Goal: Task Accomplishment & Management: Manage account settings

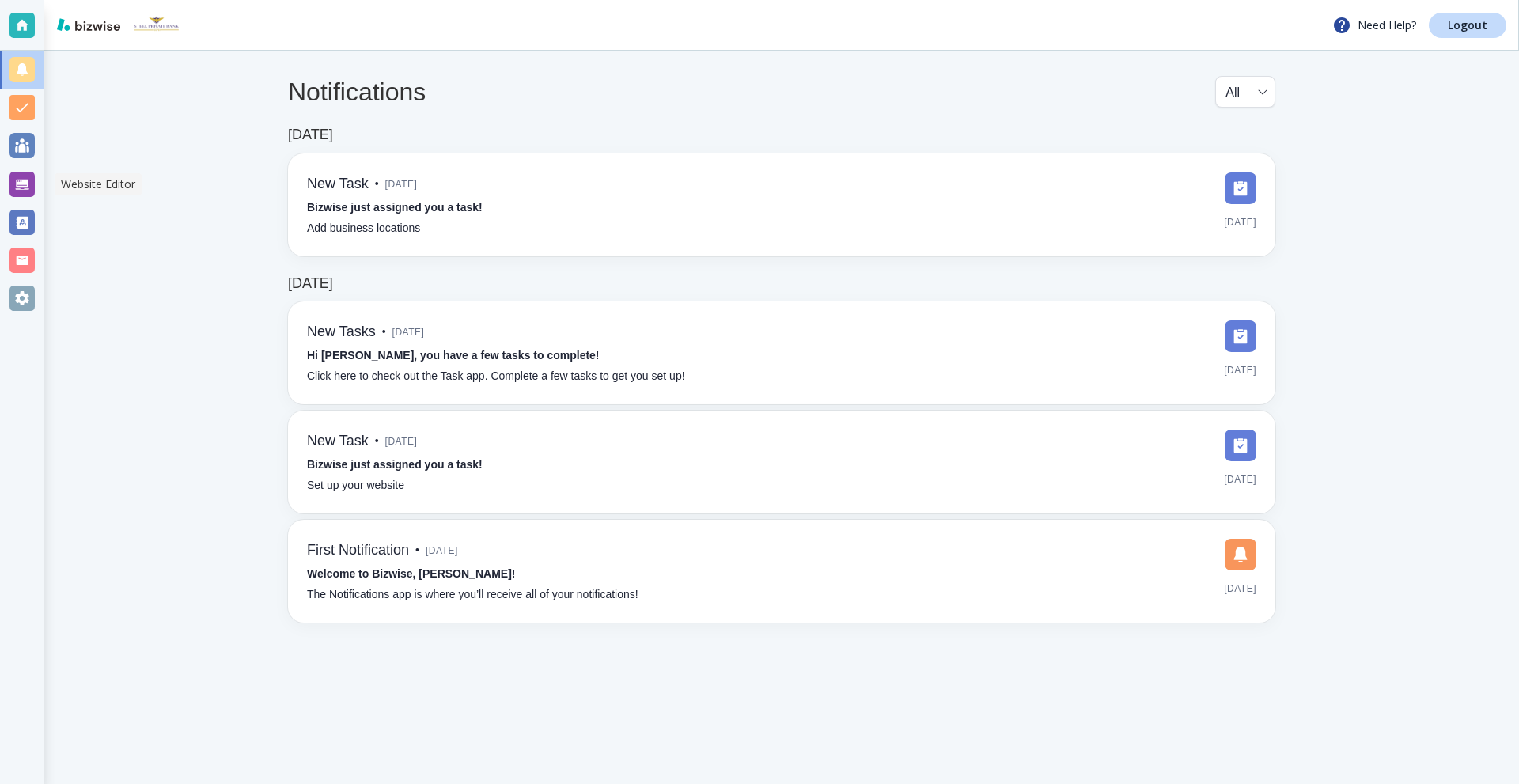
drag, startPoint x: 20, startPoint y: 186, endPoint x: 105, endPoint y: 177, distance: 85.5
click at [20, 186] on div at bounding box center [22, 184] width 26 height 26
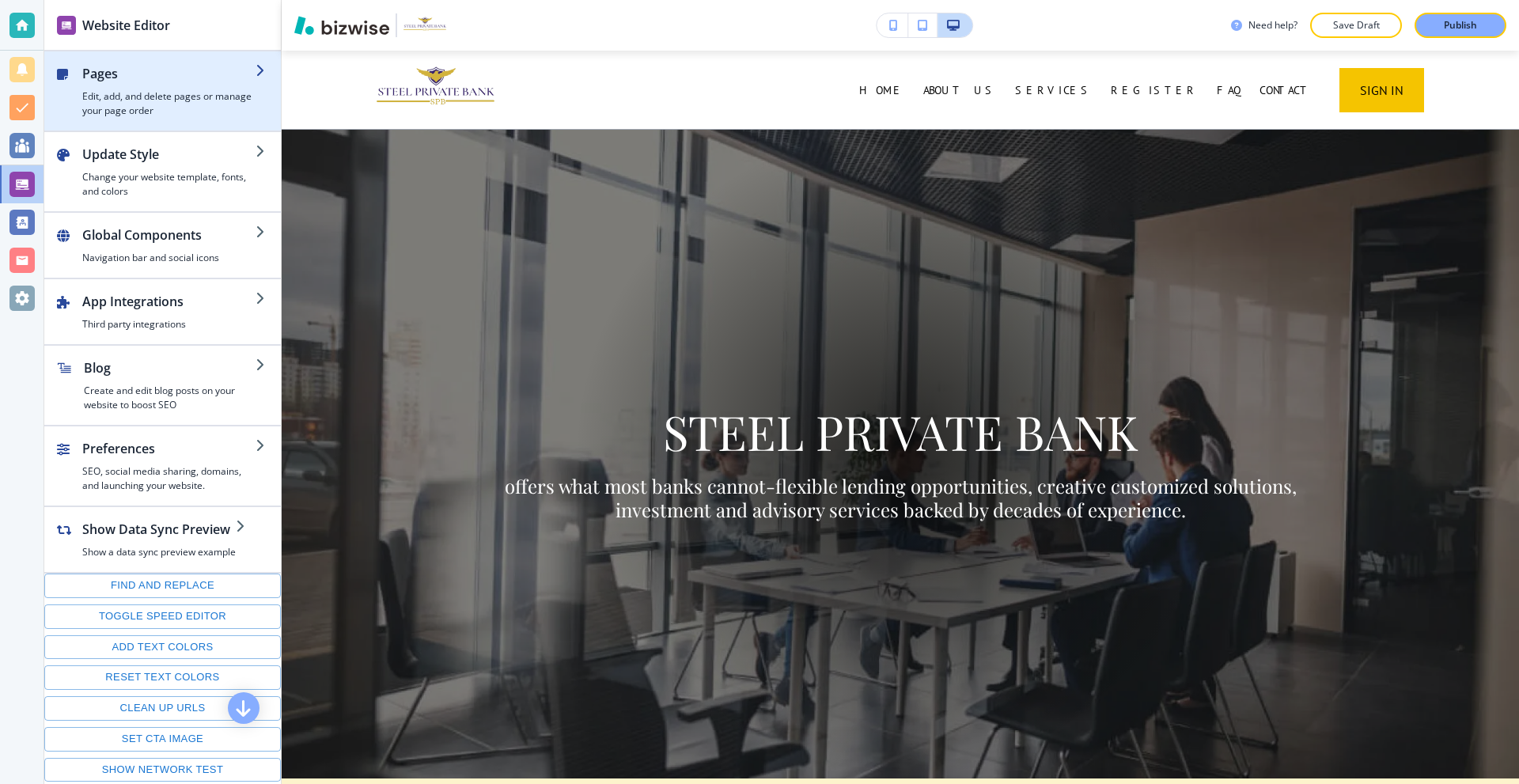
click at [143, 118] on div "button" at bounding box center [163, 124] width 237 height 13
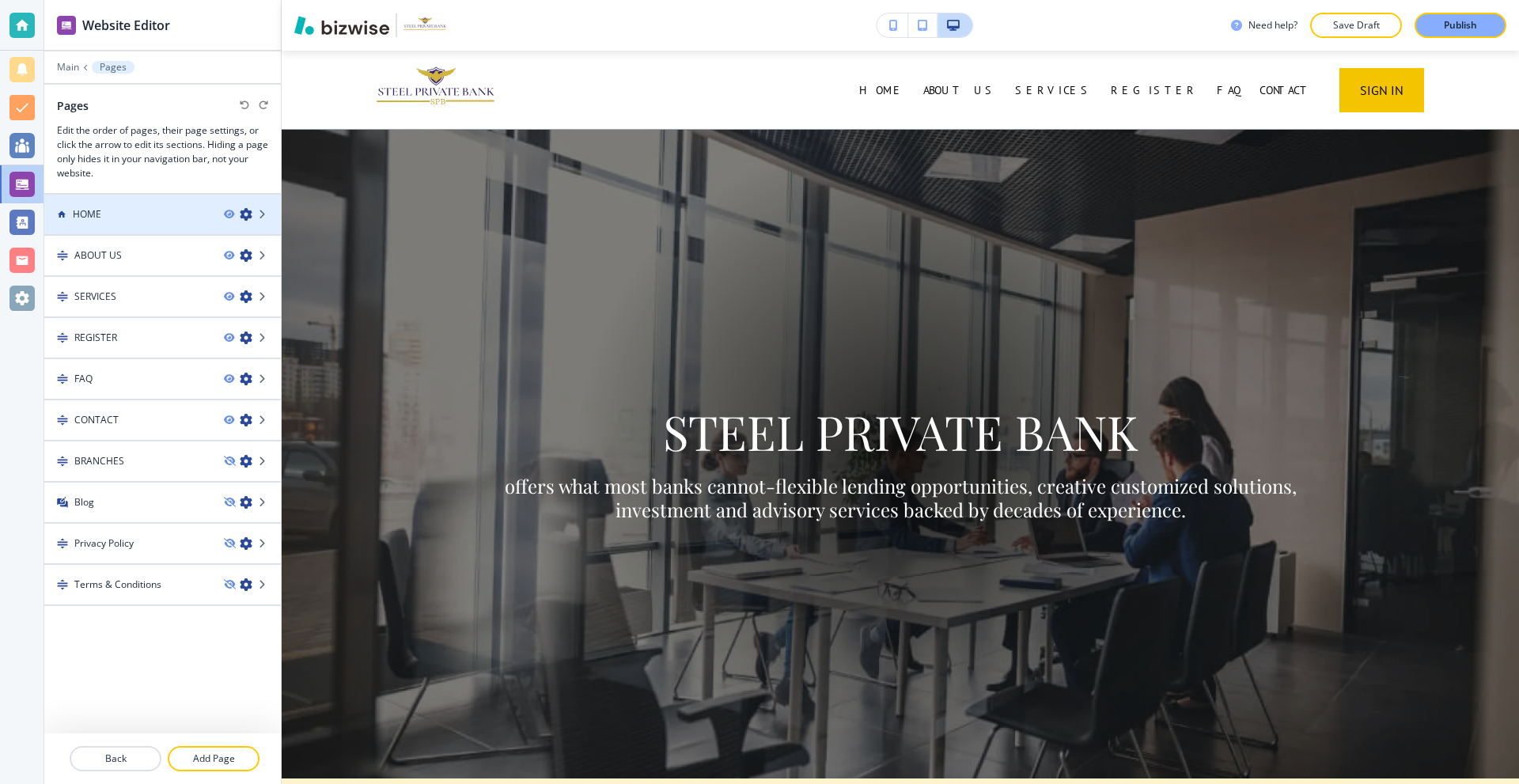
click at [245, 211] on icon "button" at bounding box center [245, 214] width 13 height 13
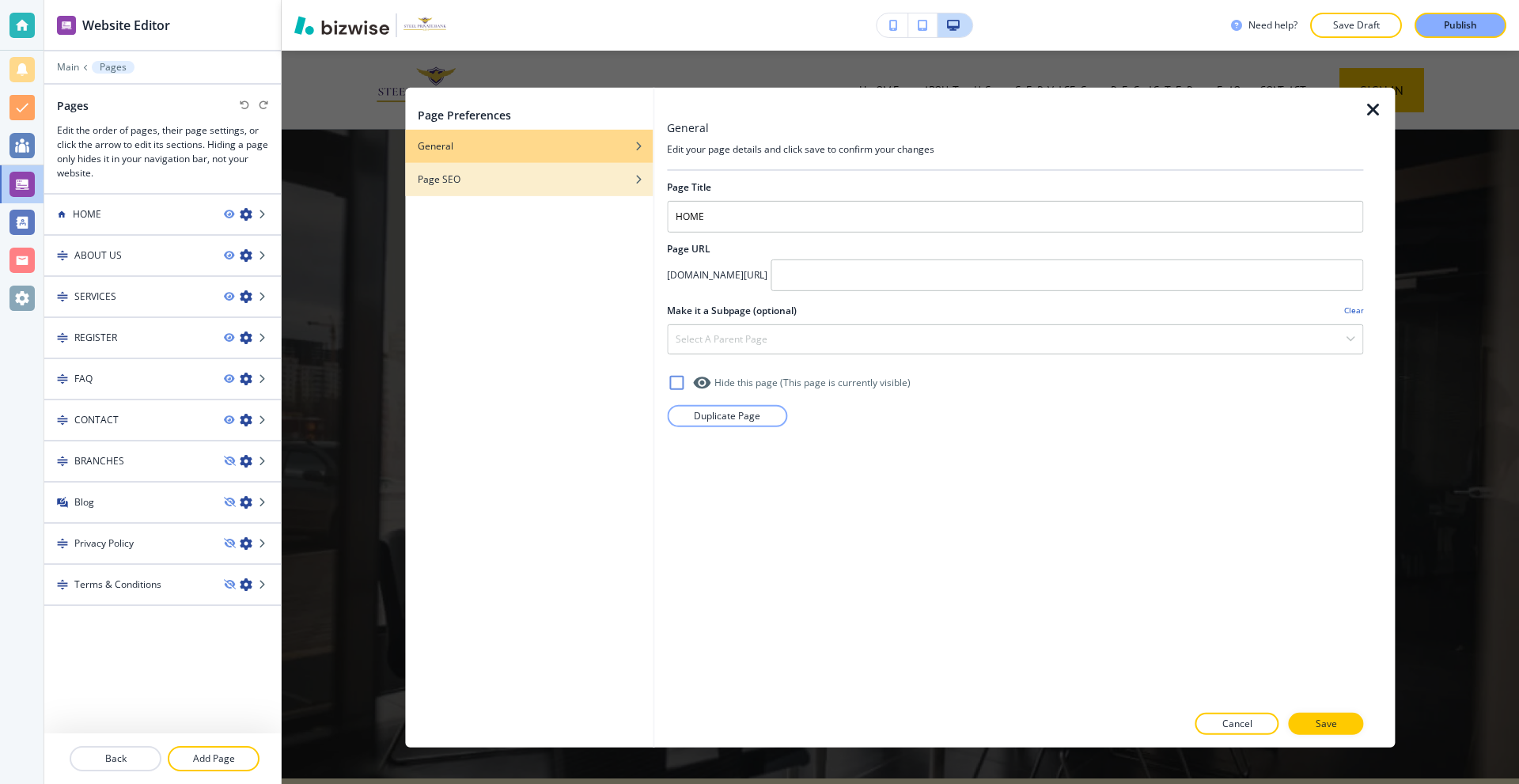
click at [463, 169] on div "button" at bounding box center [529, 166] width 248 height 9
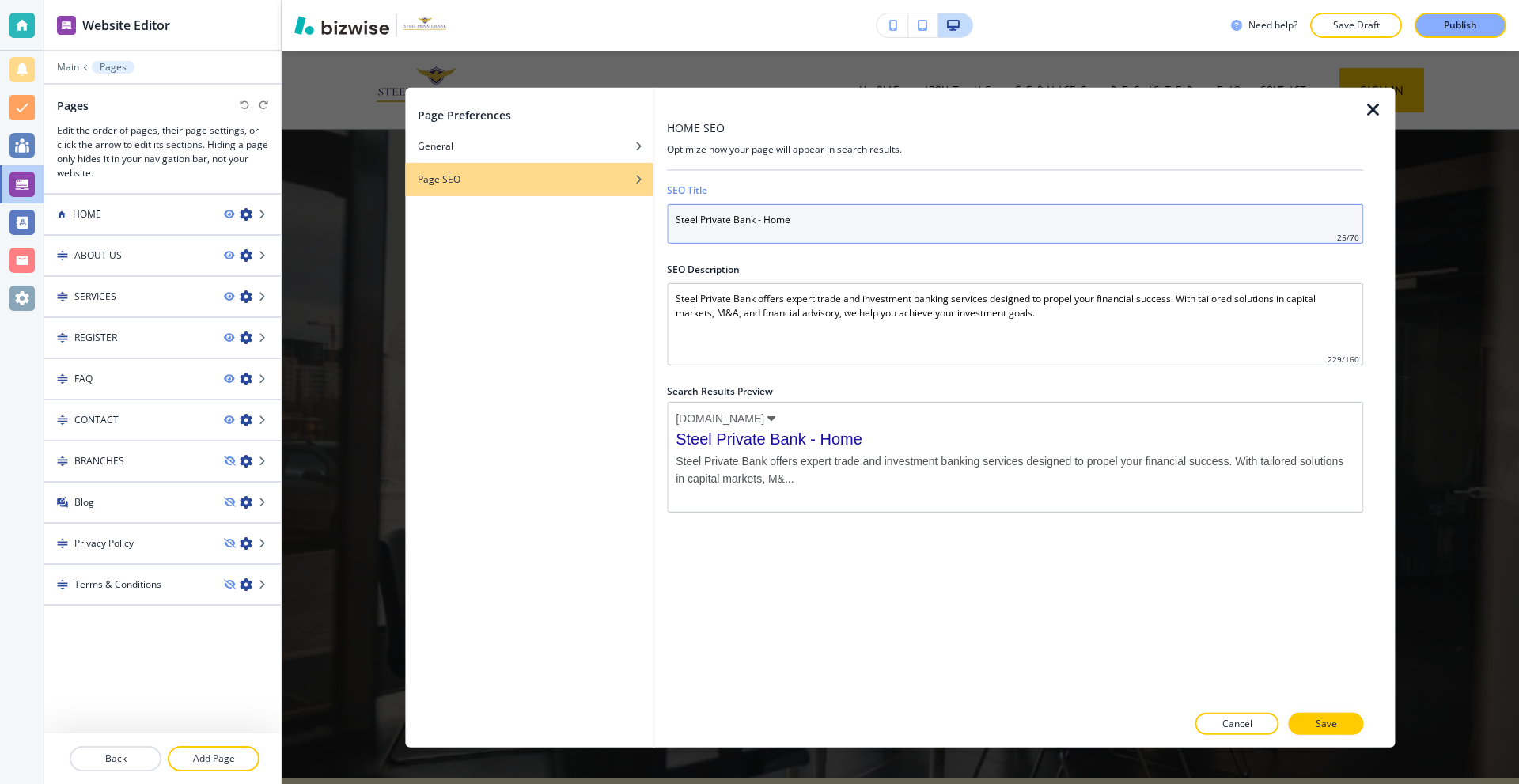
click at [814, 227] on input "Steel Private Bank - Home" at bounding box center [1014, 223] width 696 height 39
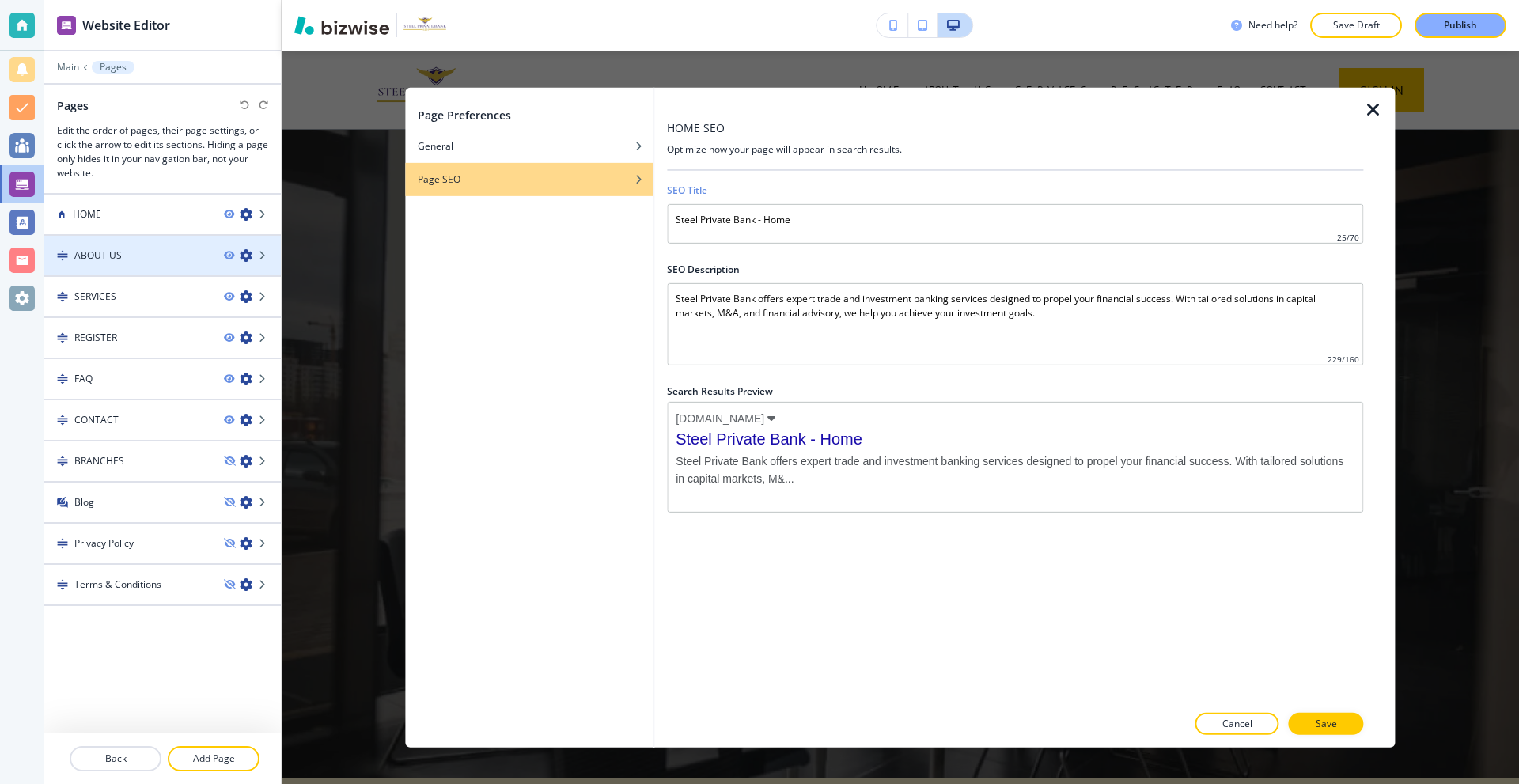
click at [245, 252] on icon "button" at bounding box center [245, 255] width 13 height 13
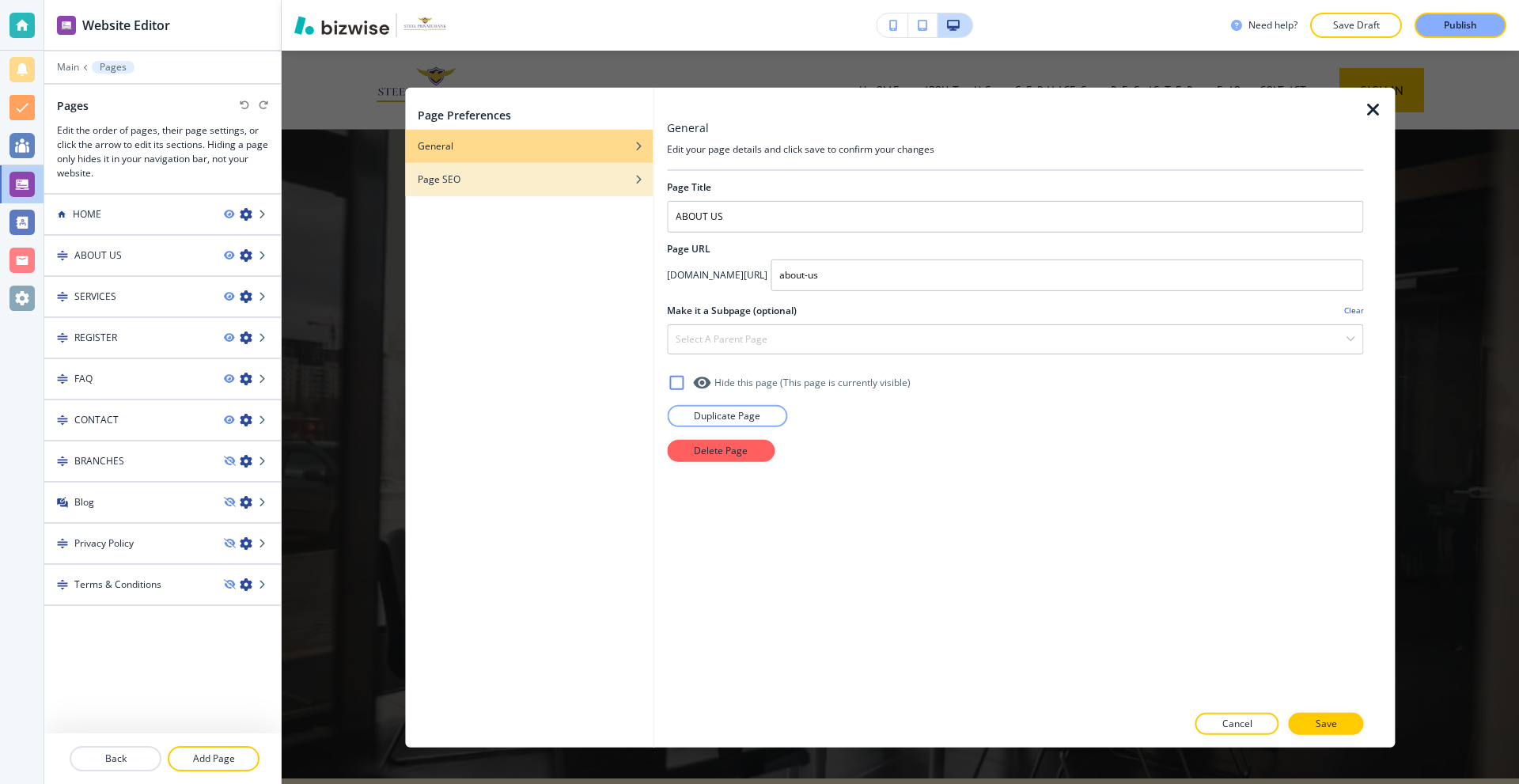
click at [499, 181] on div "Page SEO" at bounding box center [529, 178] width 248 height 15
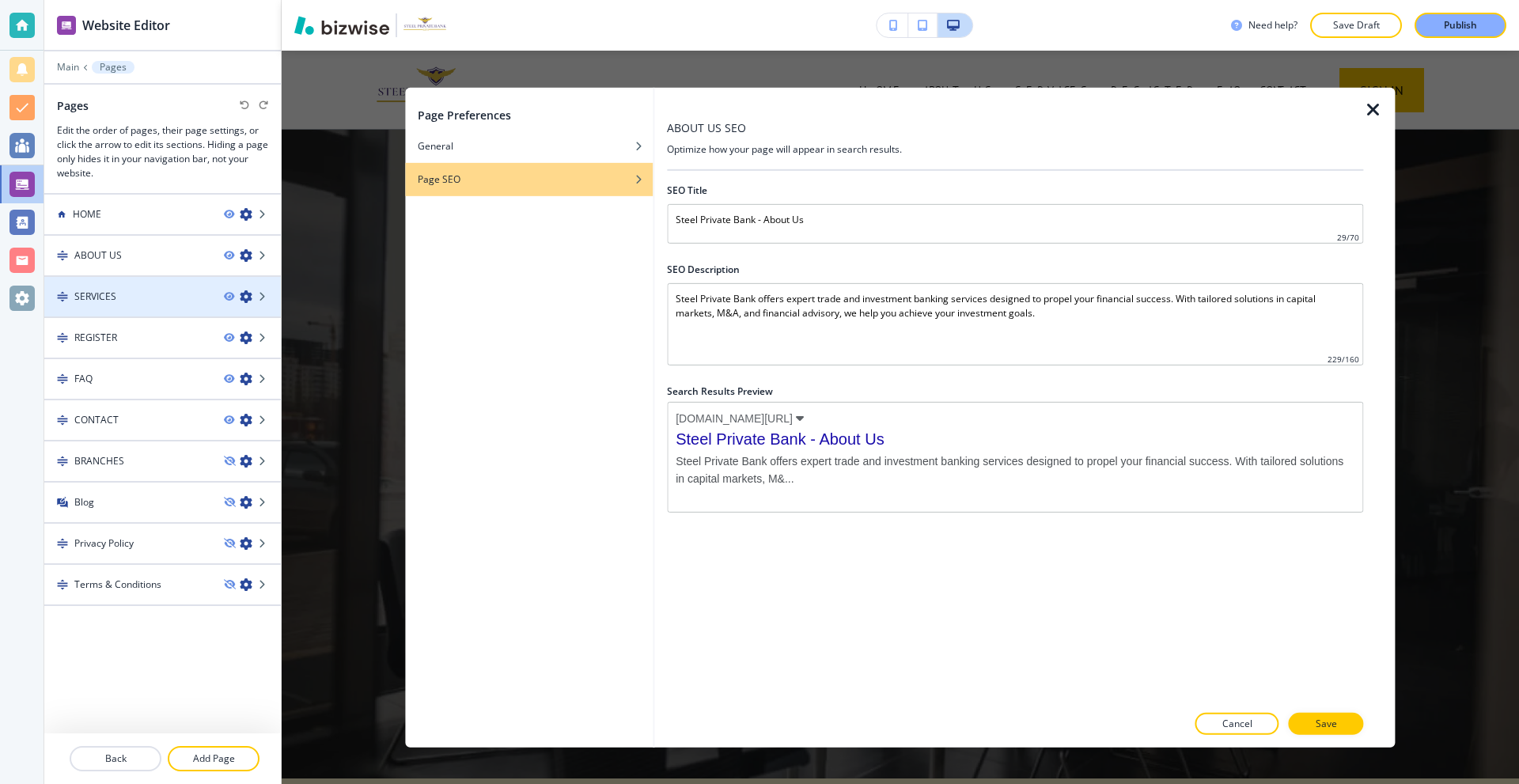
click at [247, 293] on icon "button" at bounding box center [245, 296] width 13 height 13
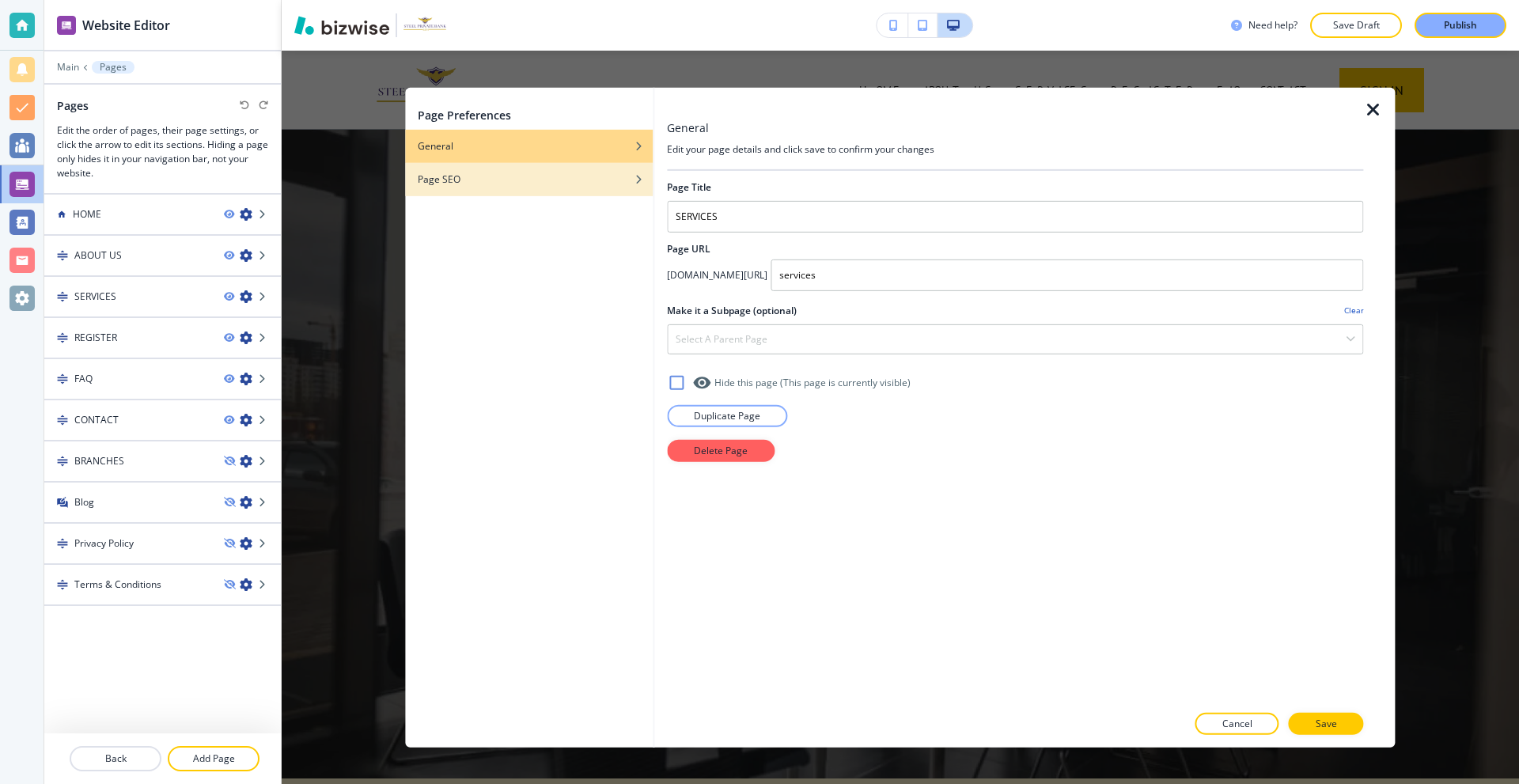
click at [550, 187] on div "button" at bounding box center [529, 190] width 248 height 9
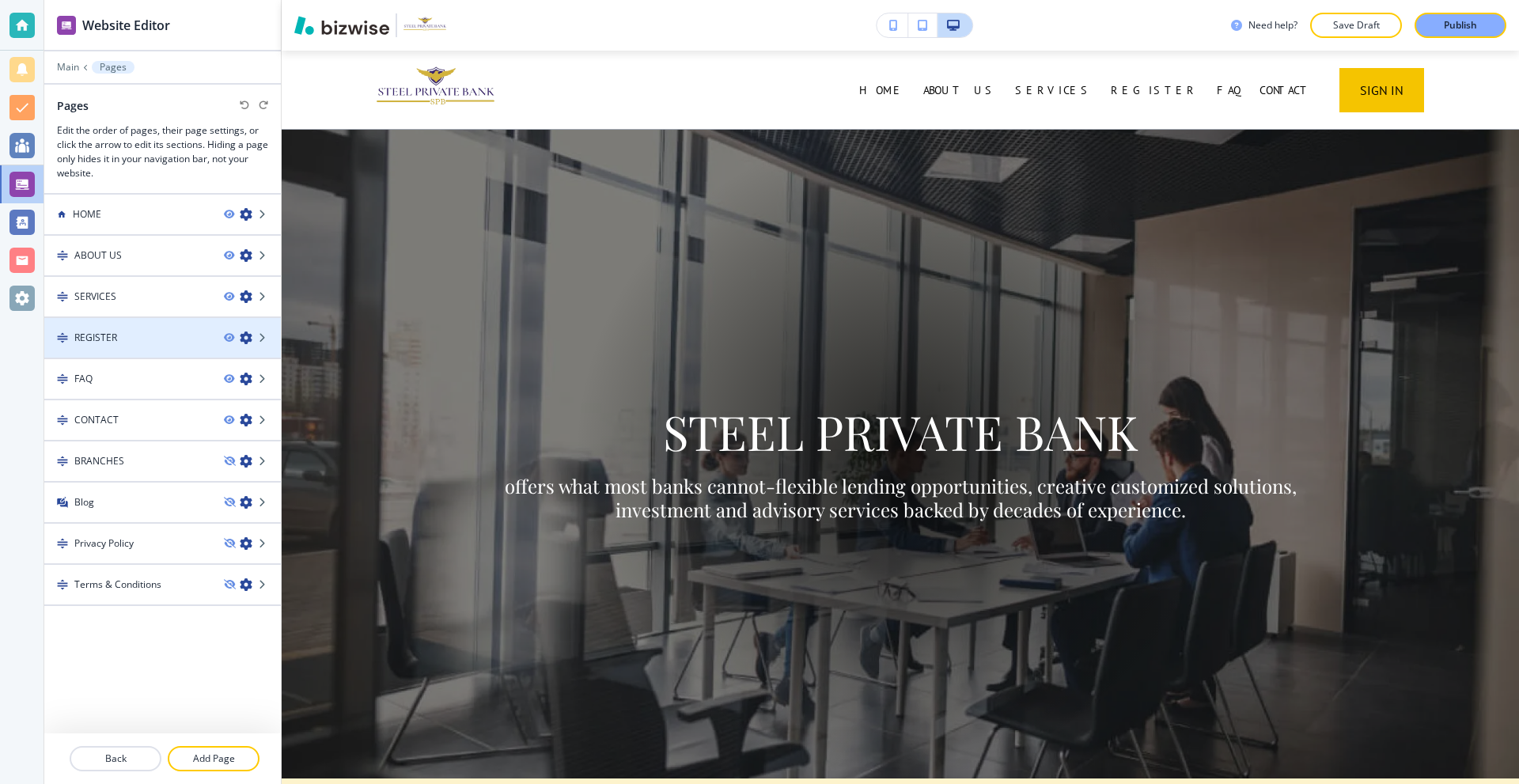
click at [245, 340] on icon "button" at bounding box center [245, 337] width 13 height 13
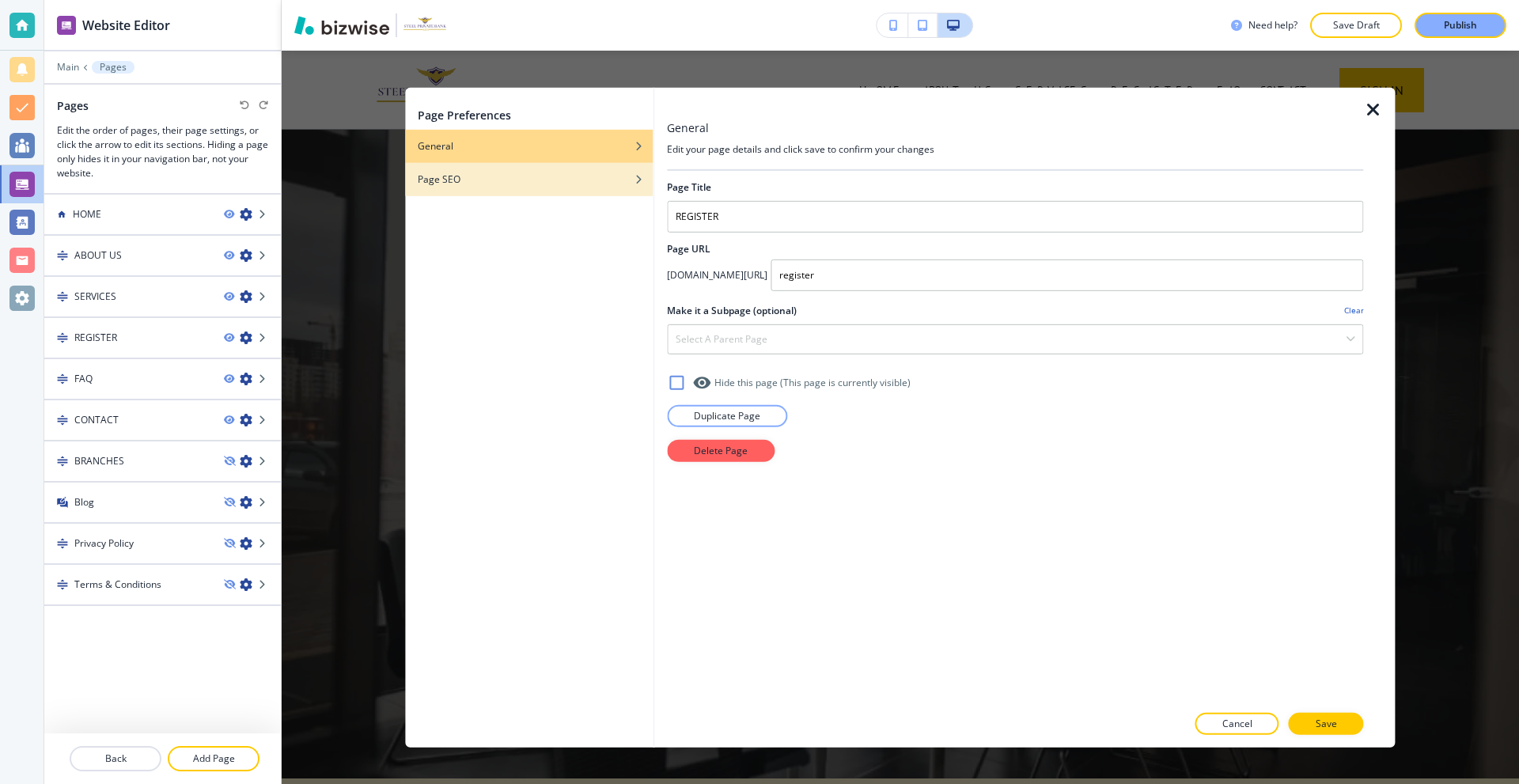
click at [493, 187] on div "button" at bounding box center [529, 190] width 248 height 9
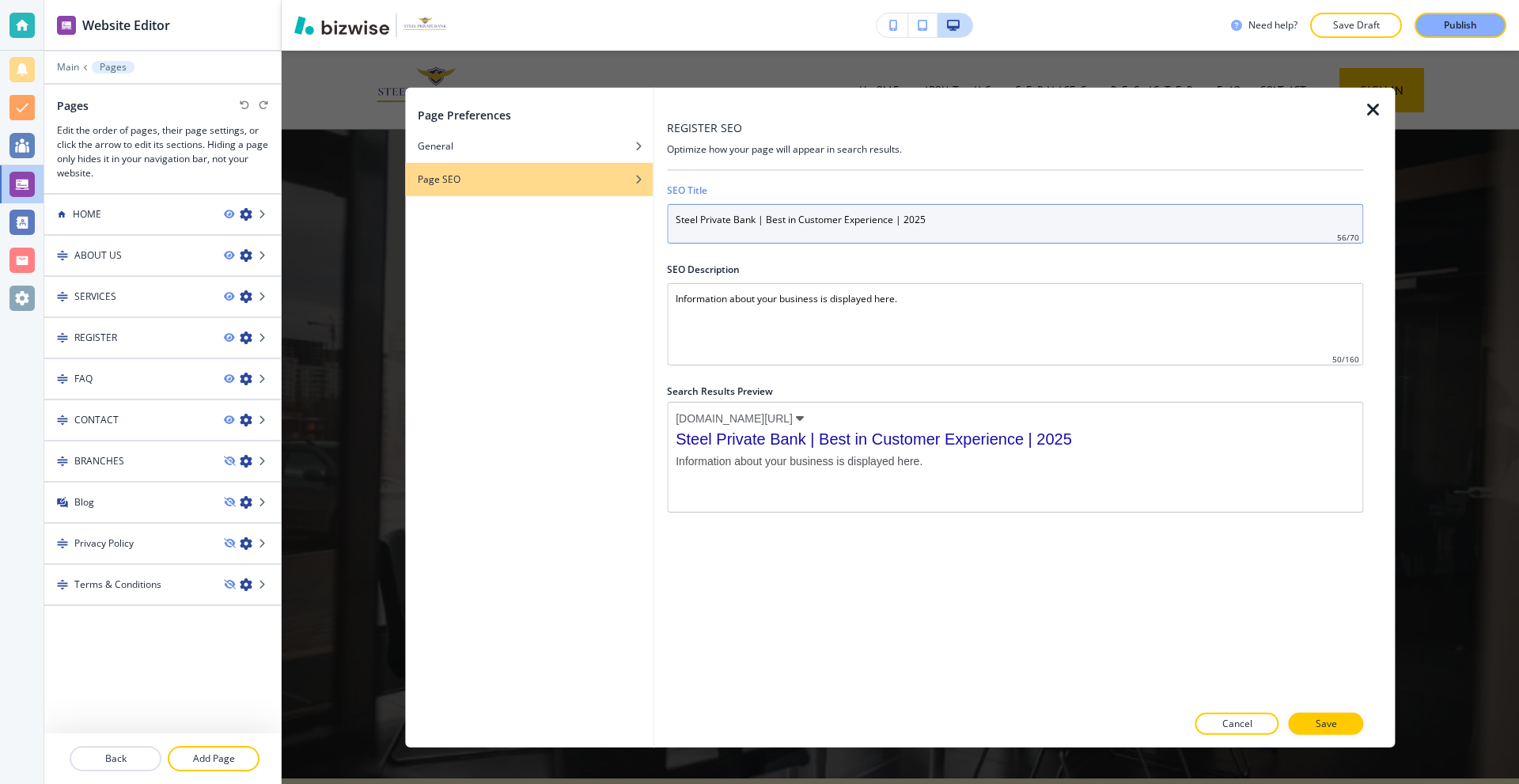
drag, startPoint x: 934, startPoint y: 223, endPoint x: 523, endPoint y: 228, distance: 411.0
click at [523, 228] on div "Page Preferences General Page SEO REGISTER SEO Optimize how your page will appe…" at bounding box center [899, 416] width 989 height 660
paste input "- Home"
drag, startPoint x: 810, startPoint y: 219, endPoint x: 764, endPoint y: 220, distance: 46.0
click at [764, 220] on input "Steel Private Bank - Home" at bounding box center [1014, 223] width 696 height 39
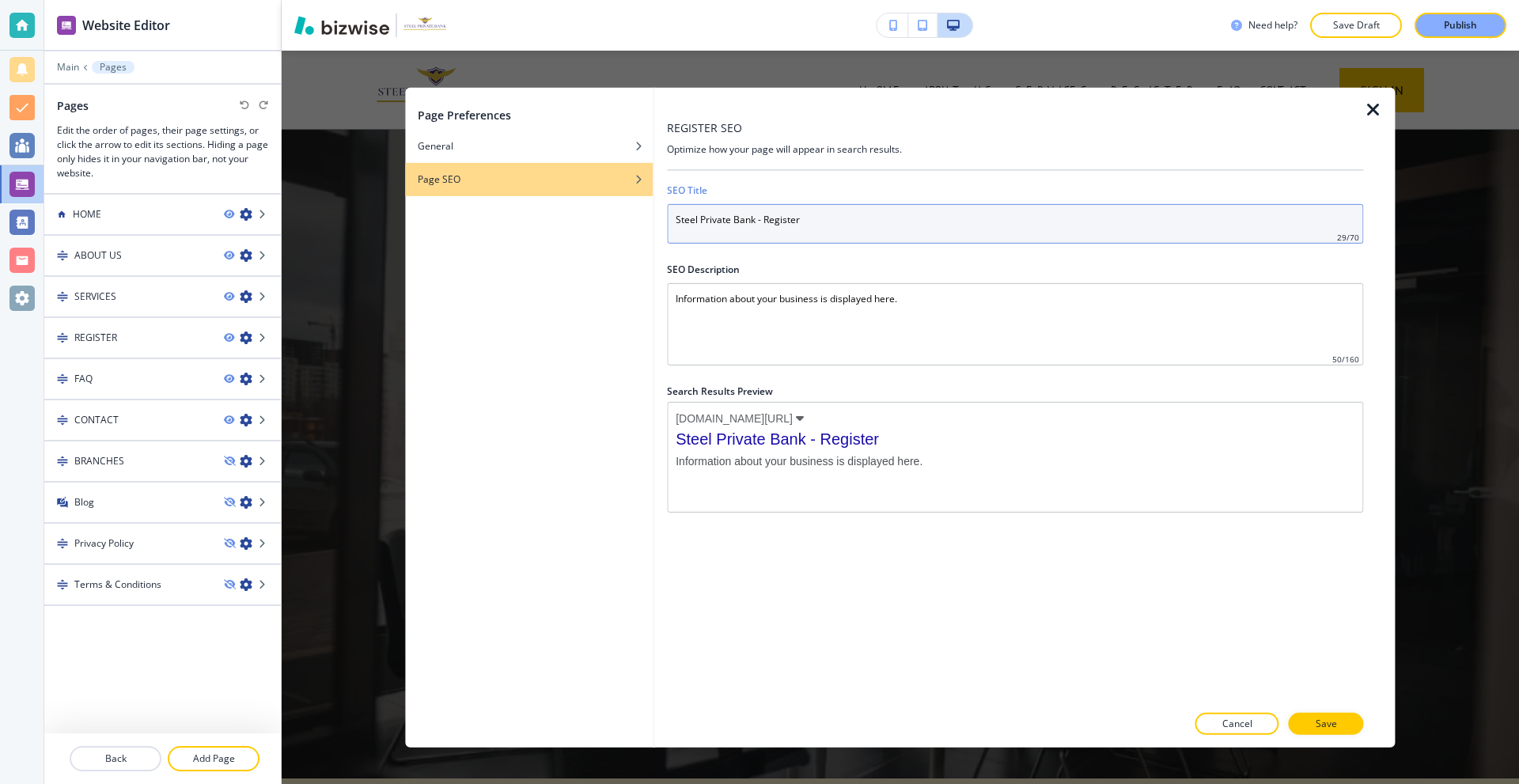
type input "Steel Private Bank - Register"
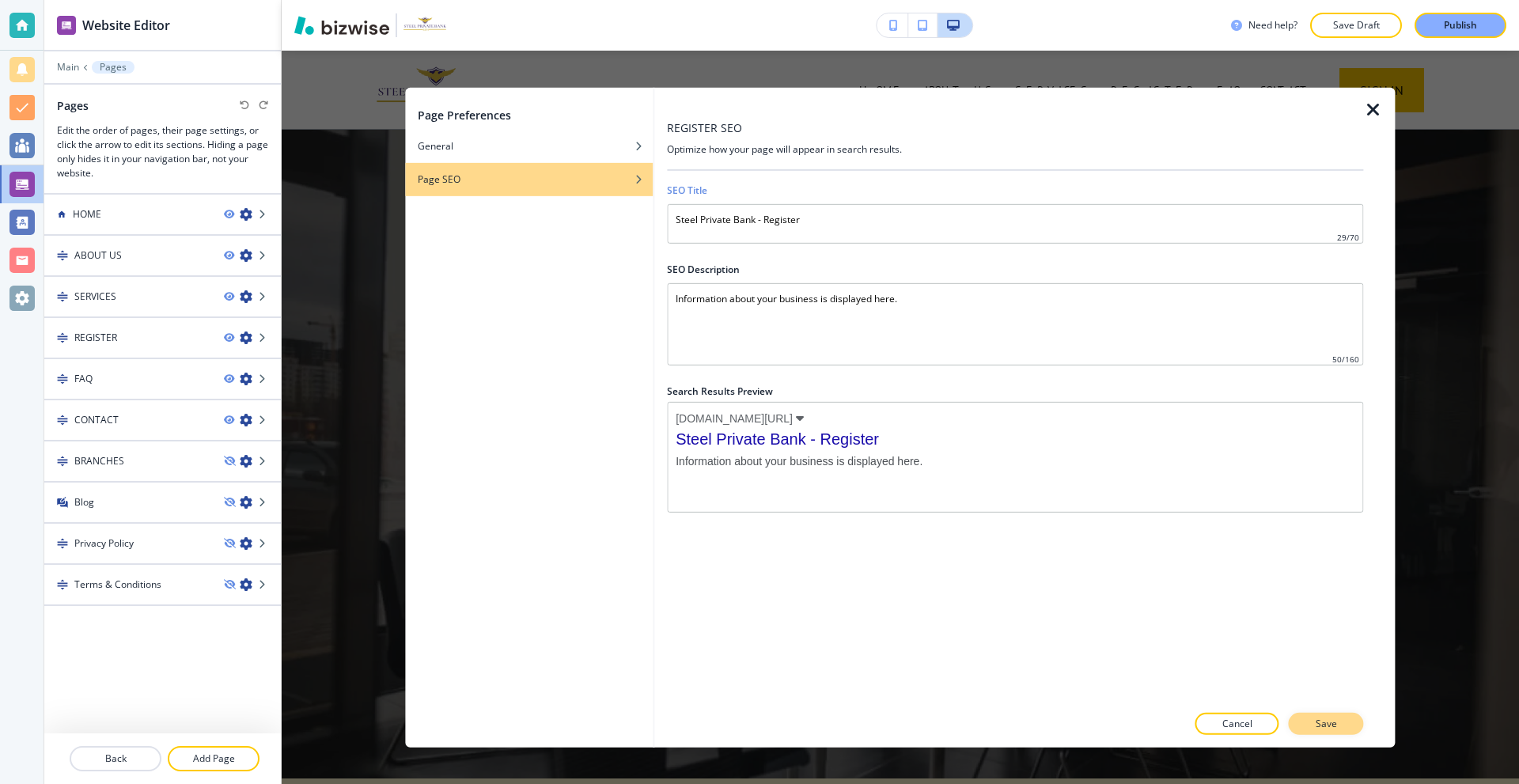
click at [1307, 721] on button "Save" at bounding box center [1327, 724] width 76 height 22
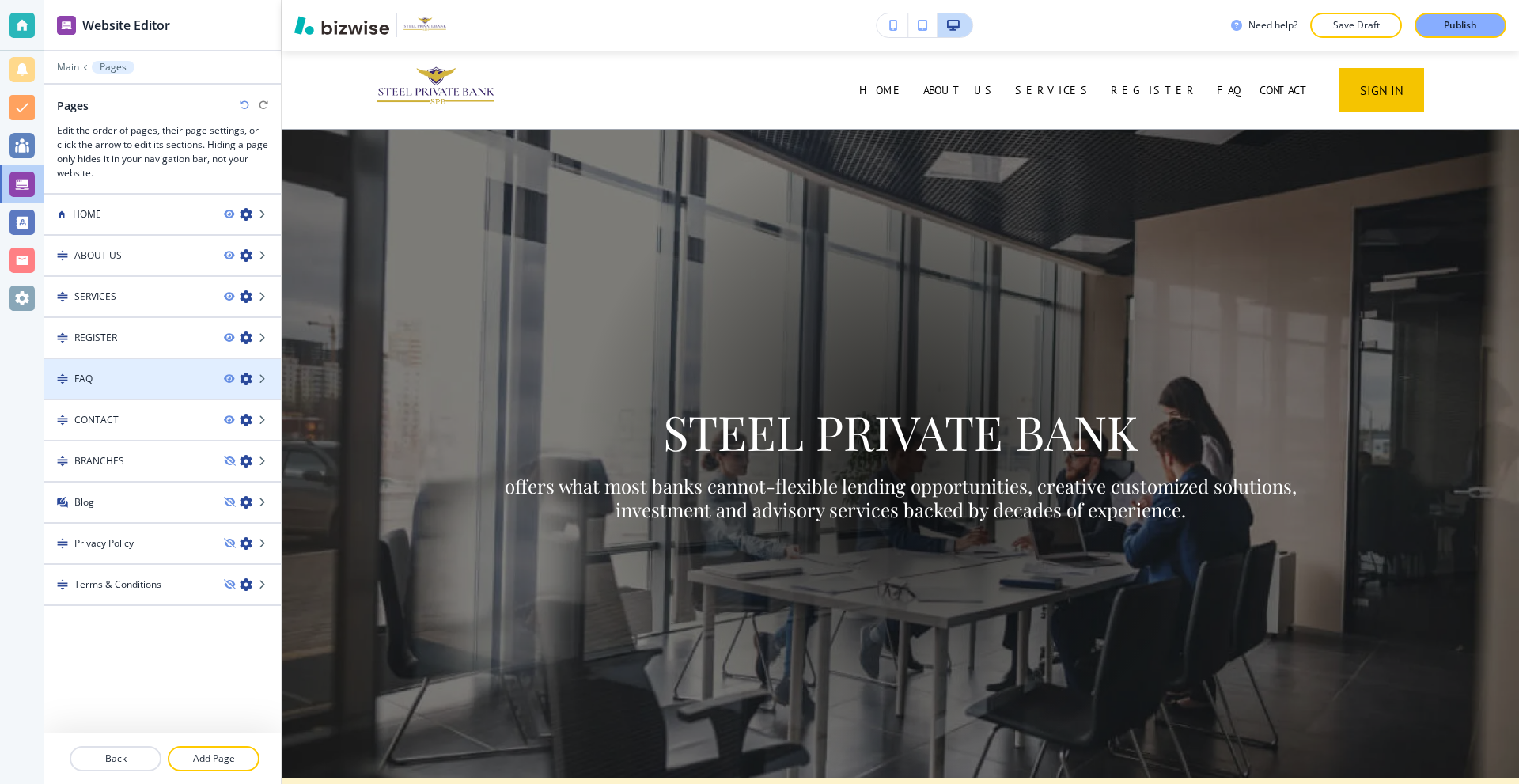
click at [244, 379] on icon "button" at bounding box center [245, 378] width 13 height 13
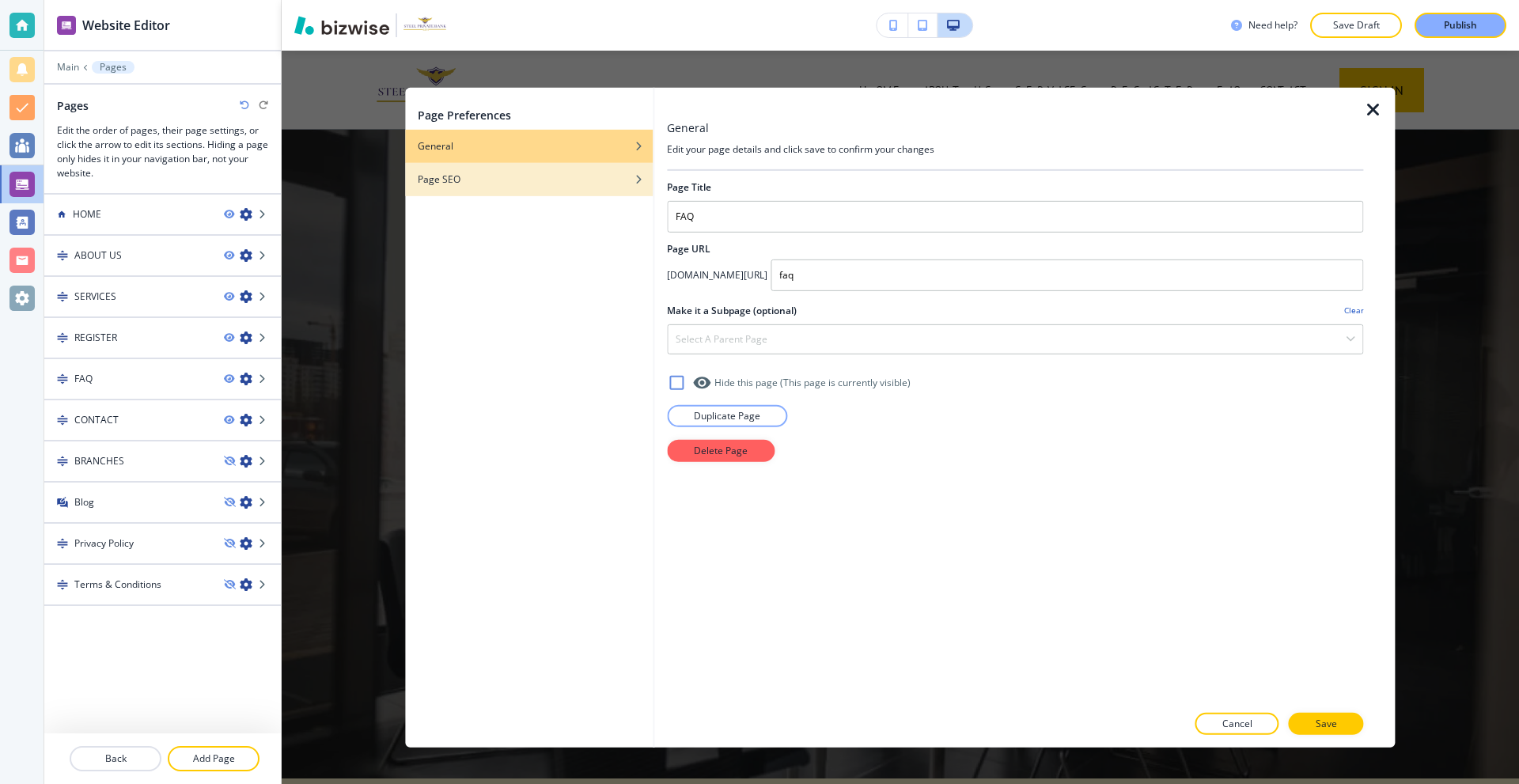
click at [493, 178] on div "Page SEO" at bounding box center [529, 178] width 248 height 15
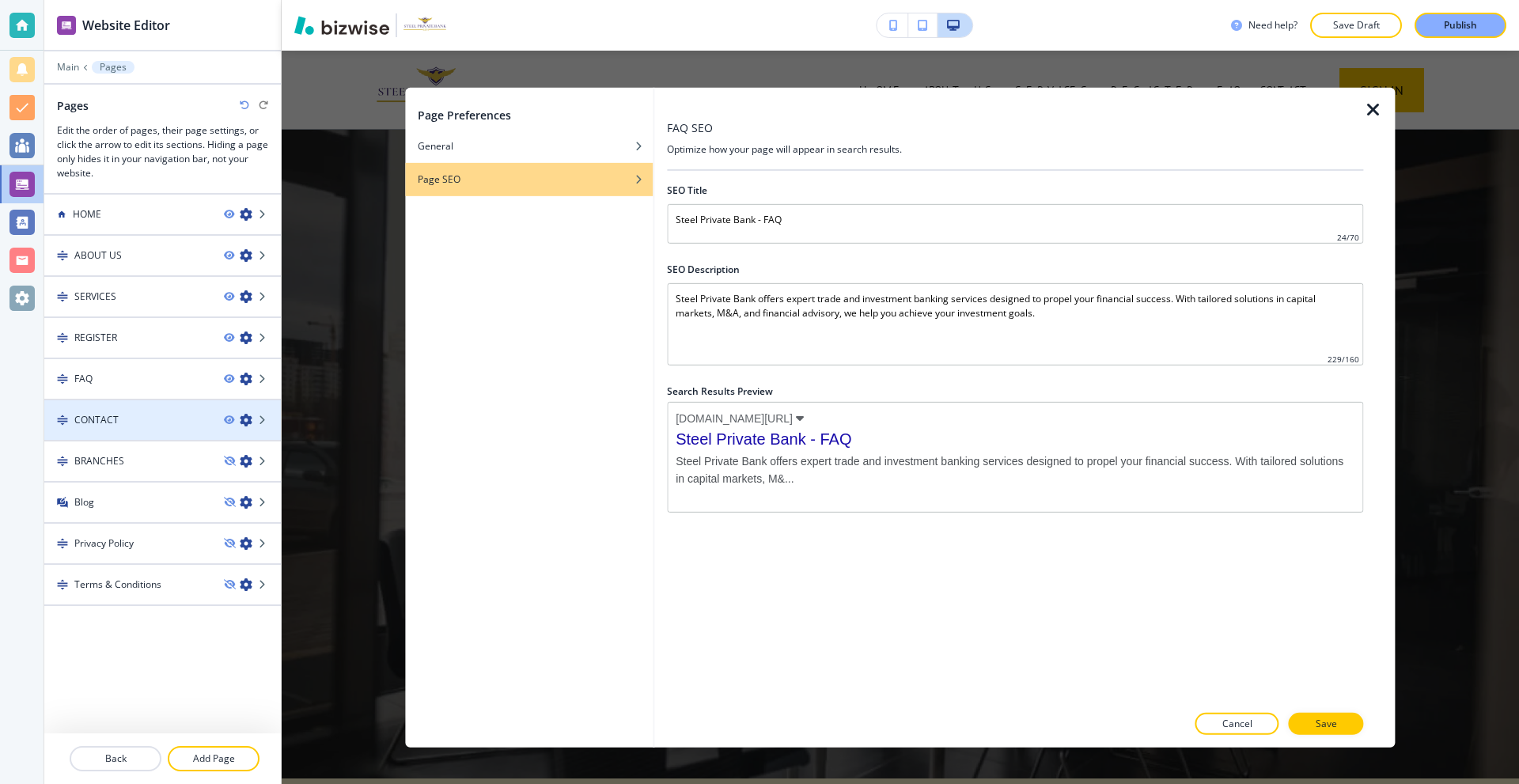
click at [246, 420] on icon "button" at bounding box center [245, 419] width 13 height 13
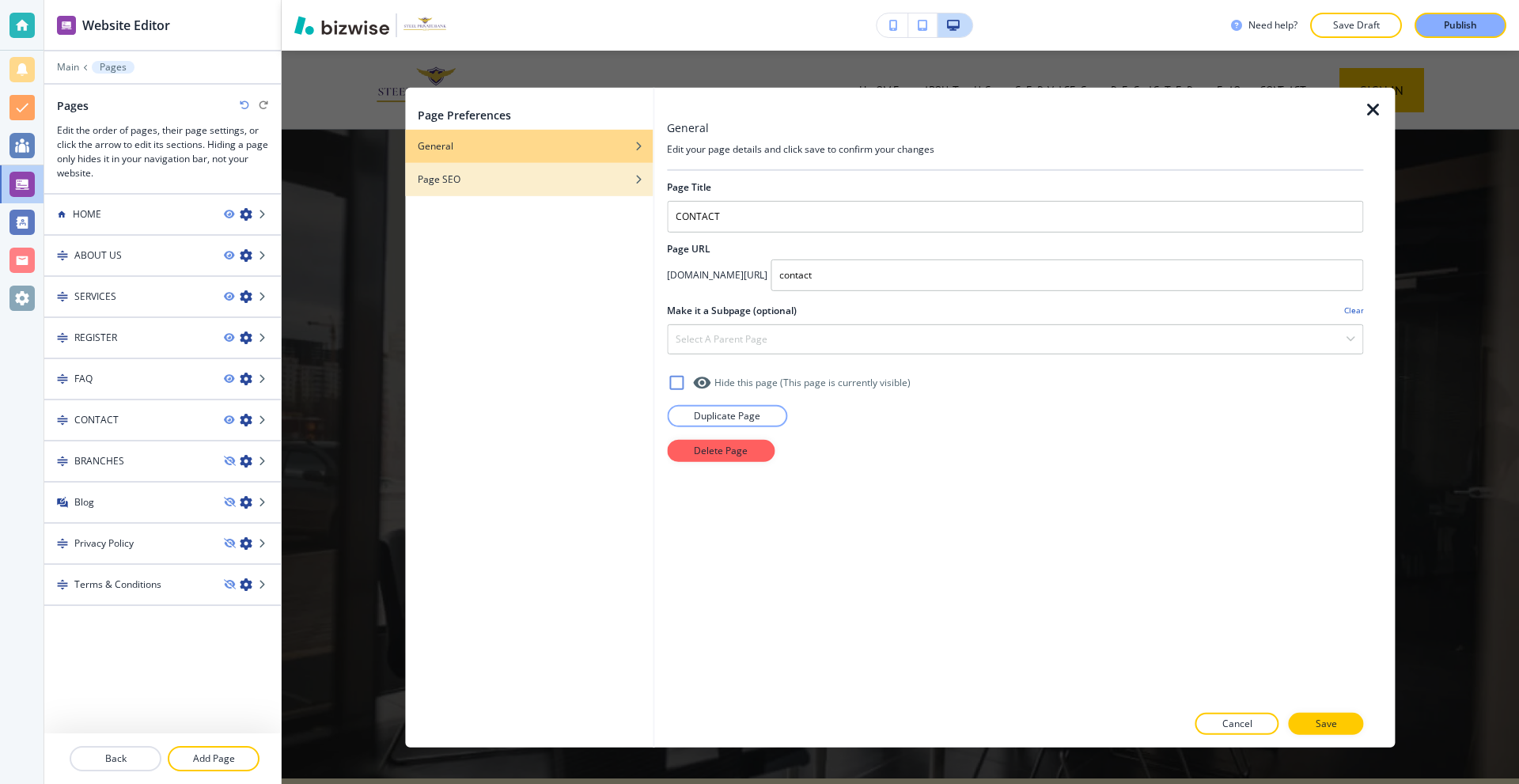
click at [467, 183] on div "Page SEO" at bounding box center [529, 178] width 248 height 15
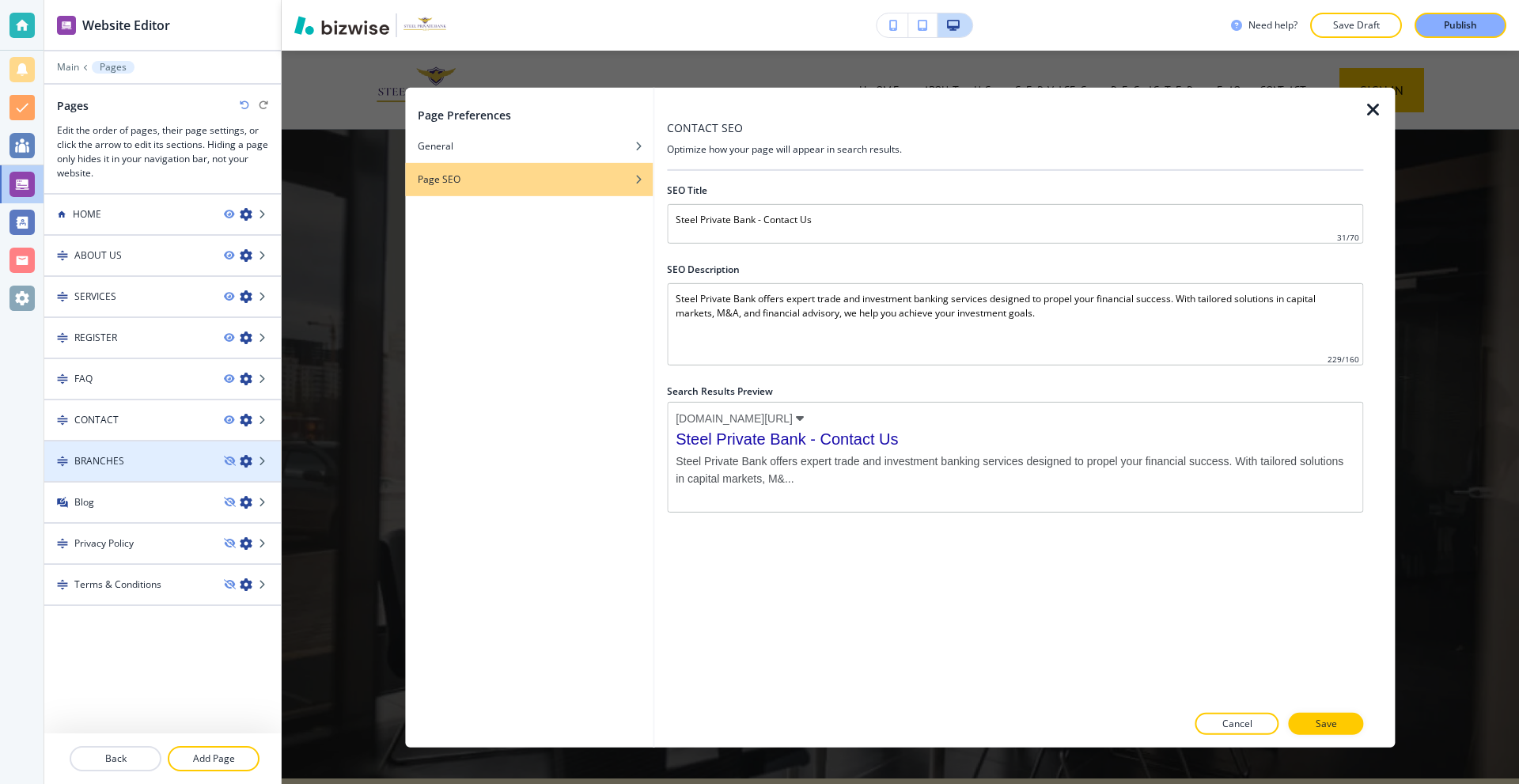
click at [246, 466] on icon "button" at bounding box center [245, 461] width 13 height 13
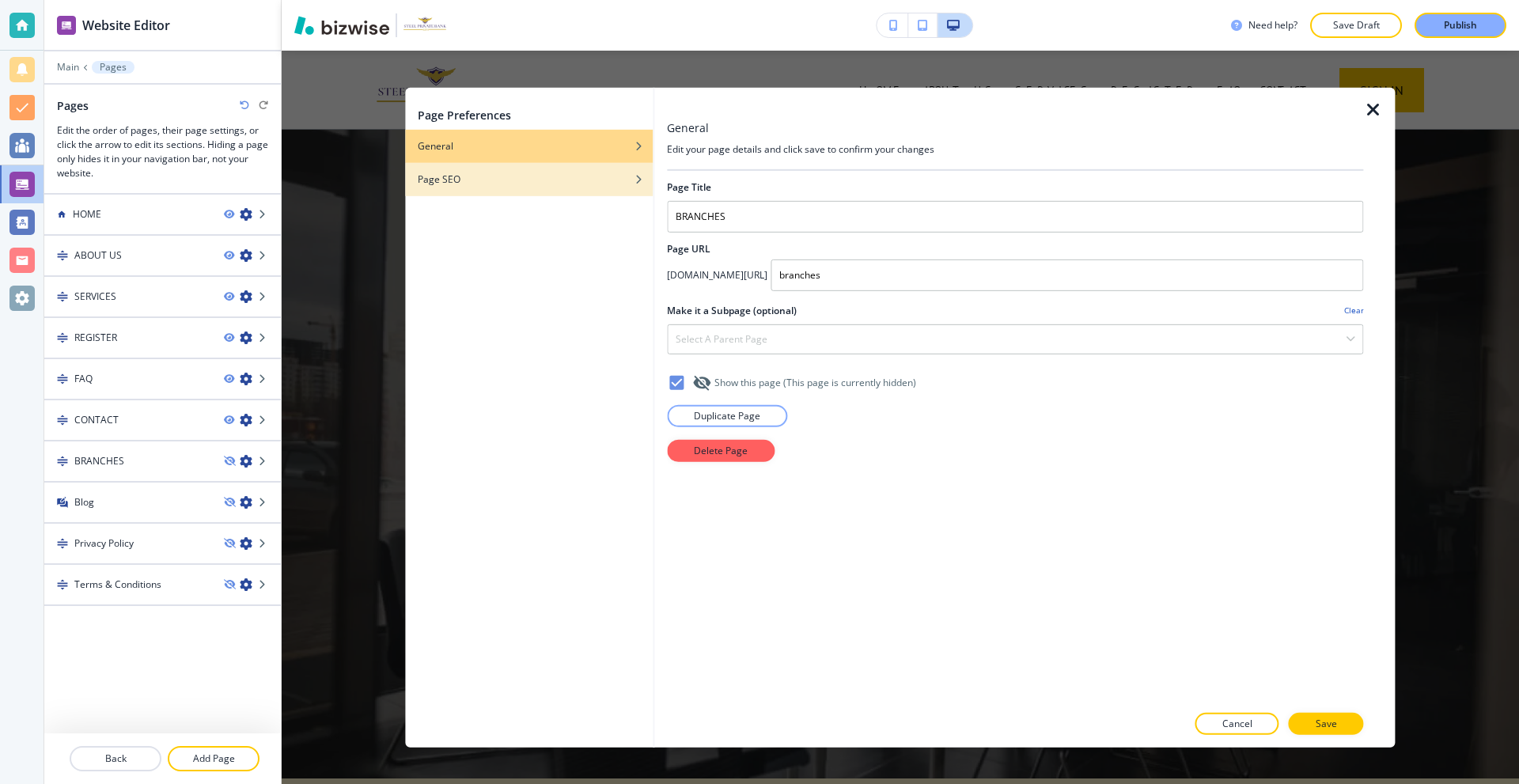
click at [470, 180] on div "Page SEO" at bounding box center [529, 178] width 248 height 15
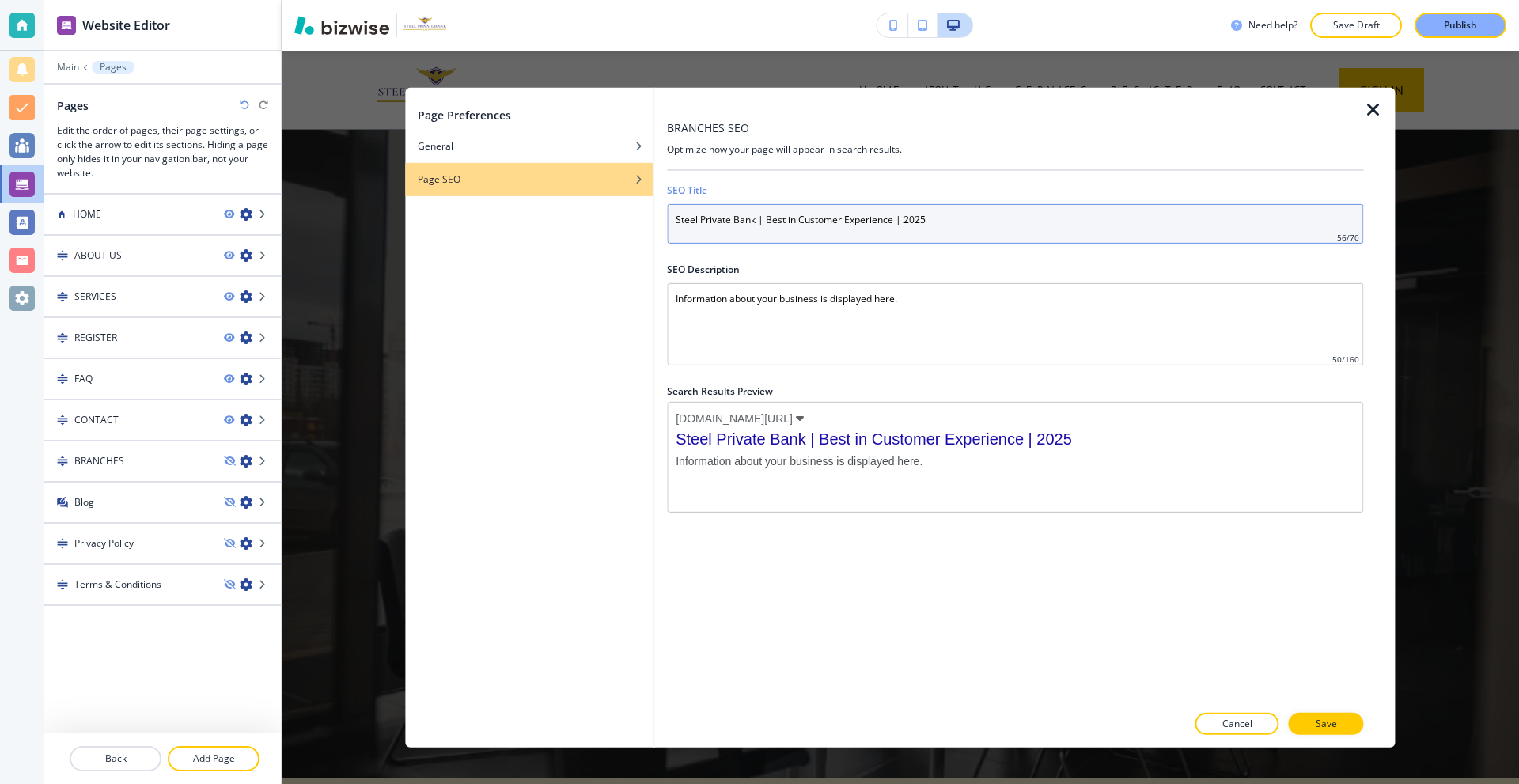
drag, startPoint x: 981, startPoint y: 211, endPoint x: 484, endPoint y: 225, distance: 497.2
click at [484, 225] on div "Page Preferences General Page SEO BRANCHES SEO Optimize how your page will appe…" at bounding box center [899, 416] width 989 height 660
paste input "- Home"
type input "Steel Private Bank - Branches"
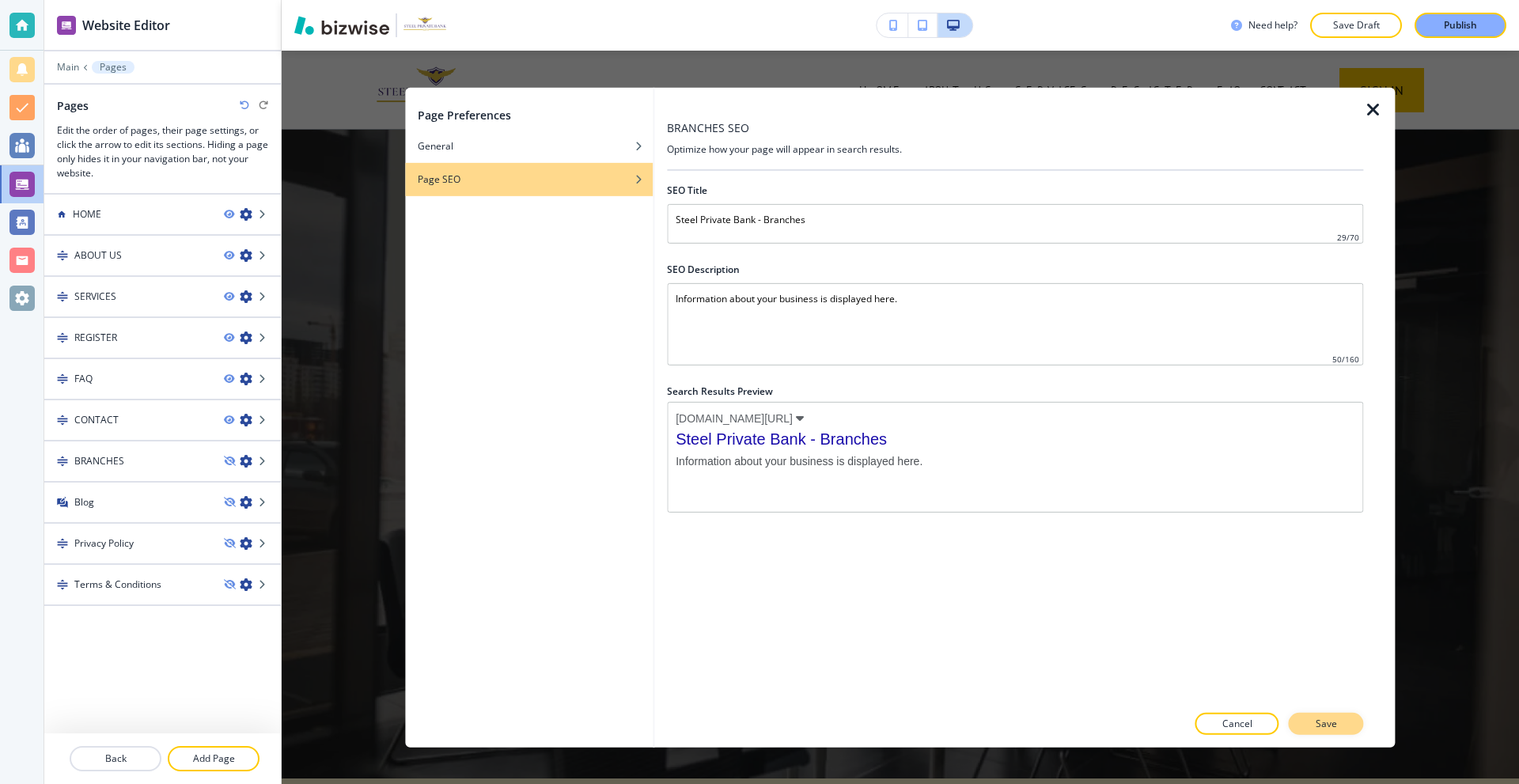
click at [1328, 717] on p "Save" at bounding box center [1326, 723] width 21 height 15
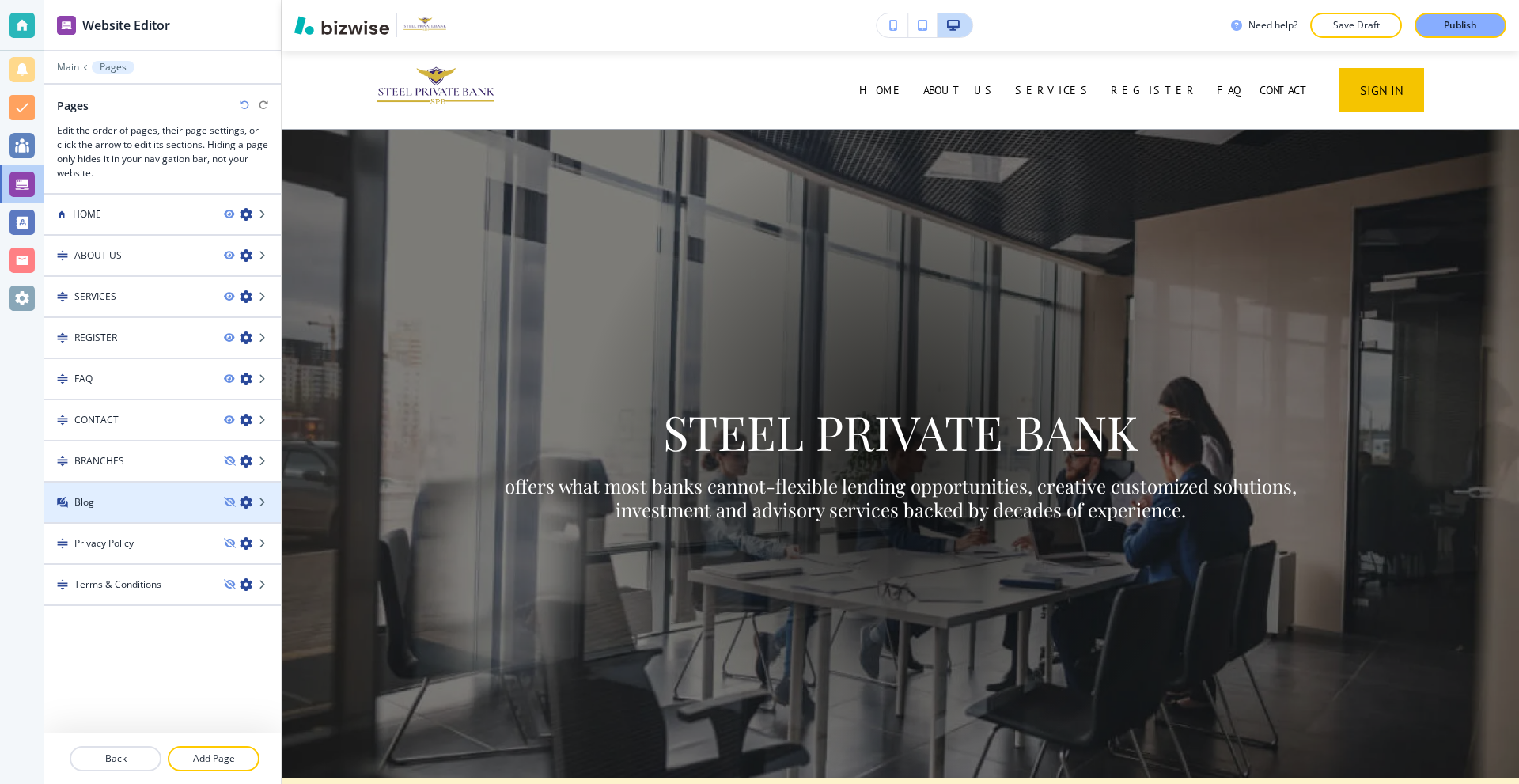
click at [246, 502] on icon "button" at bounding box center [245, 502] width 13 height 13
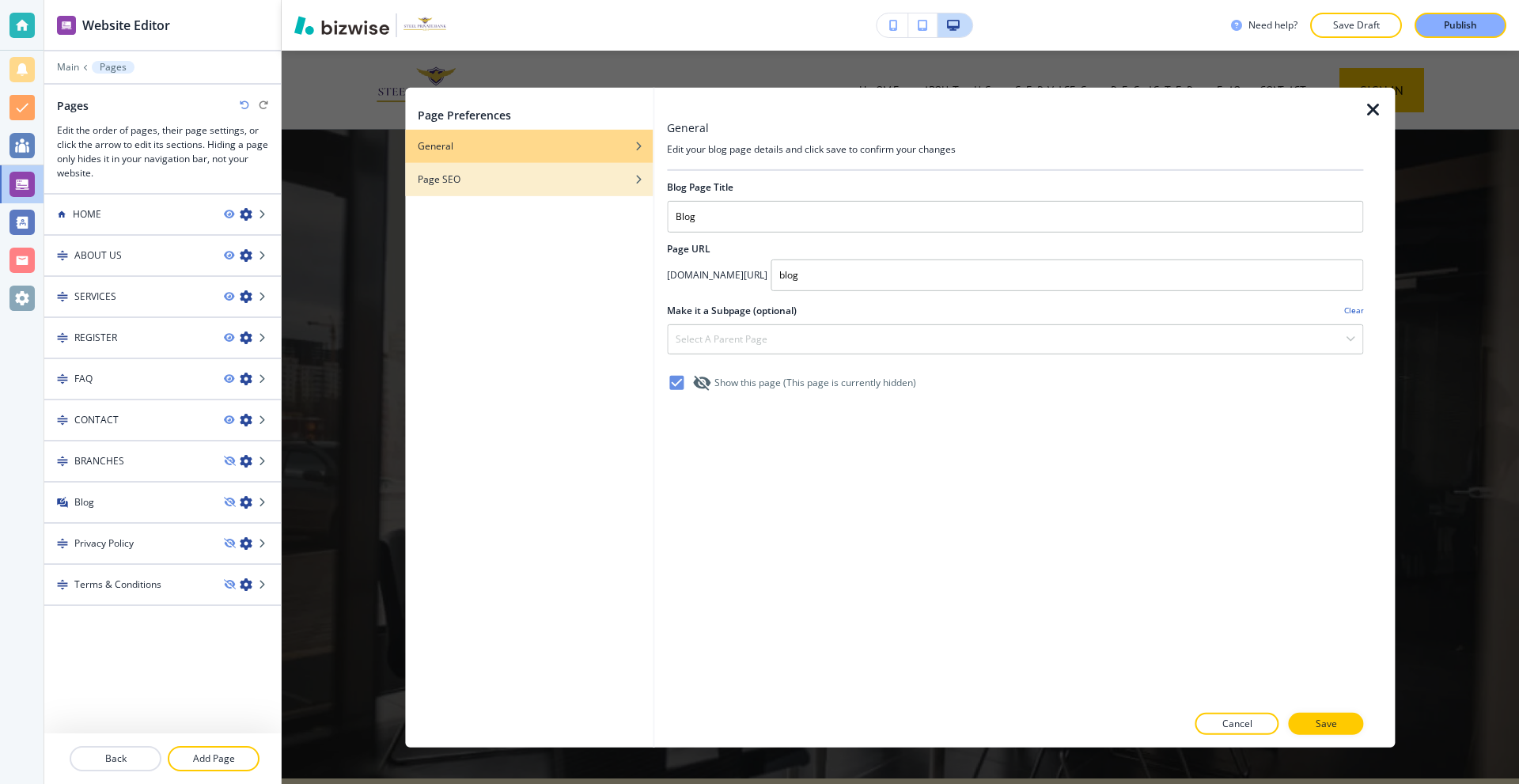
click at [472, 162] on div "Page Preferences General Page SEO" at bounding box center [529, 416] width 248 height 660
click at [469, 176] on div "Page SEO" at bounding box center [529, 178] width 248 height 15
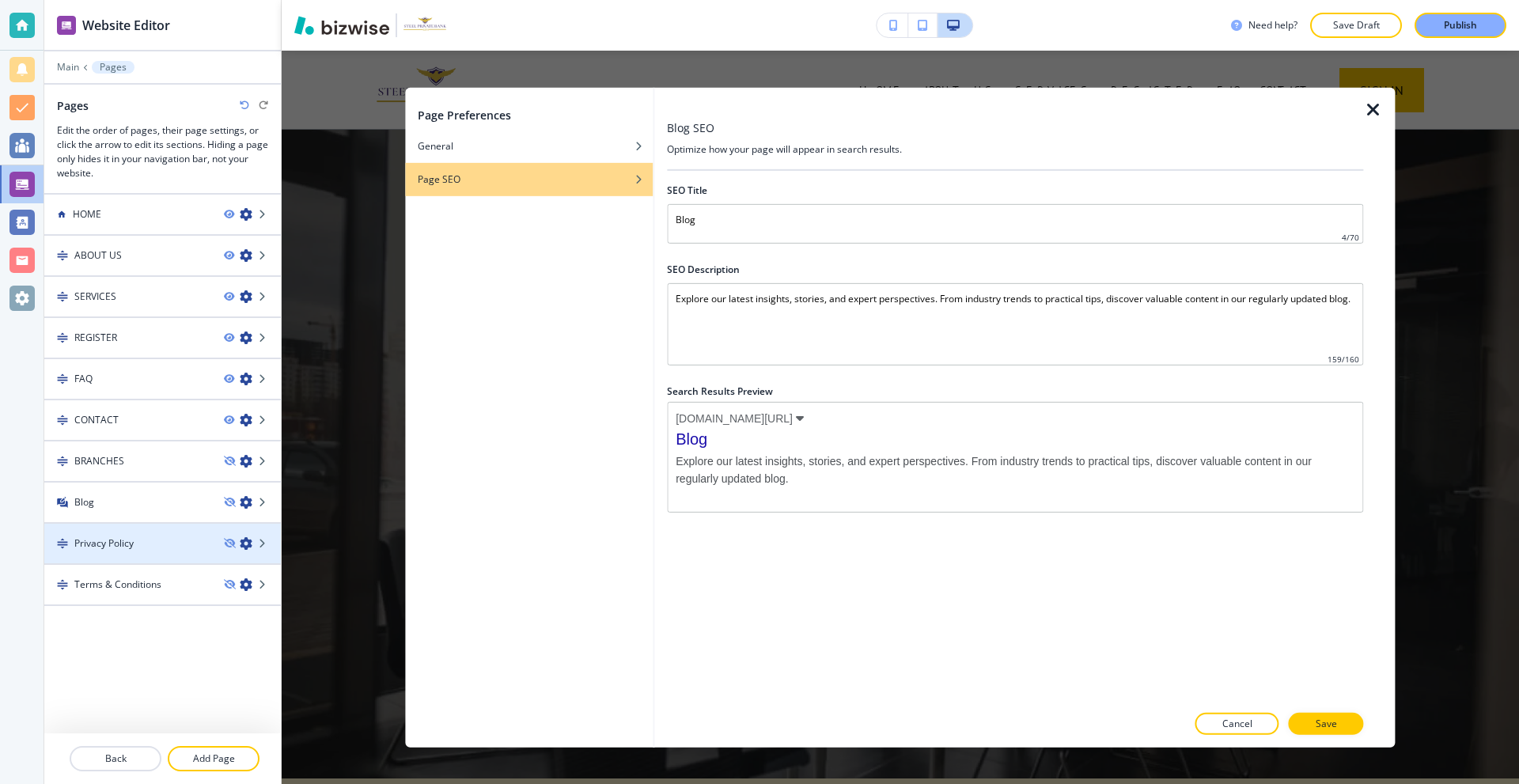
click at [248, 544] on icon "button" at bounding box center [245, 543] width 13 height 13
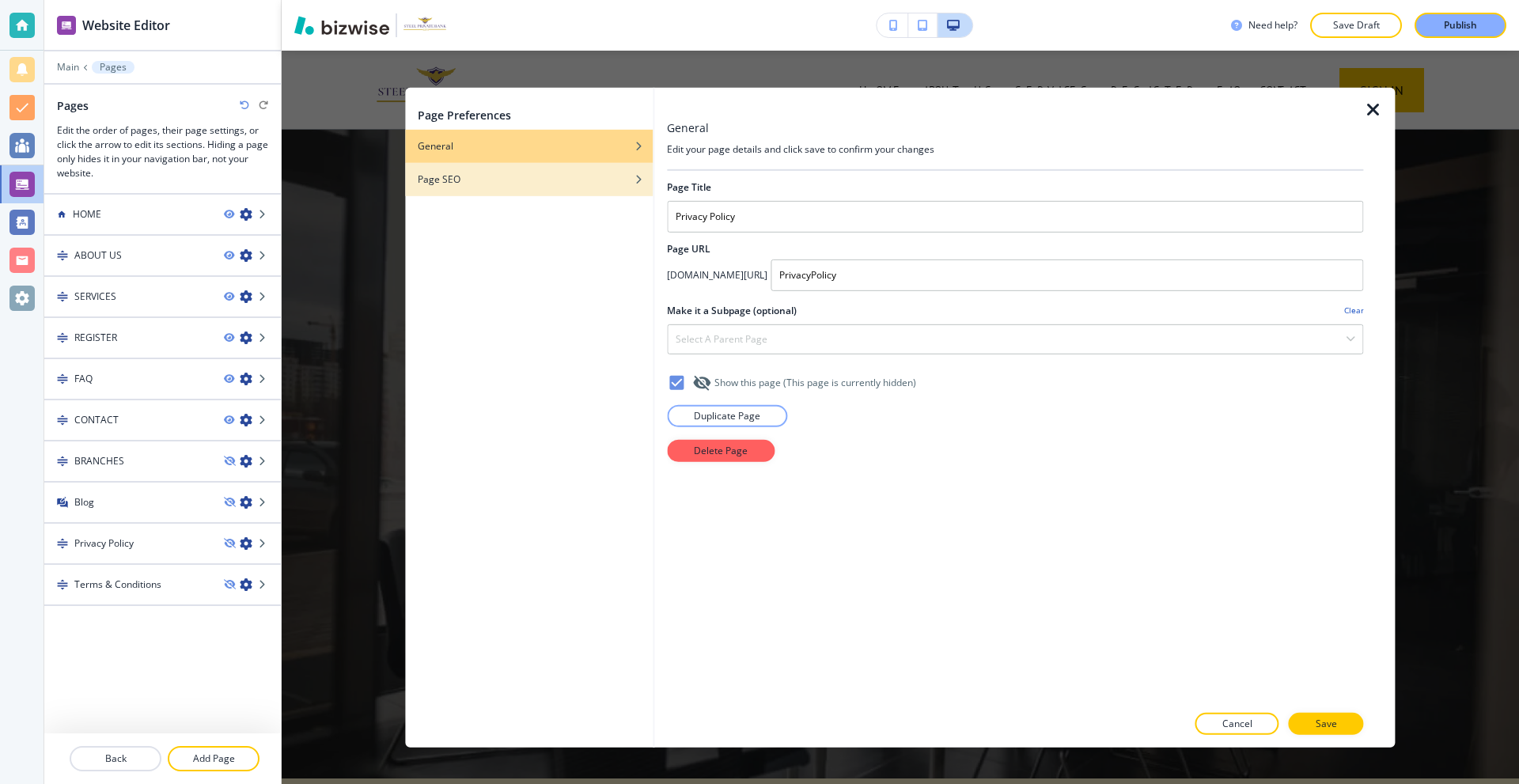
click at [485, 169] on div "button" at bounding box center [529, 166] width 248 height 9
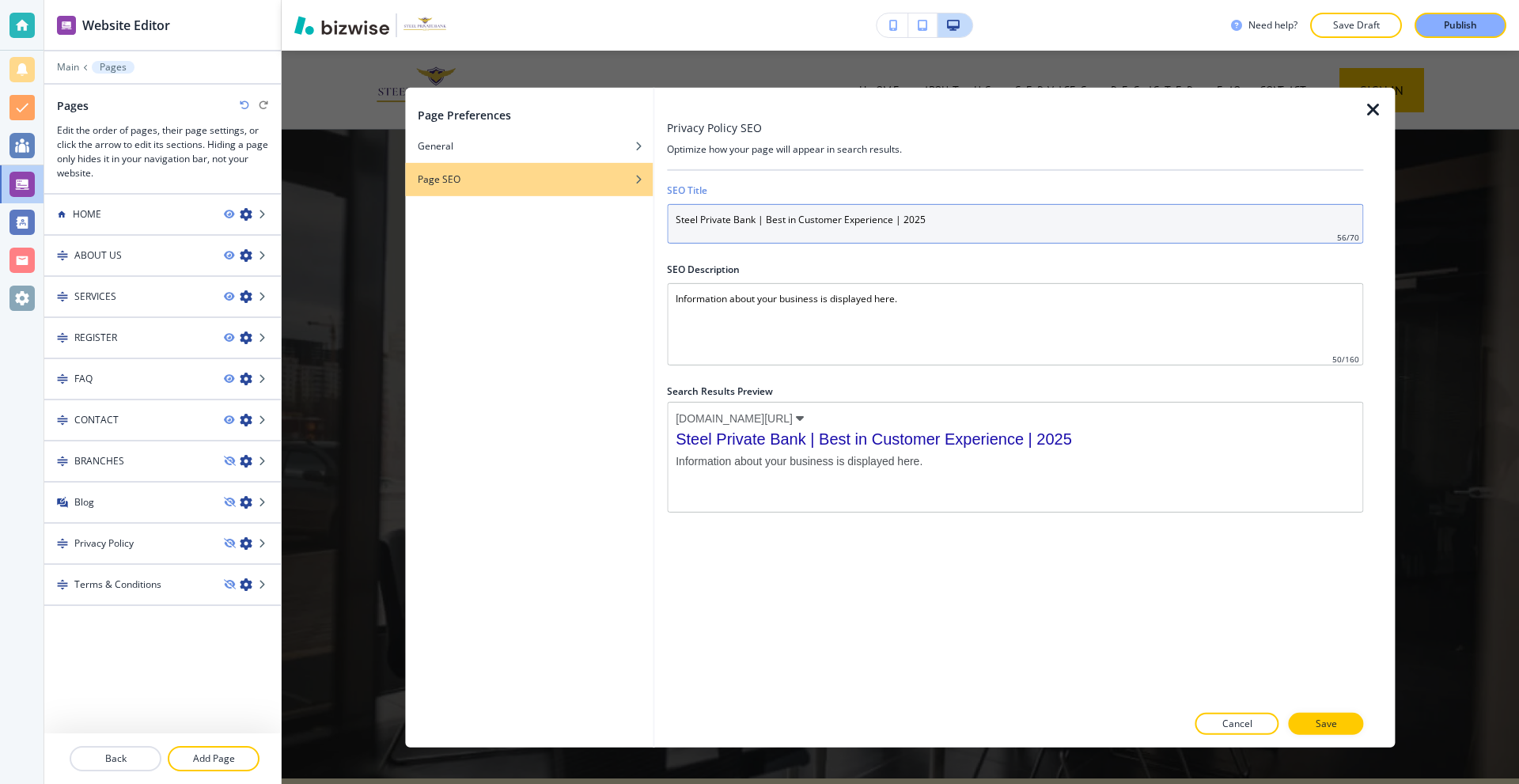
drag, startPoint x: 979, startPoint y: 223, endPoint x: 531, endPoint y: 220, distance: 448.0
click at [534, 221] on div "Page Preferences General Page SEO Privacy Policy SEO Optimize how your page wil…" at bounding box center [899, 416] width 989 height 660
paste input "- Home"
type input "Steel Private Bank - Privacy Policy"
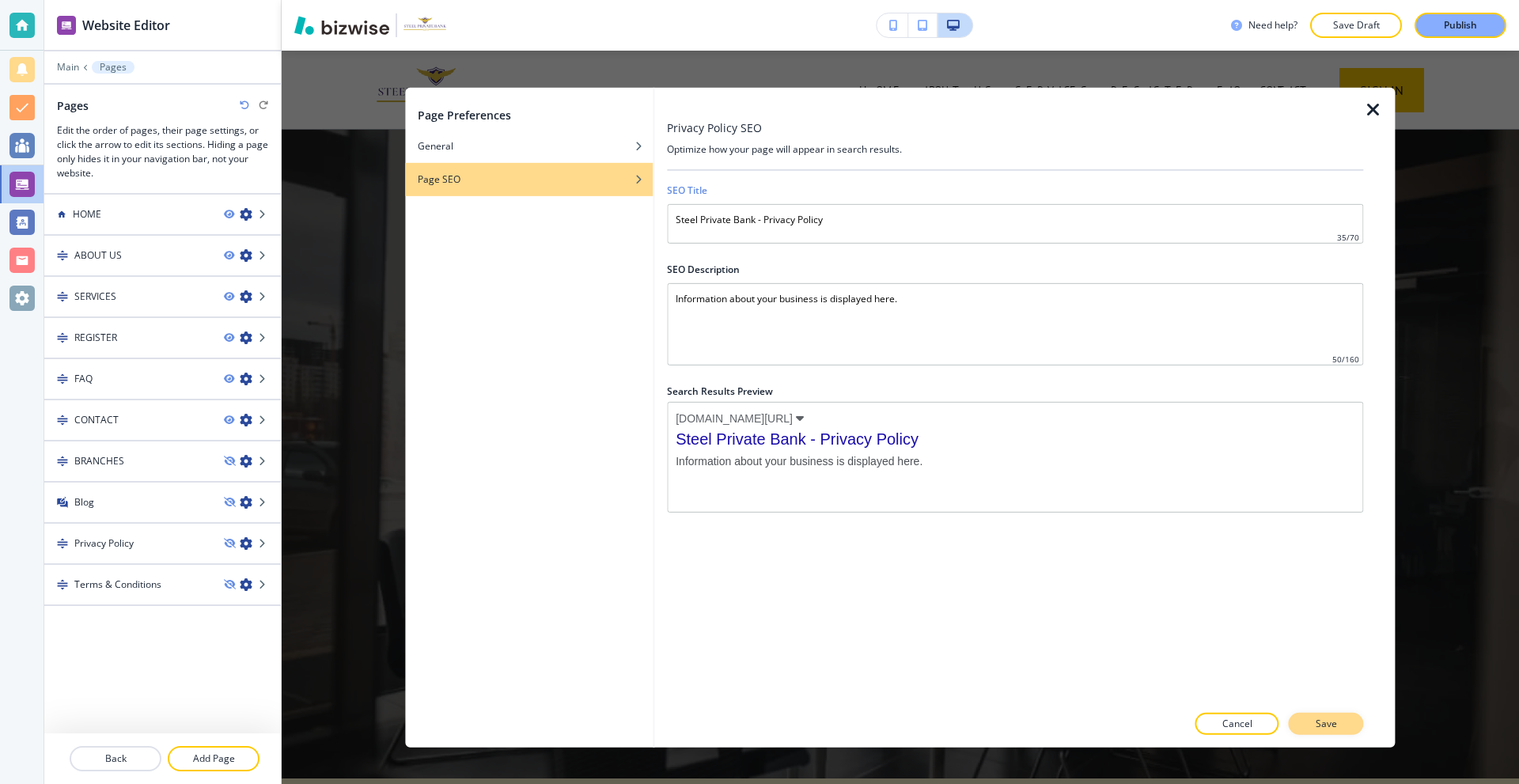
click at [1351, 733] on button "Save" at bounding box center [1327, 724] width 76 height 22
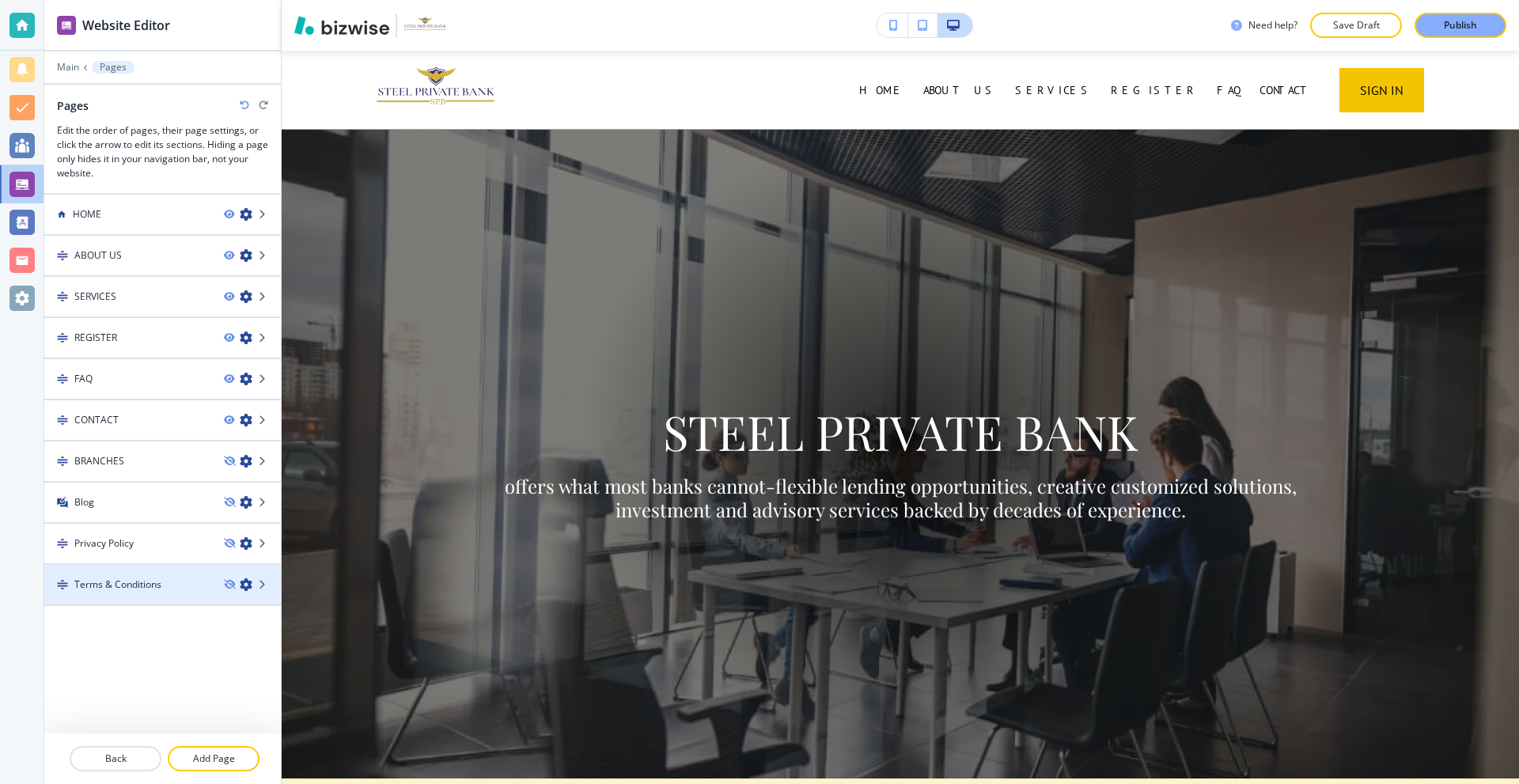
click at [250, 582] on icon "button" at bounding box center [245, 584] width 13 height 13
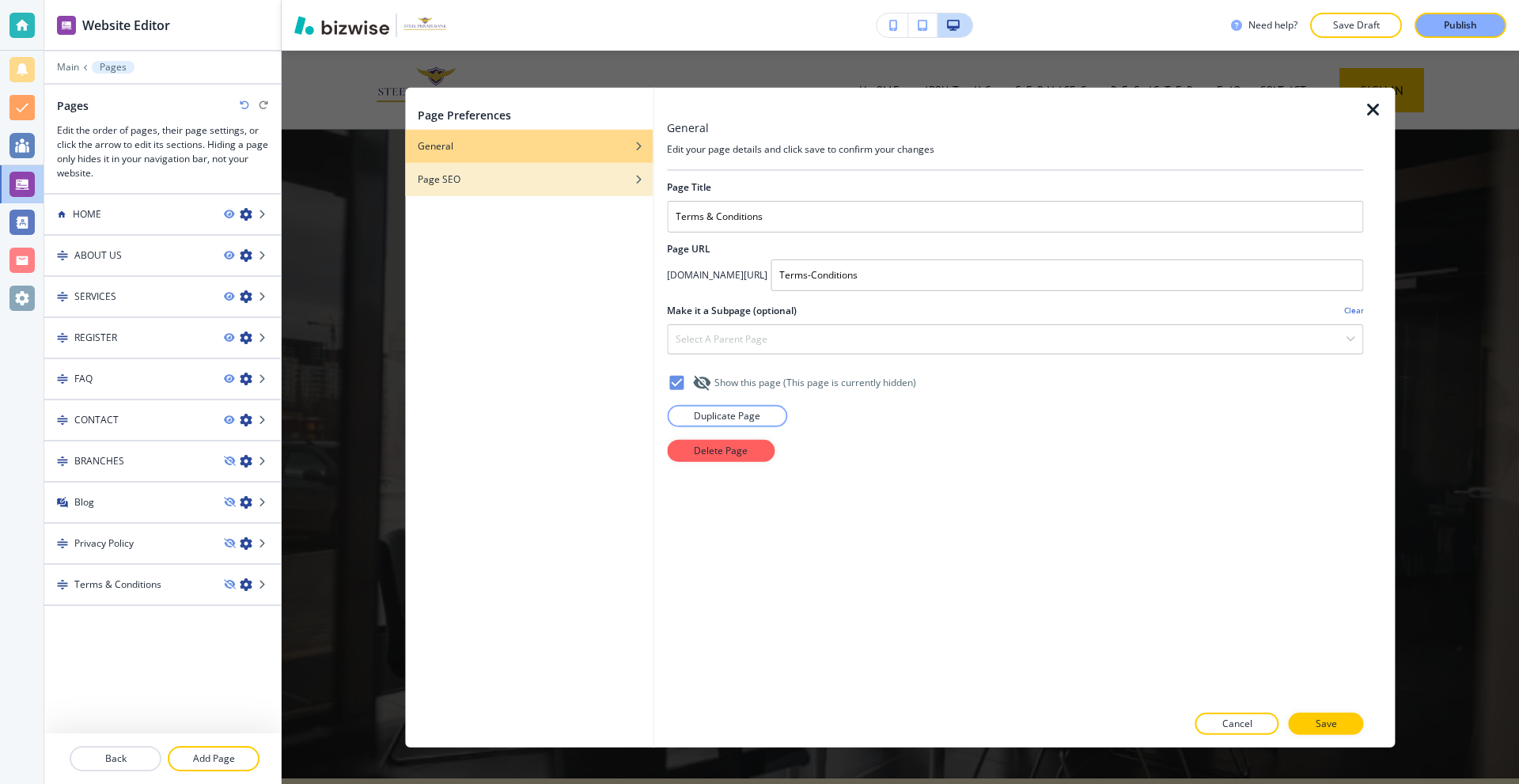
click at [469, 188] on div "button" at bounding box center [529, 190] width 248 height 9
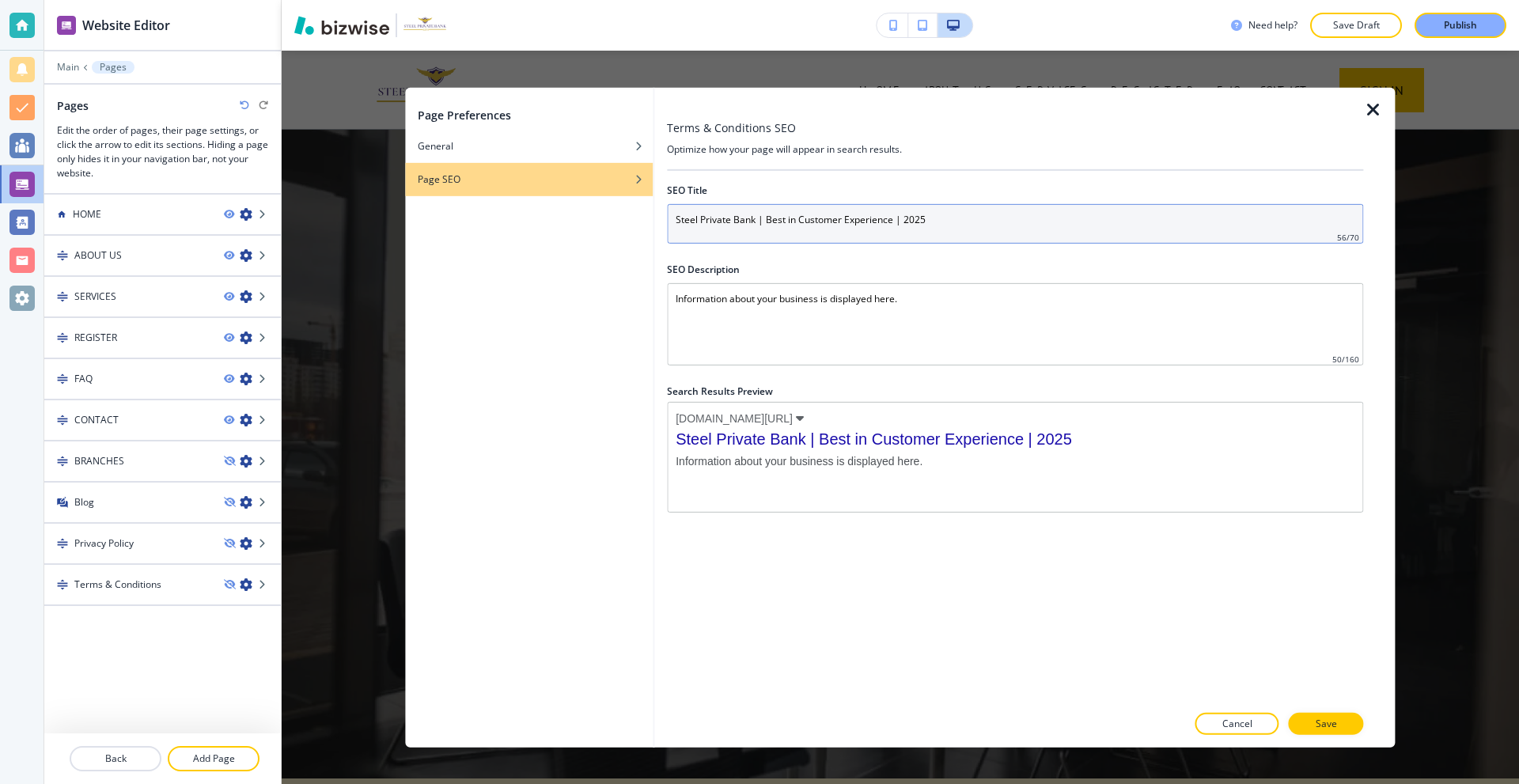
click at [880, 216] on input "Steel Private Bank | Best in Customer Experience | 2025" at bounding box center [1014, 223] width 696 height 39
paste input "- Home"
type input "Steel Private Bank - Terms and Conditions"
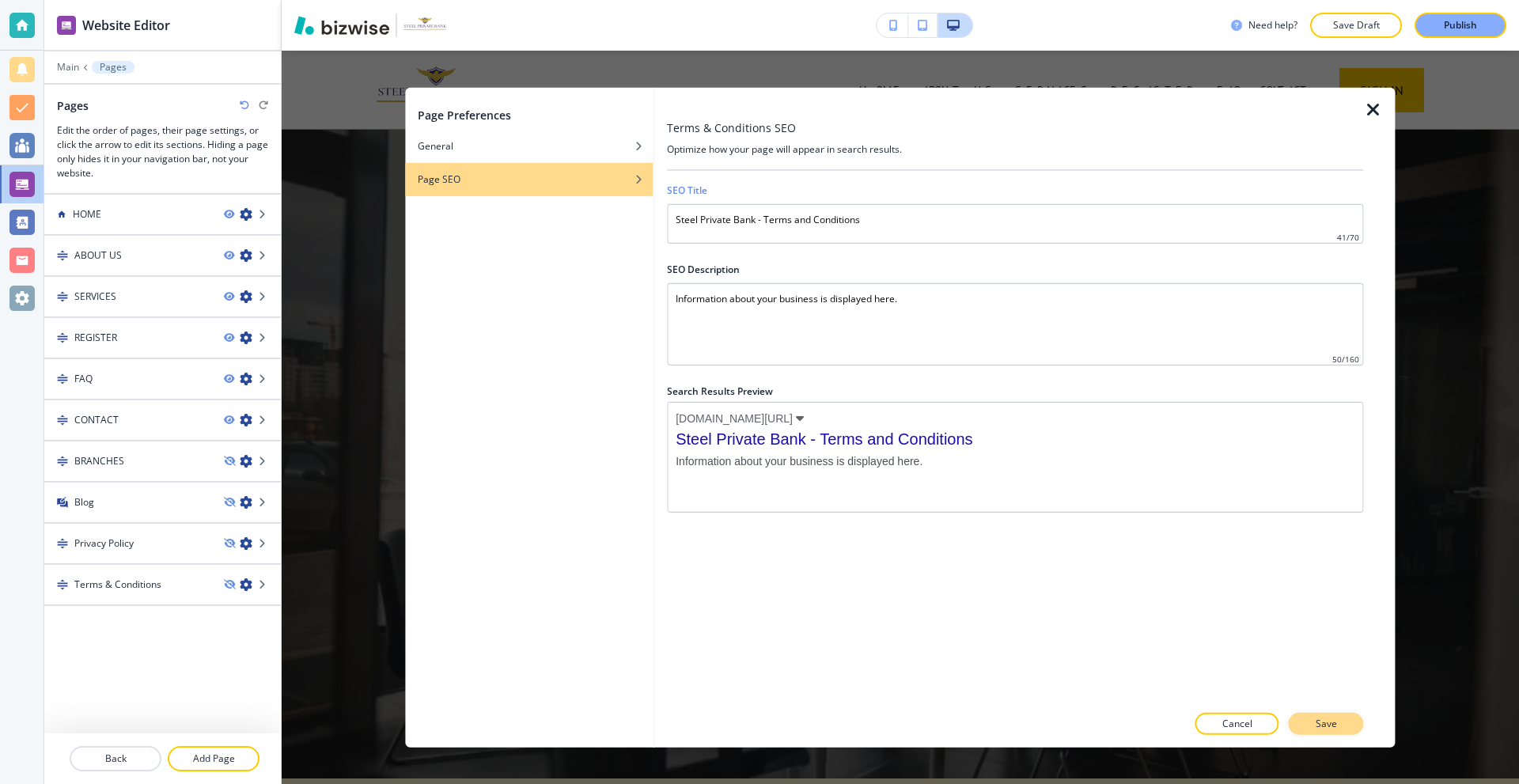
click at [1328, 715] on button "Save" at bounding box center [1327, 724] width 76 height 22
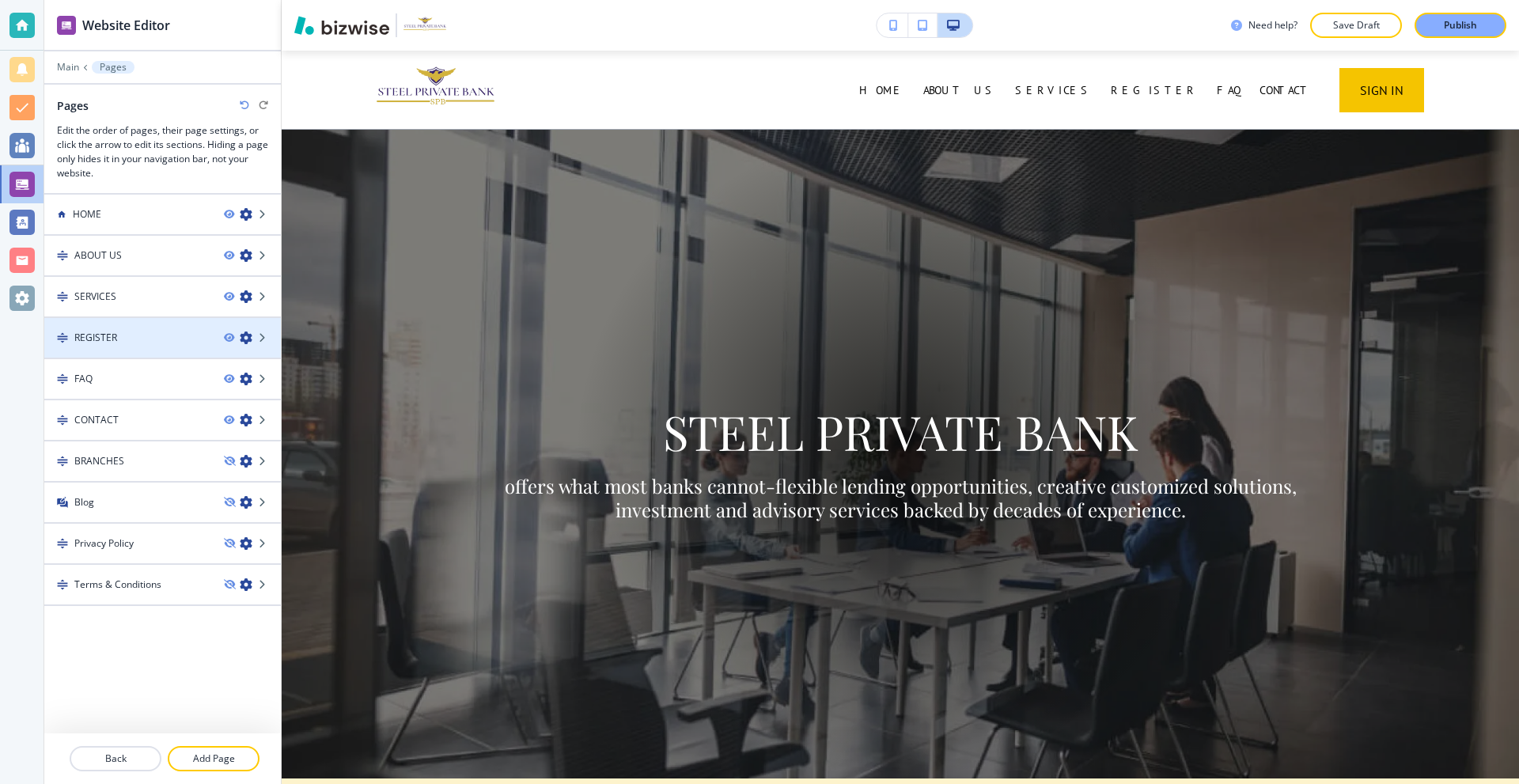
click at [178, 331] on div "REGISTER" at bounding box center [128, 337] width 167 height 15
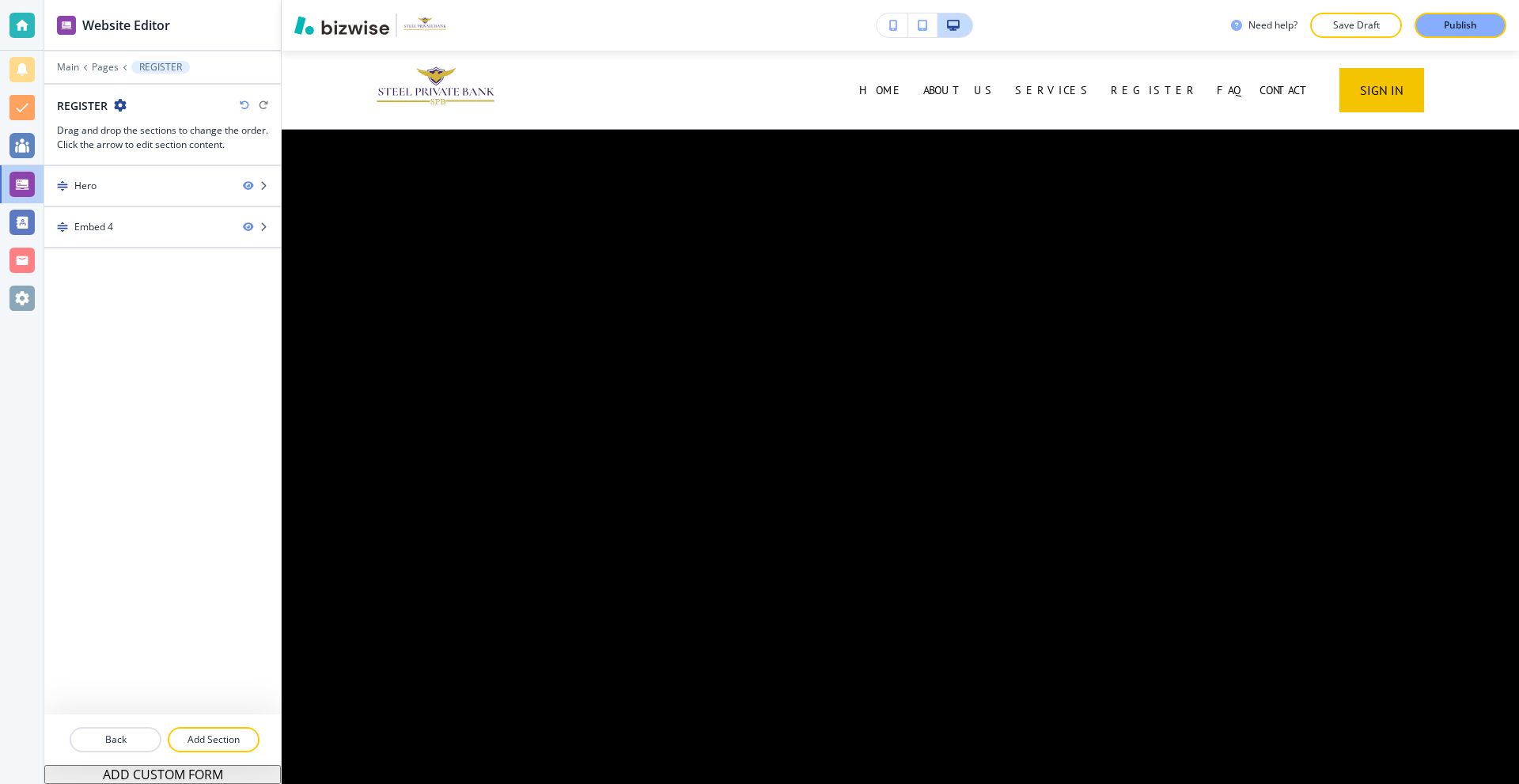
drag, startPoint x: 62, startPoint y: 67, endPoint x: 147, endPoint y: 329, distance: 275.4
click at [147, 329] on div "Website Editor Main Pages REGISTER REGISTER Drag and drop the sections to chang…" at bounding box center [163, 392] width 237 height 784
click at [63, 70] on p "Main" at bounding box center [68, 67] width 22 height 11
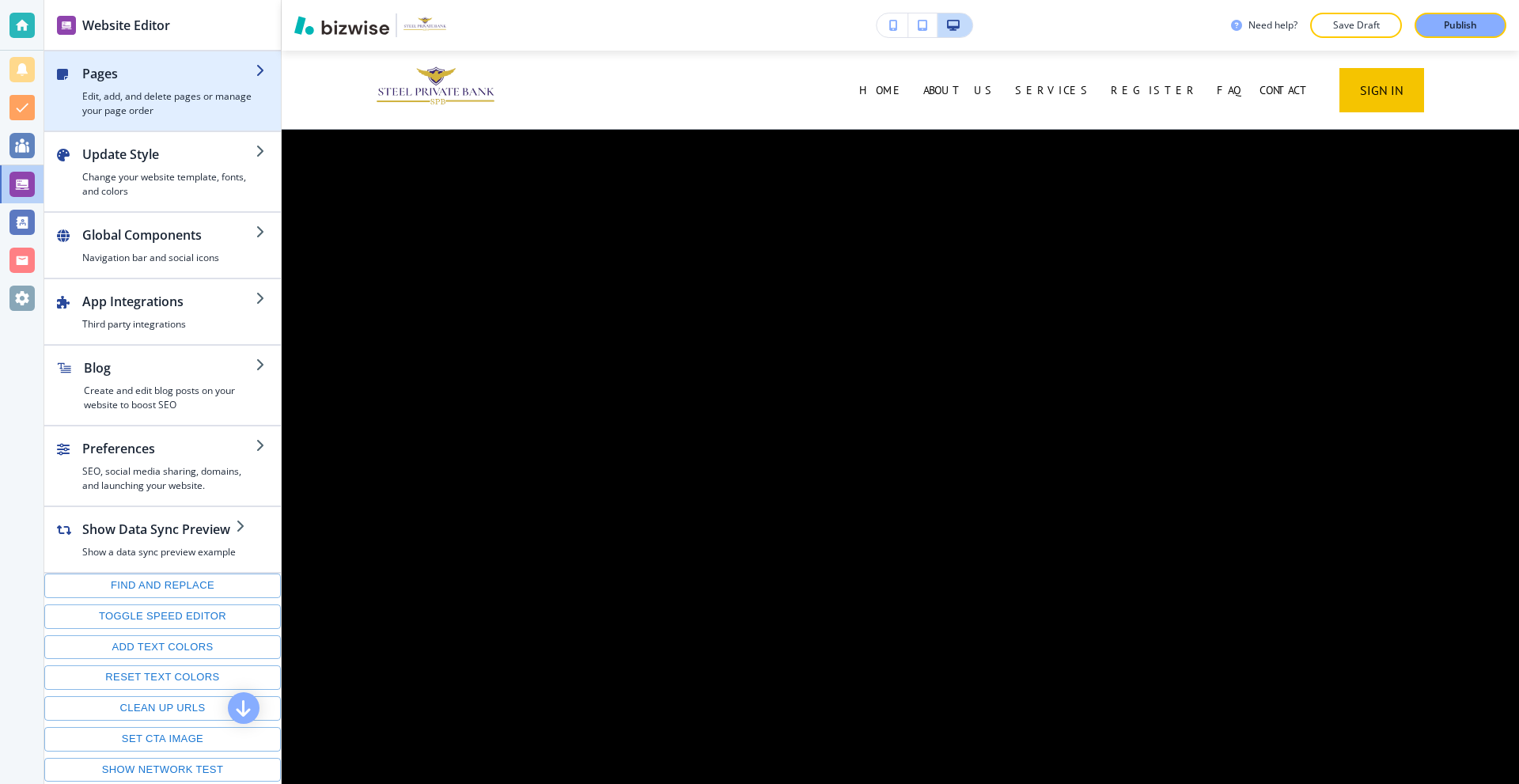
click at [148, 99] on h4 "Edit, add, and delete pages or manage your page order" at bounding box center [169, 103] width 173 height 28
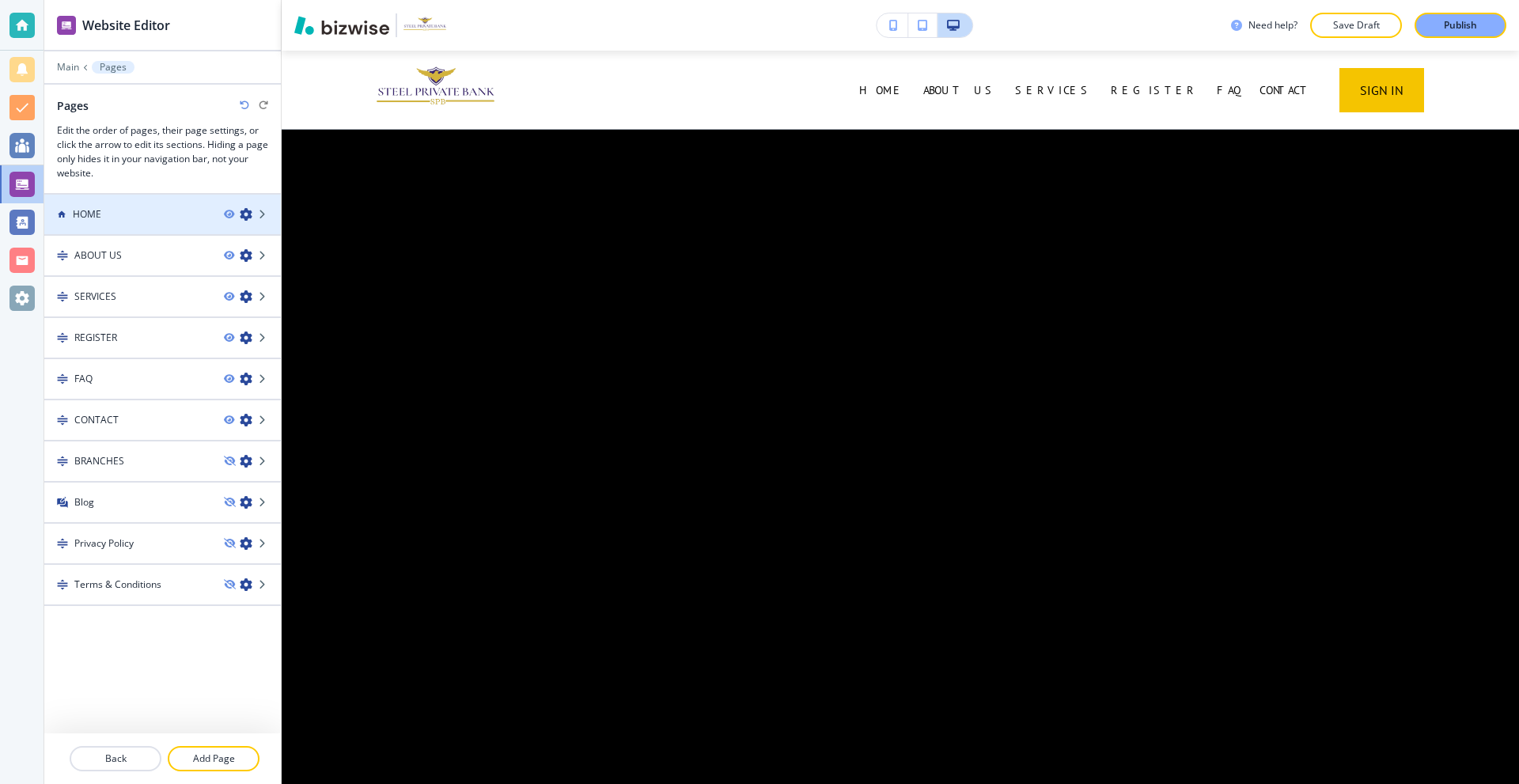
click at [136, 201] on div at bounding box center [163, 201] width 237 height 13
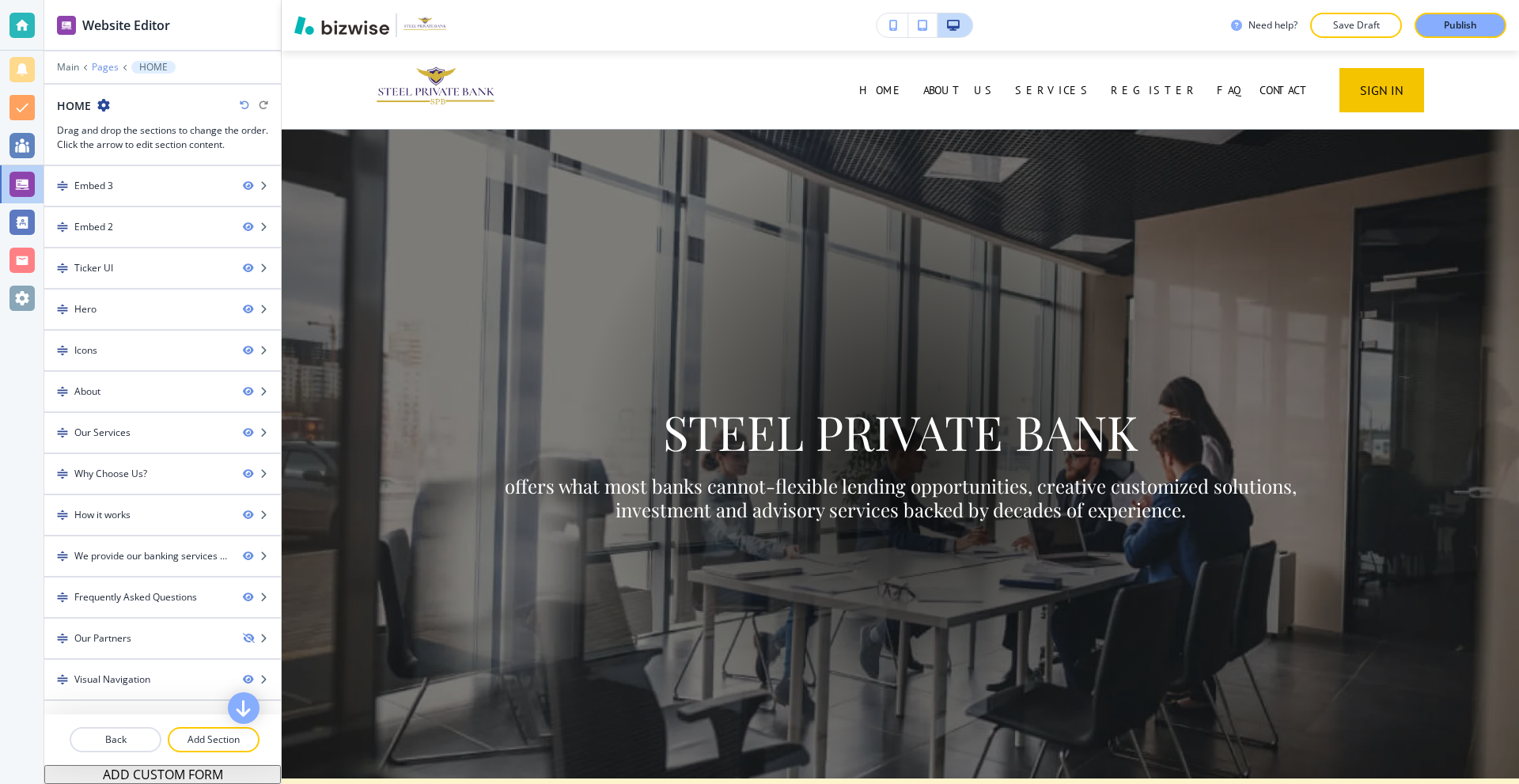
click at [117, 66] on p "Pages" at bounding box center [105, 67] width 27 height 11
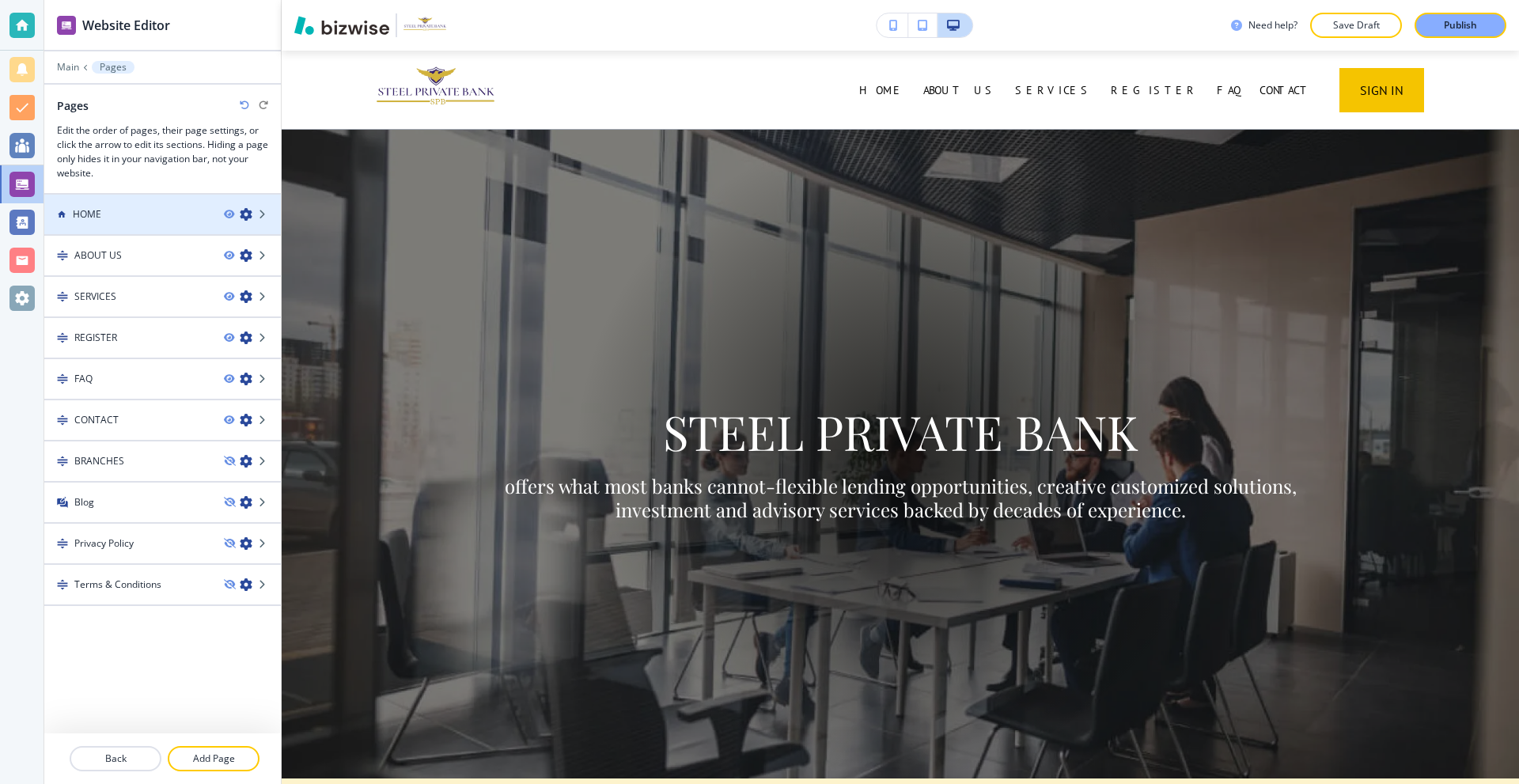
click at [245, 215] on icon "button" at bounding box center [245, 214] width 13 height 13
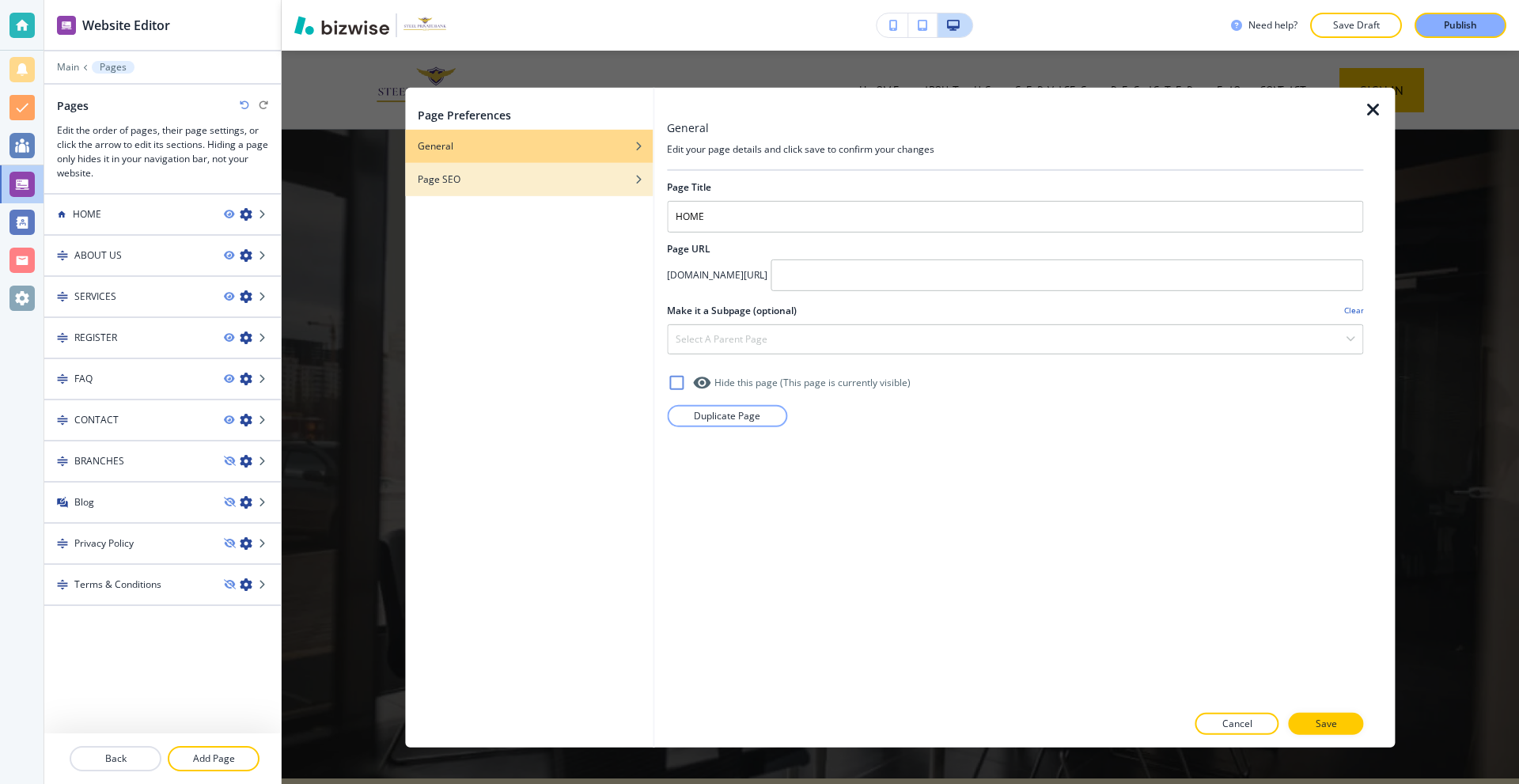
click at [506, 179] on div "Page SEO" at bounding box center [529, 178] width 248 height 15
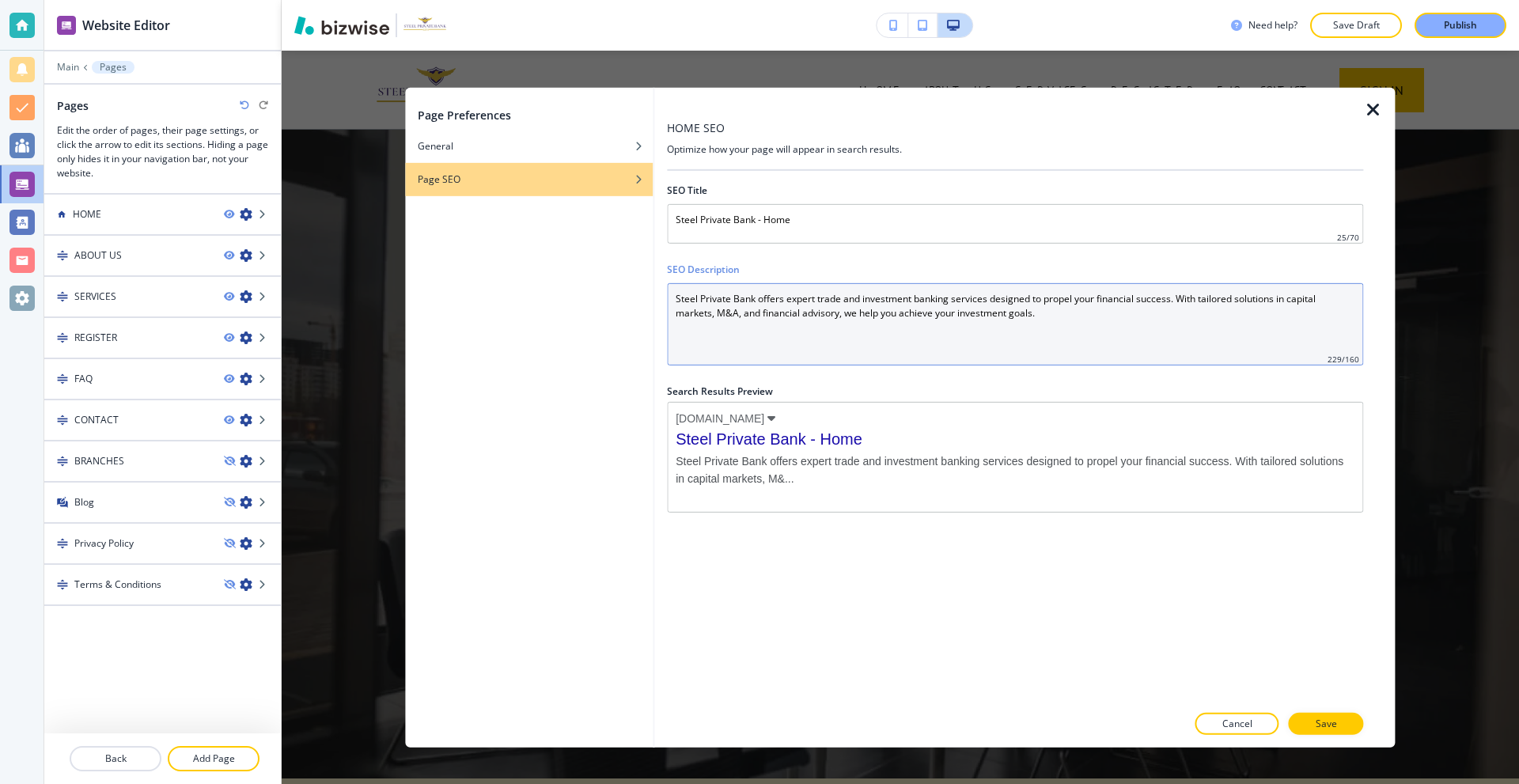
drag, startPoint x: 988, startPoint y: 319, endPoint x: 623, endPoint y: 289, distance: 366.2
click at [623, 289] on div "Page Preferences General Page SEO HOME SEO Optimize how your page will appear i…" at bounding box center [899, 416] width 989 height 660
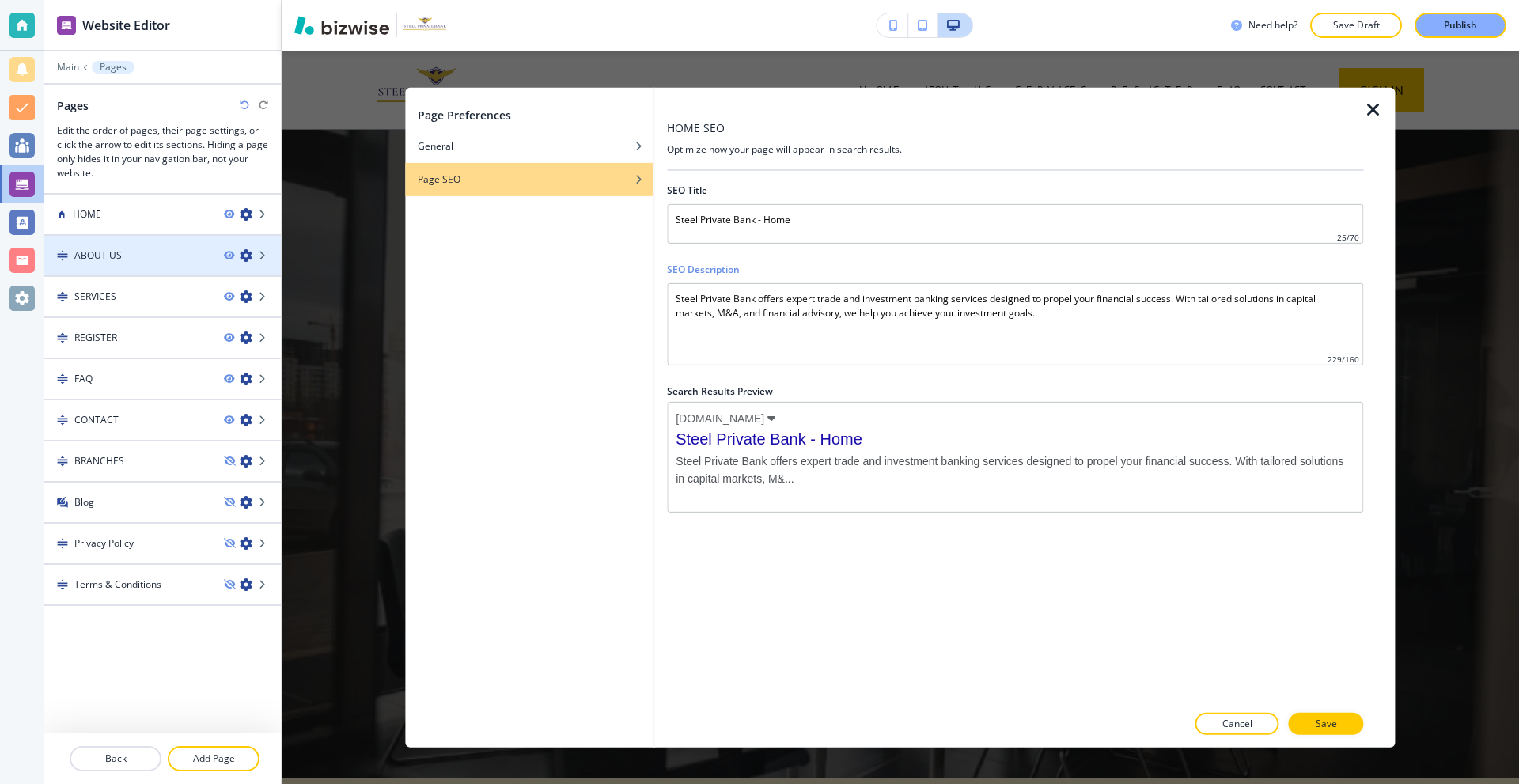
click at [244, 254] on icon "button" at bounding box center [245, 255] width 13 height 13
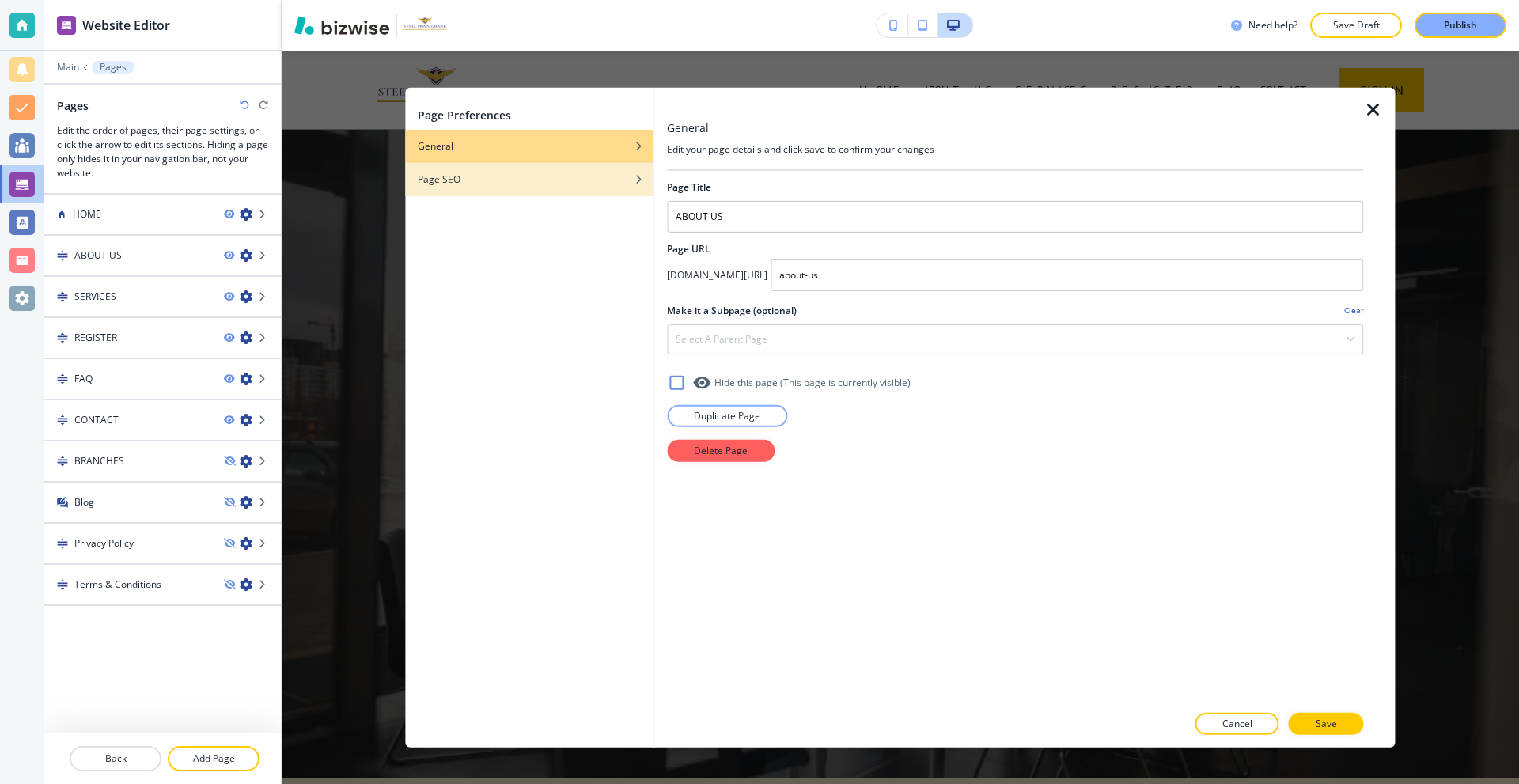
click at [475, 176] on div "Page SEO" at bounding box center [529, 178] width 248 height 15
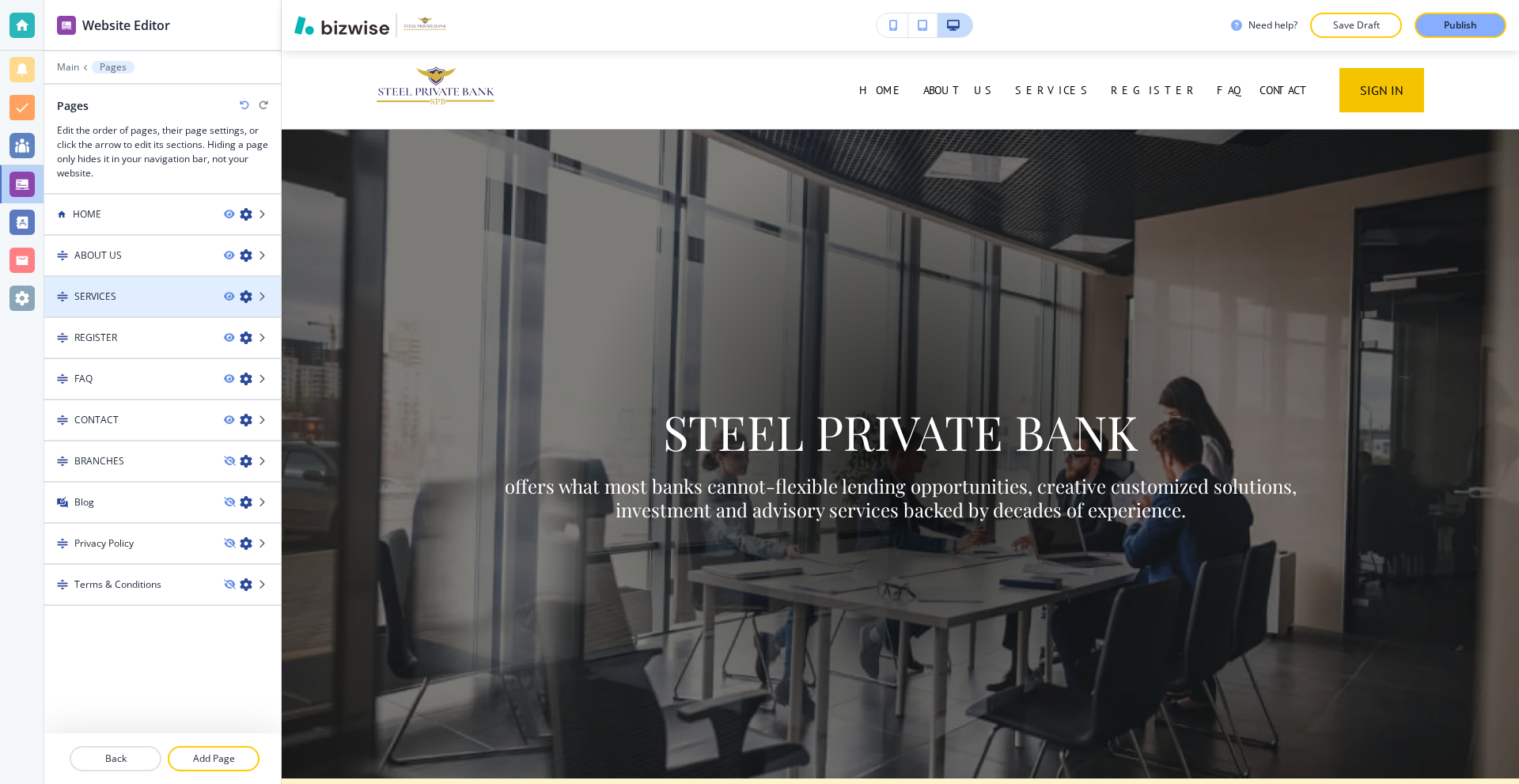
click at [244, 295] on icon "button" at bounding box center [245, 296] width 13 height 13
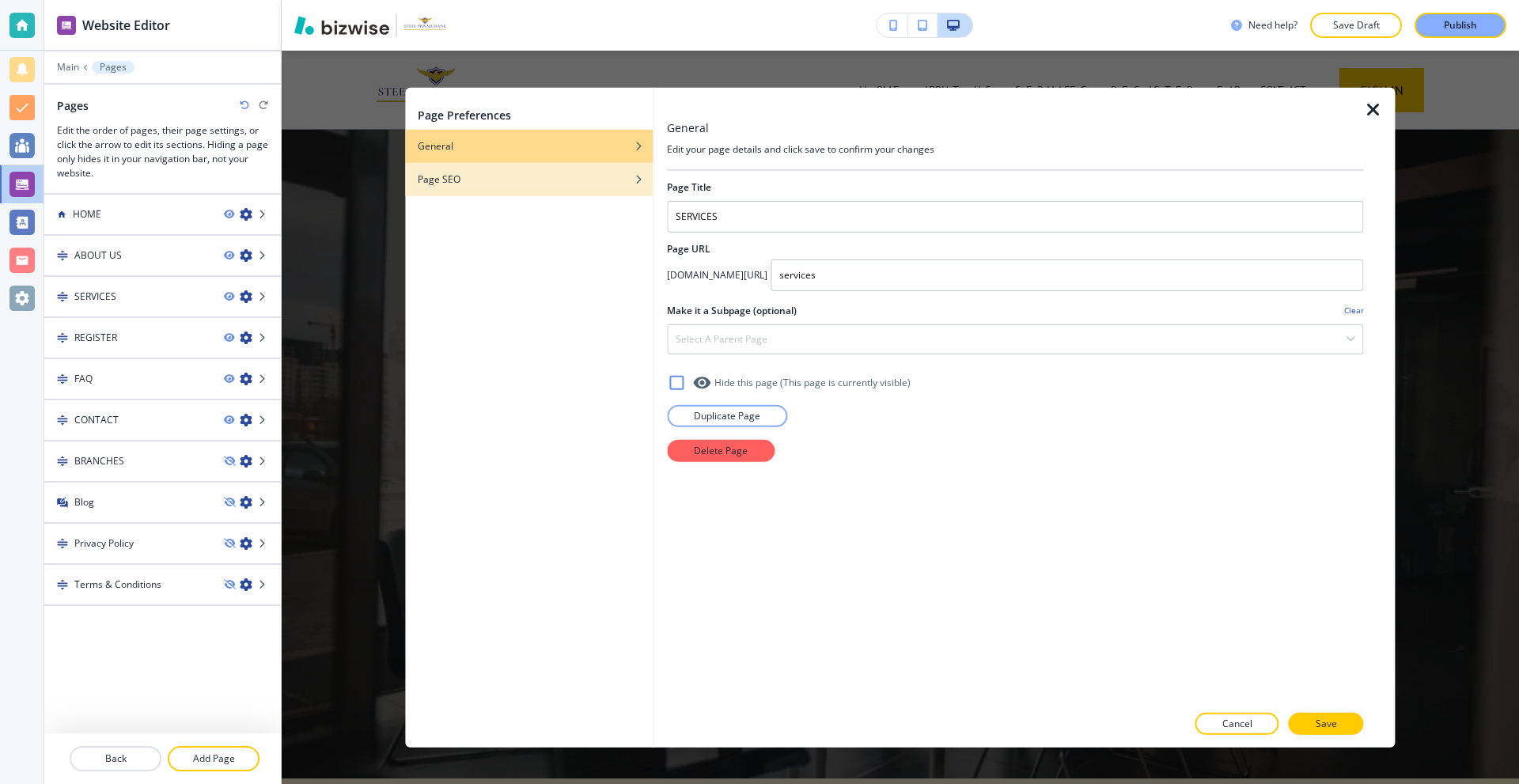
click at [451, 172] on h4 "Page SEO" at bounding box center [439, 178] width 43 height 15
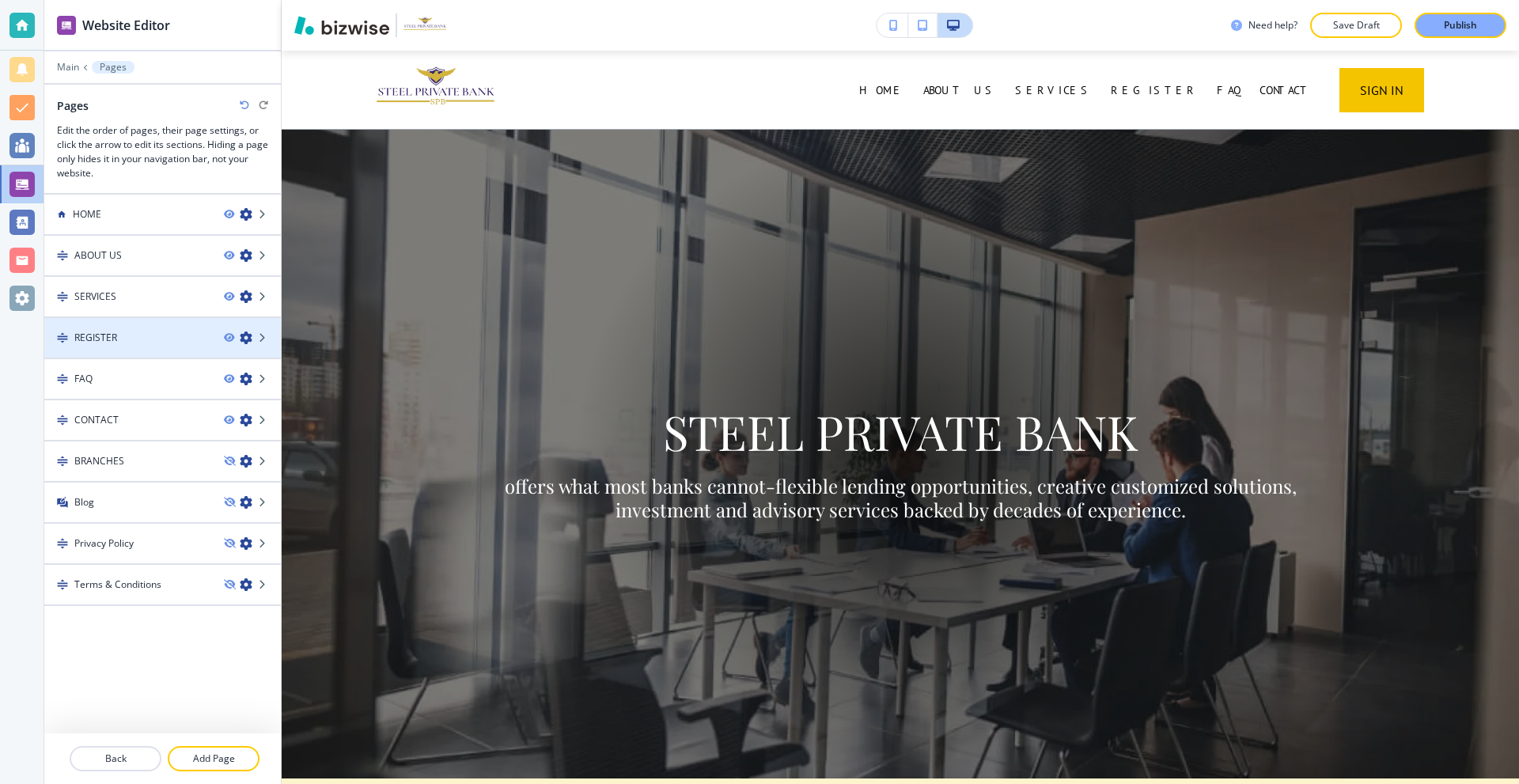
click at [245, 339] on icon "button" at bounding box center [245, 337] width 13 height 13
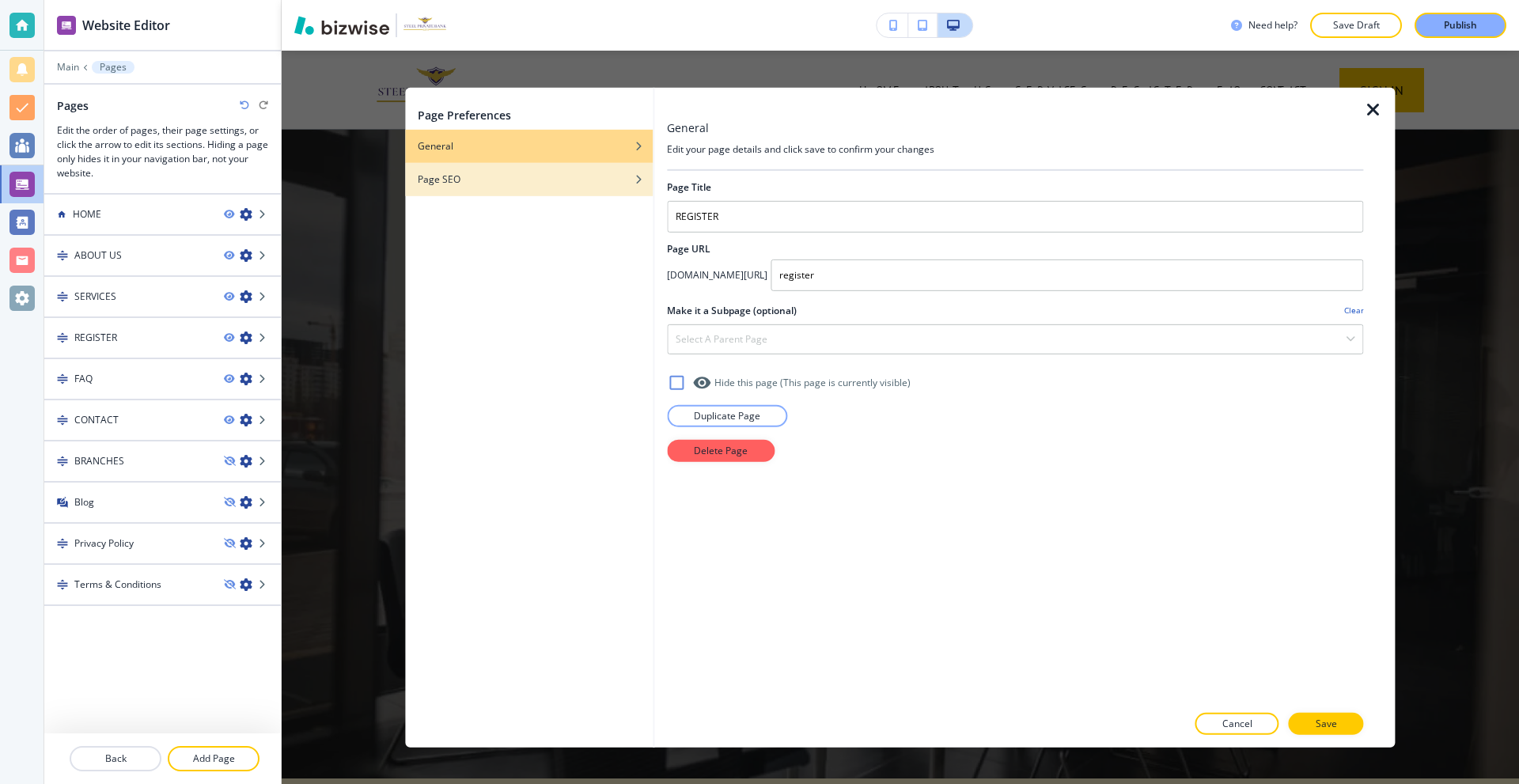
click at [449, 169] on div "button" at bounding box center [529, 166] width 248 height 9
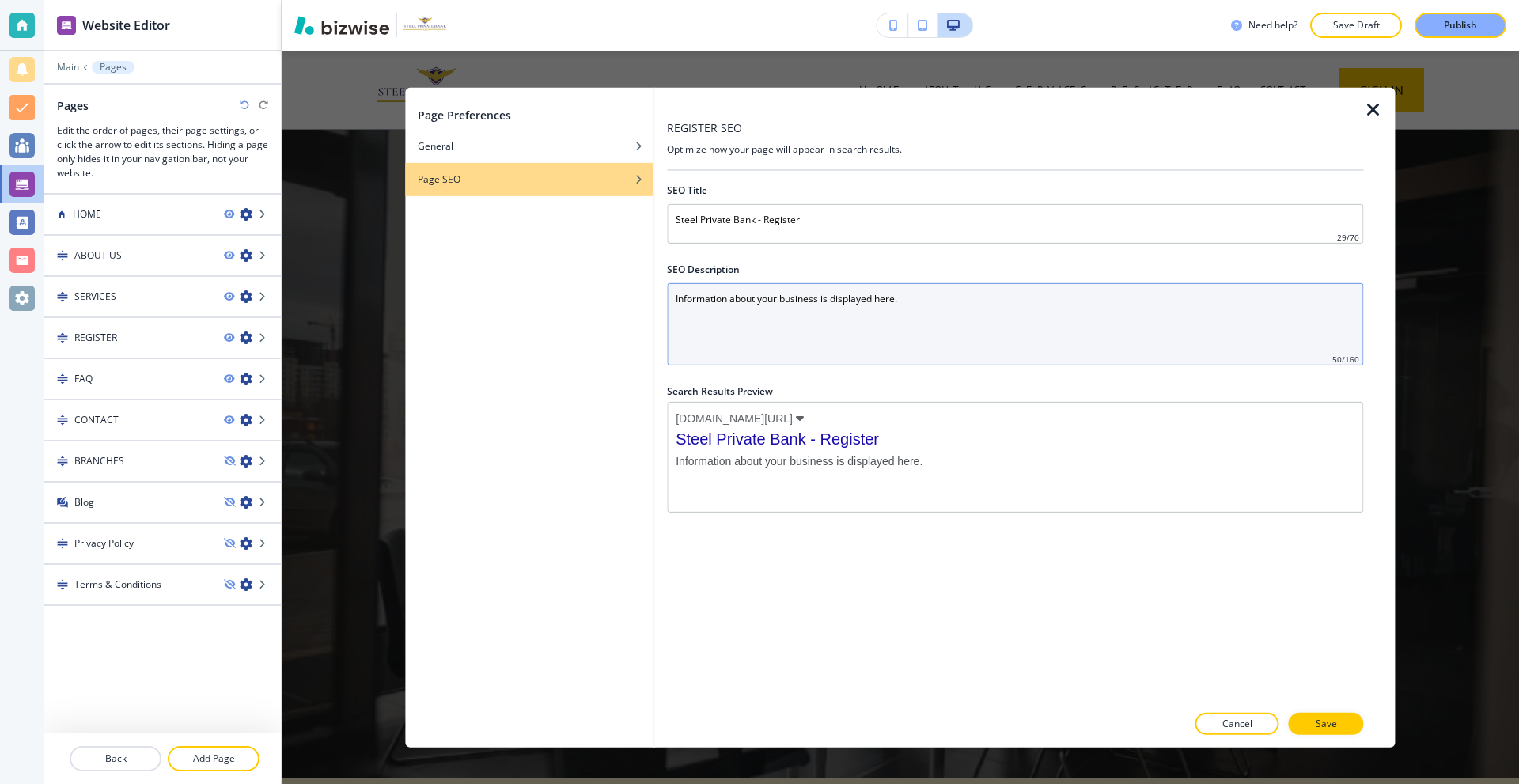
click at [755, 305] on Description "Information about your business is displayed here." at bounding box center [1014, 323] width 696 height 82
paste Description "Steel Private Bank offers expert trade and investment banking services designed…"
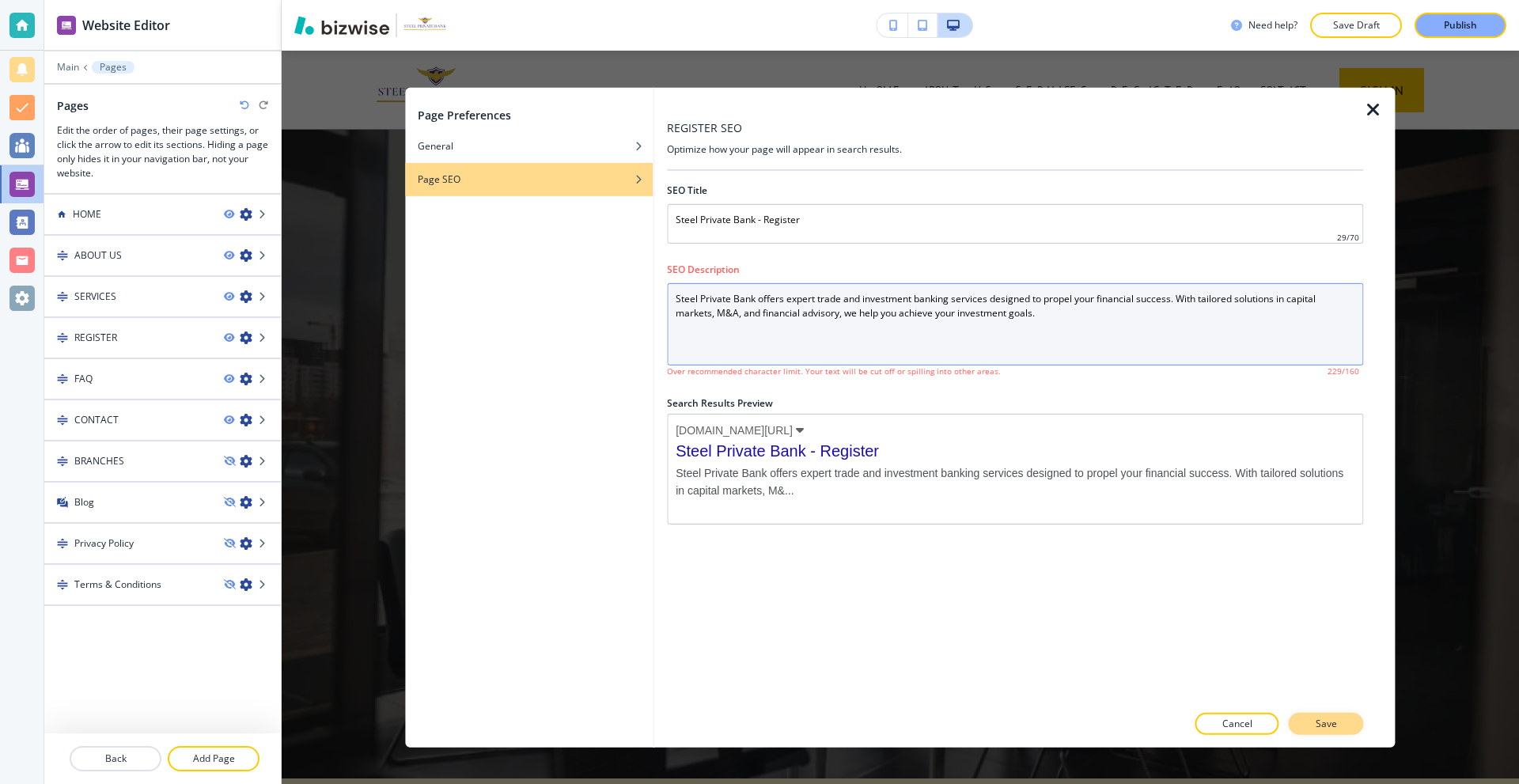
type Description "Steel Private Bank offers expert trade and investment banking services designed…"
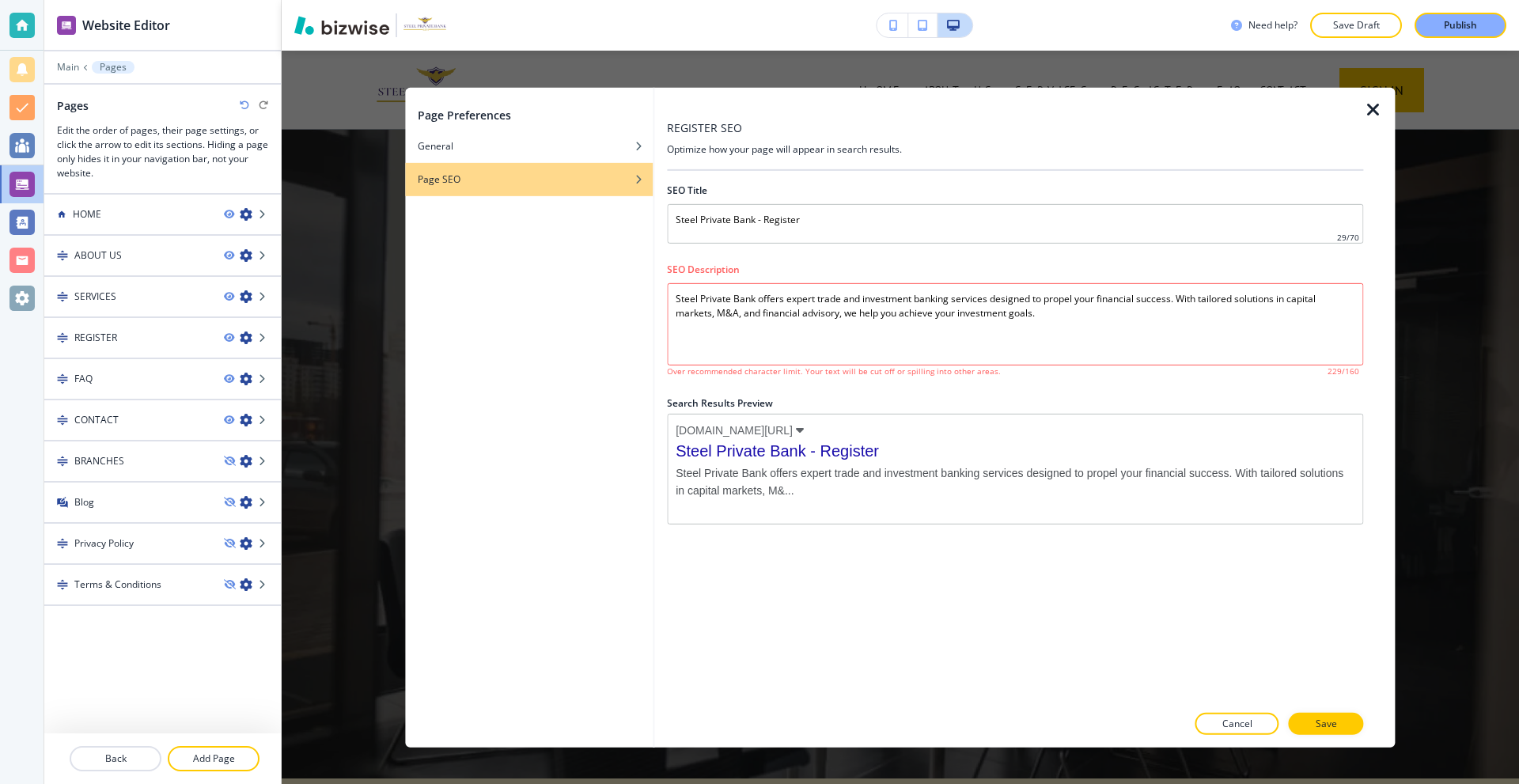
drag, startPoint x: 1341, startPoint y: 725, endPoint x: 1320, endPoint y: 713, distance: 24.2
click at [1340, 725] on button "Save" at bounding box center [1327, 724] width 76 height 22
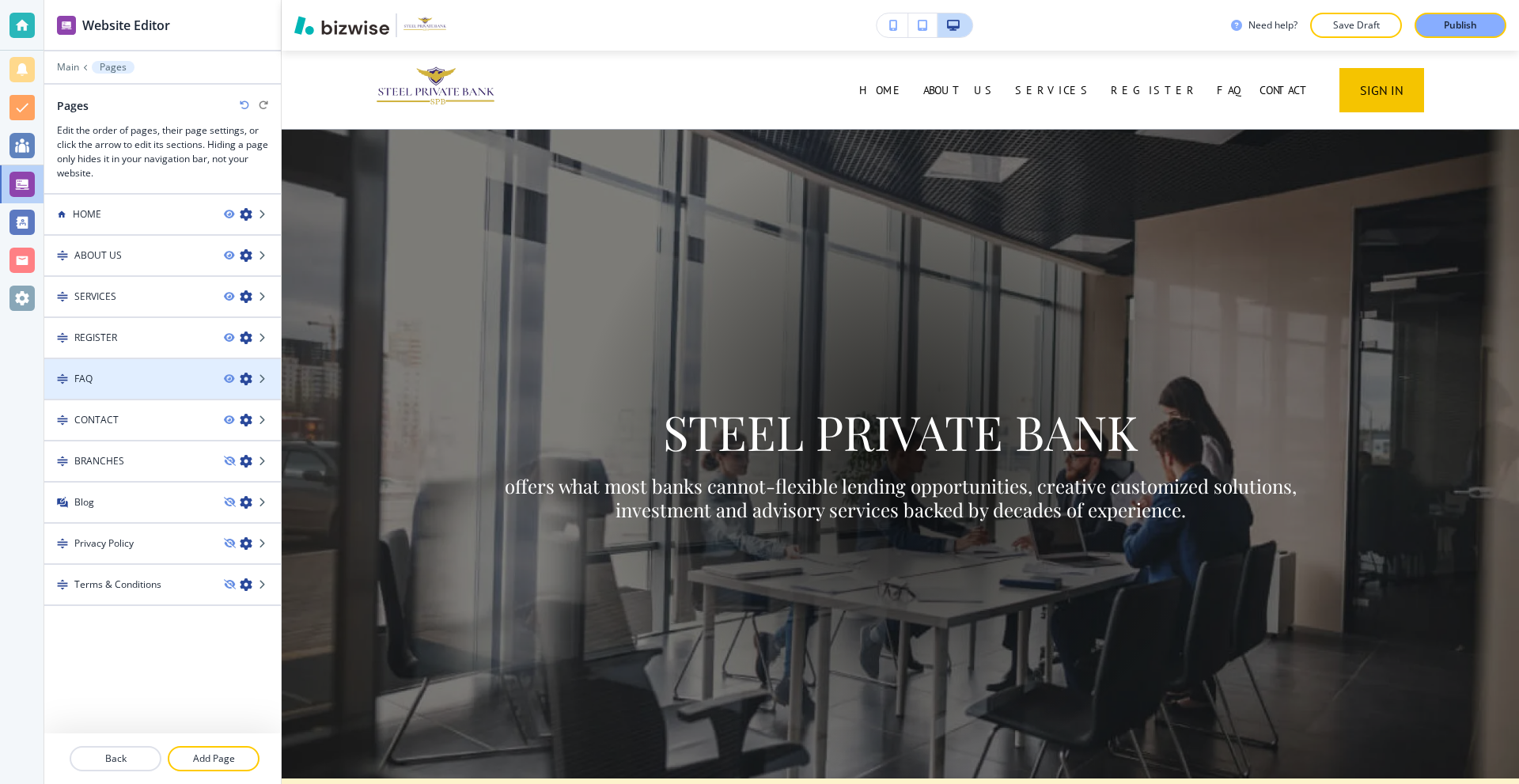
click at [250, 374] on icon "button" at bounding box center [245, 378] width 13 height 13
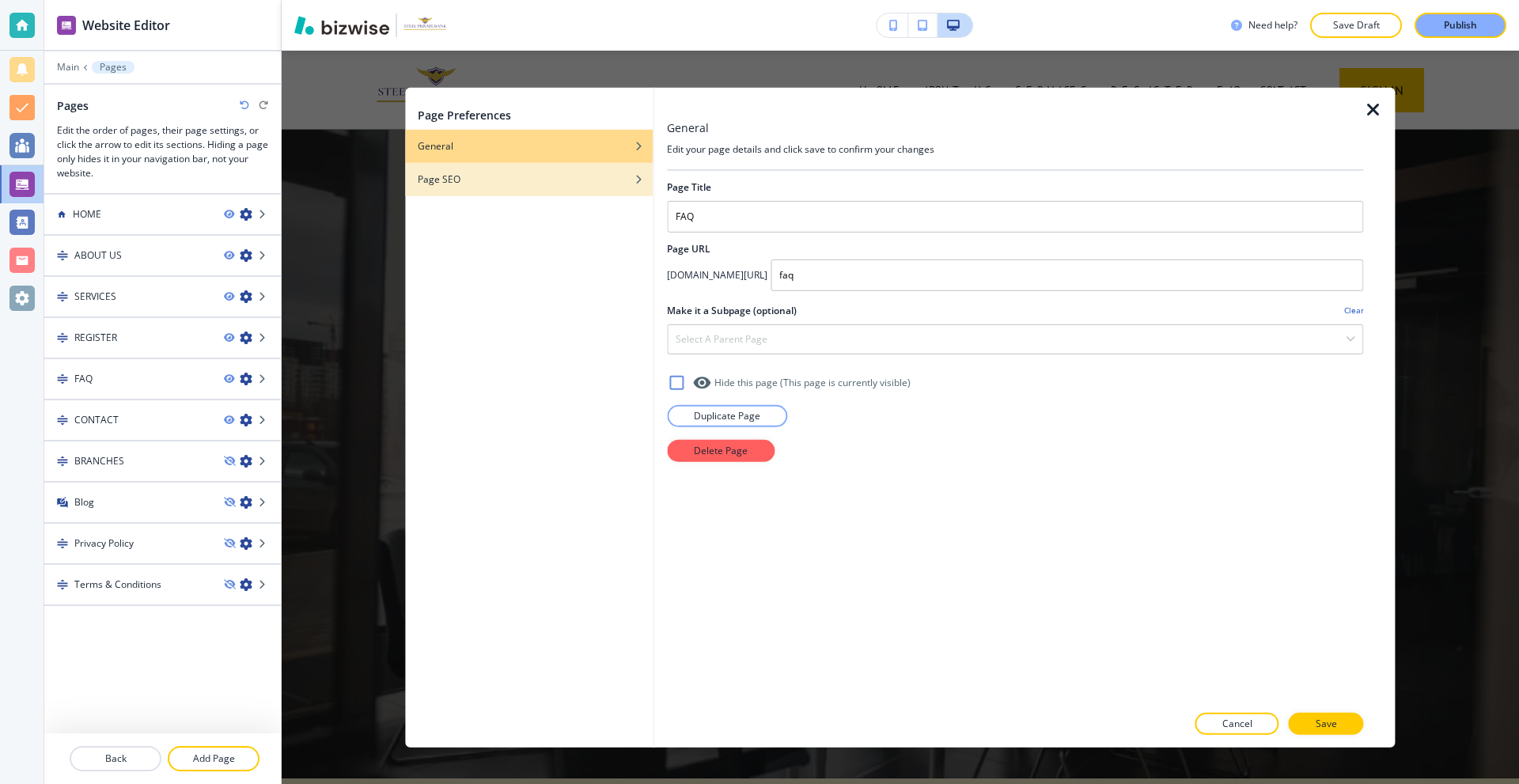
click at [493, 178] on div "Page SEO" at bounding box center [529, 178] width 248 height 15
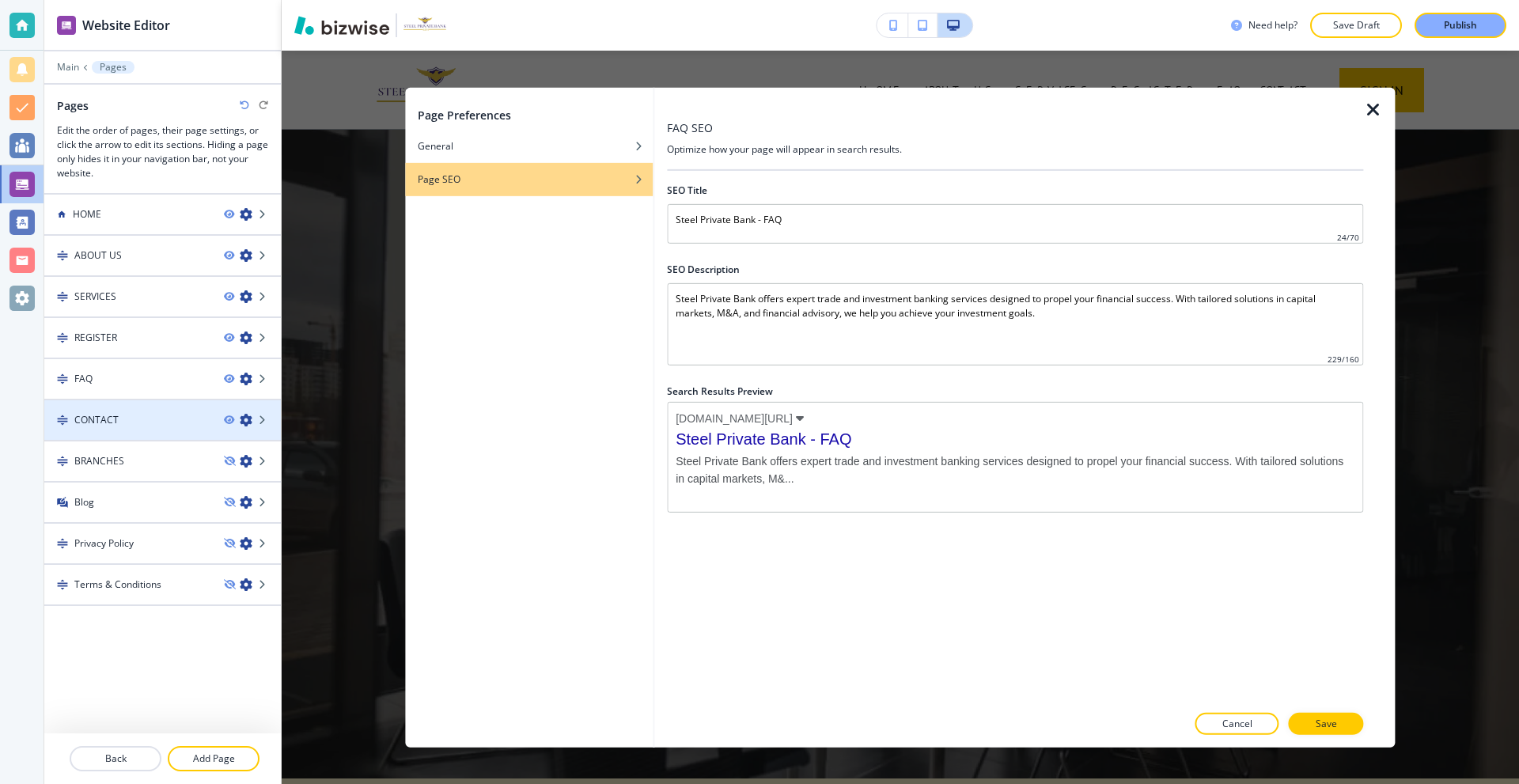
click at [251, 423] on icon "button" at bounding box center [245, 419] width 13 height 13
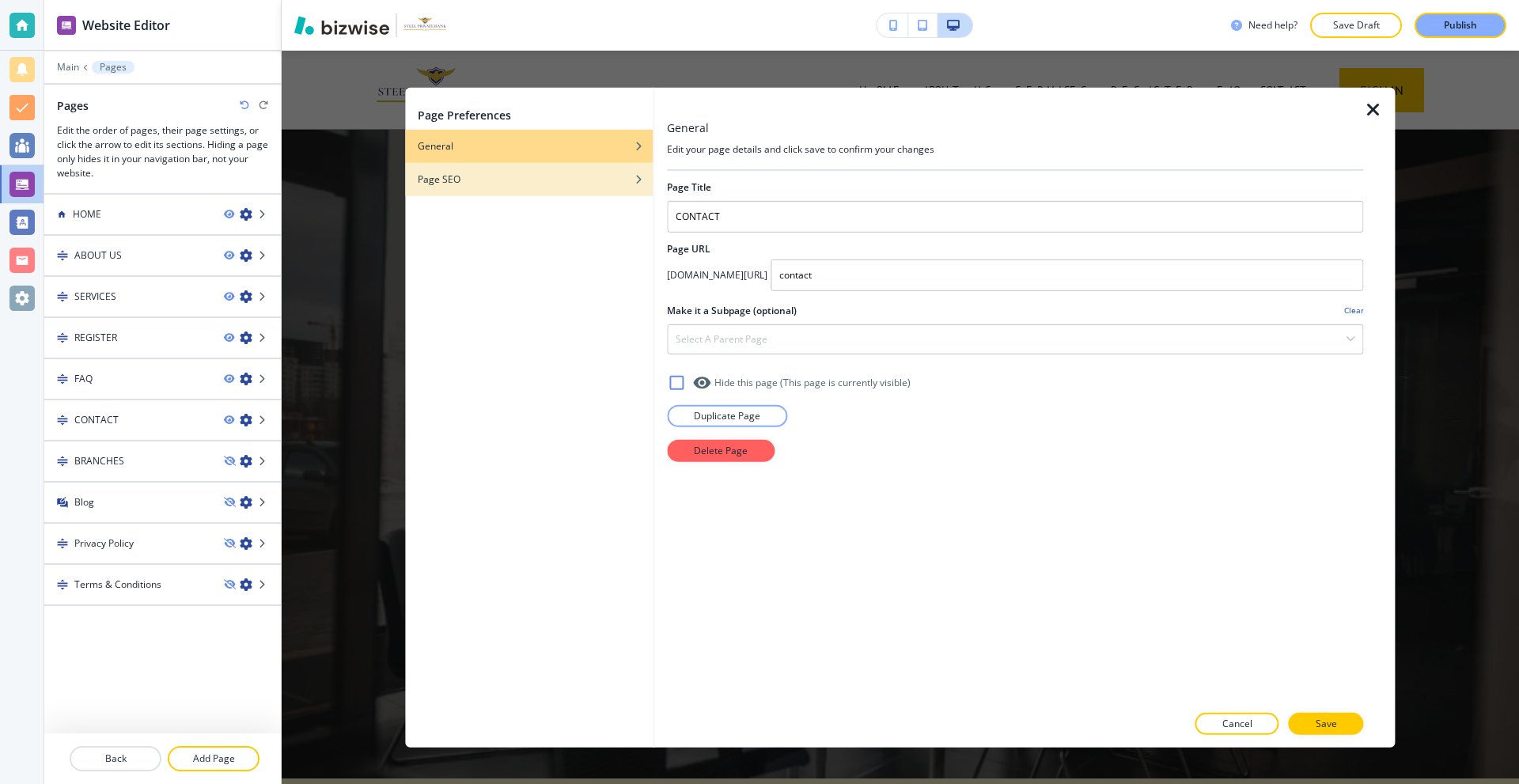
click at [457, 189] on div "button" at bounding box center [529, 190] width 248 height 9
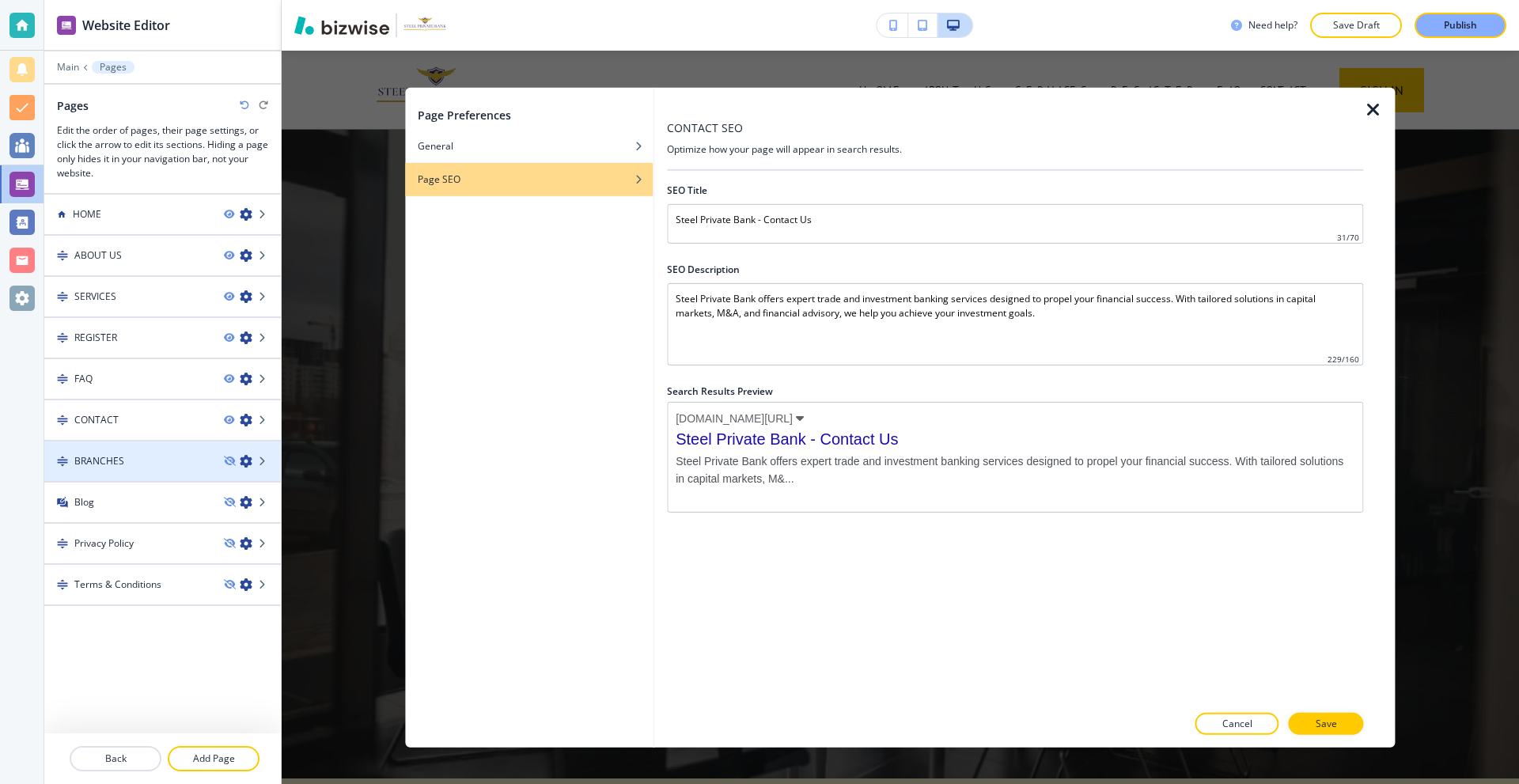
click at [249, 463] on icon "button" at bounding box center [245, 461] width 13 height 13
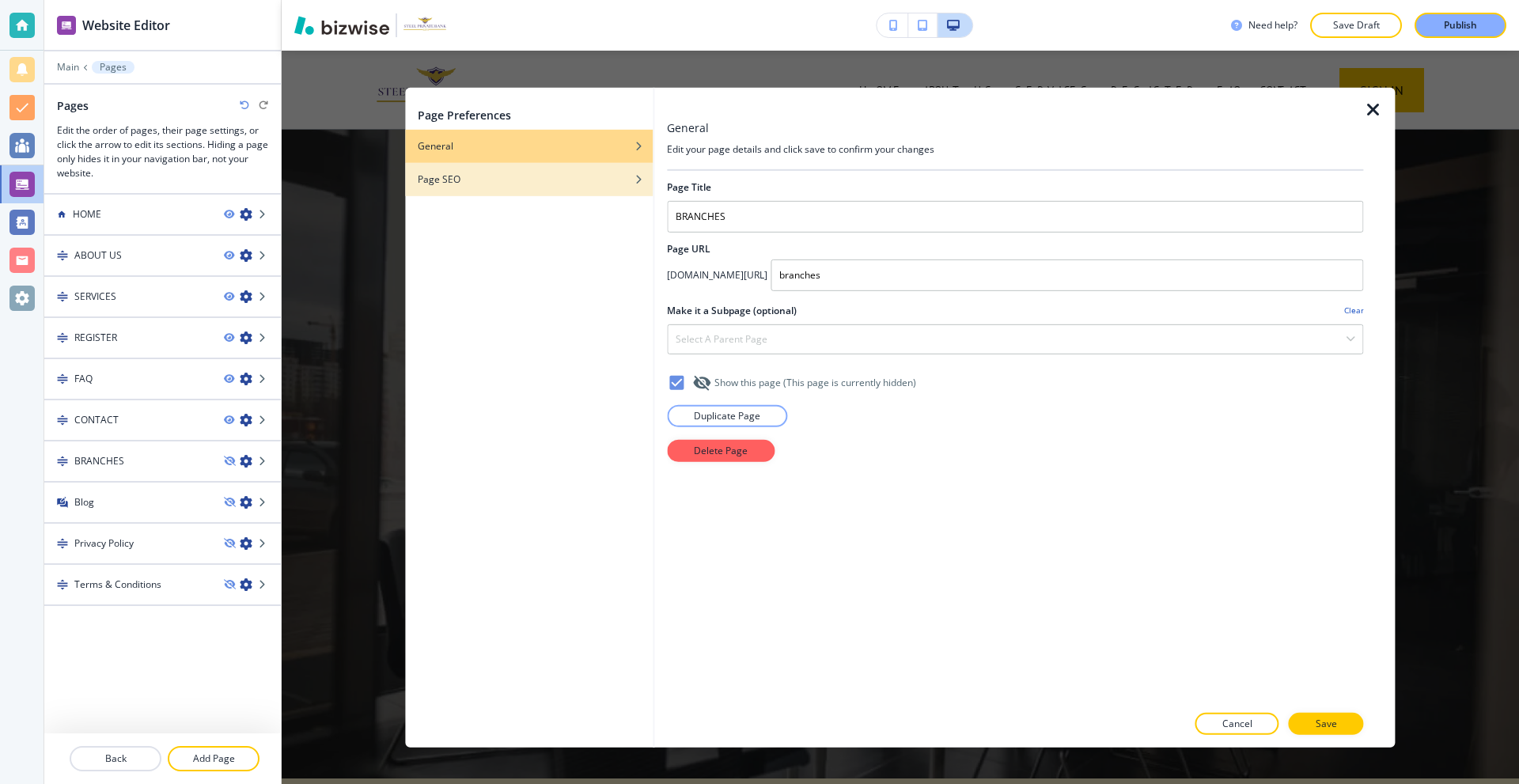
click at [478, 178] on div "Page SEO" at bounding box center [529, 178] width 248 height 15
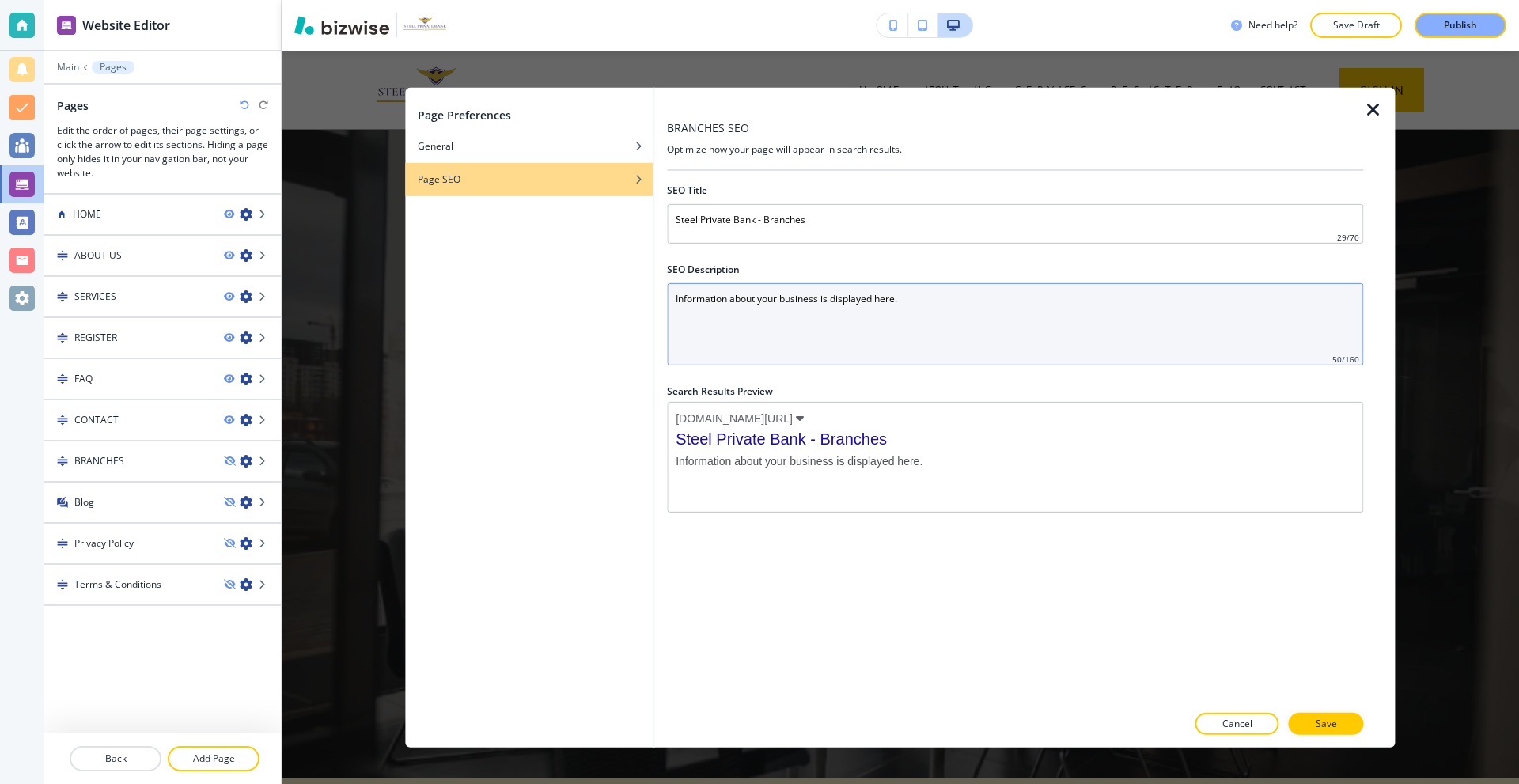
click at [851, 317] on Description "Information about your business is displayed here." at bounding box center [1014, 323] width 696 height 82
paste Description "Steel Private Bank offers expert trade and investment banking services designed…"
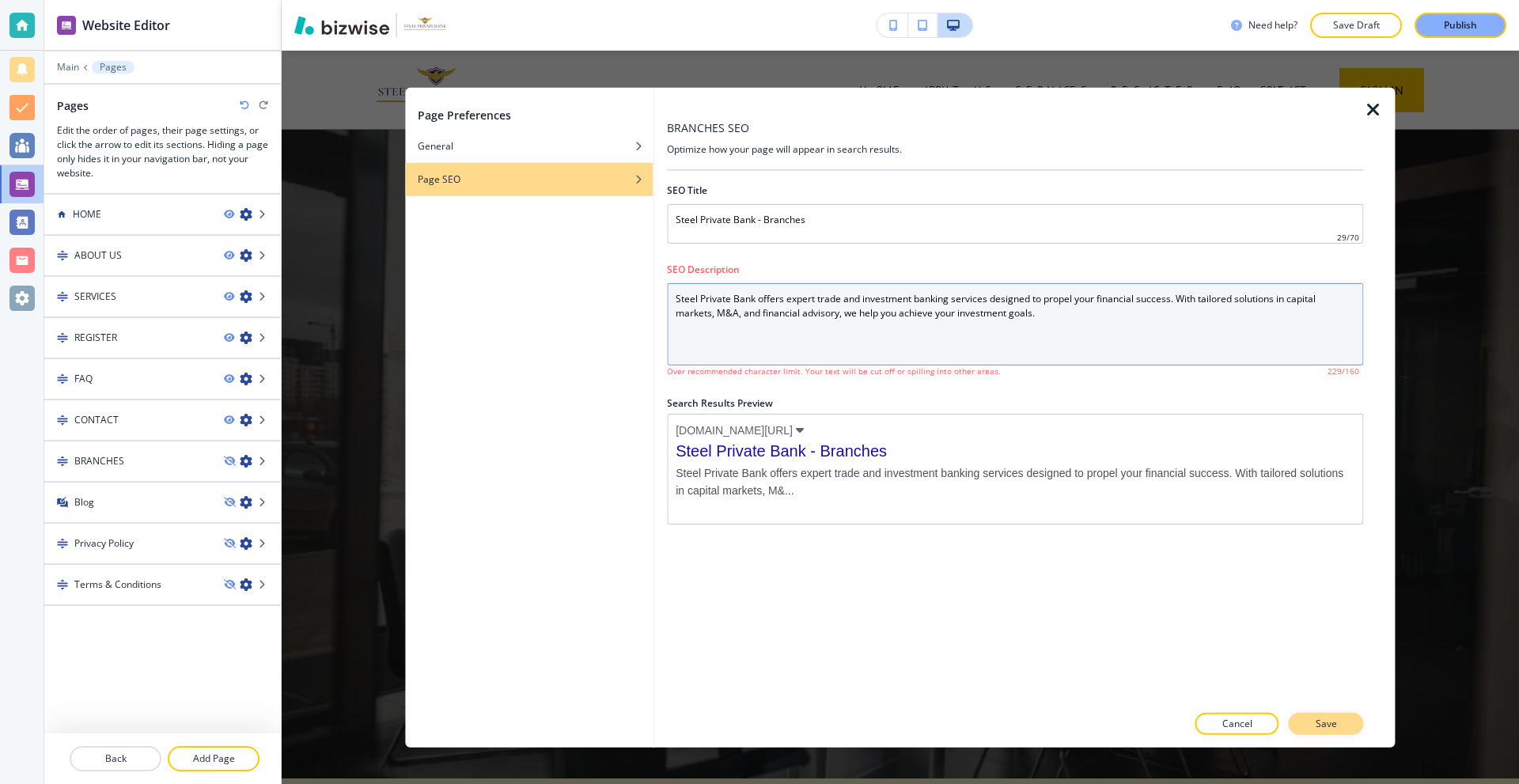
type Description "Steel Private Bank offers expert trade and investment banking services designed…"
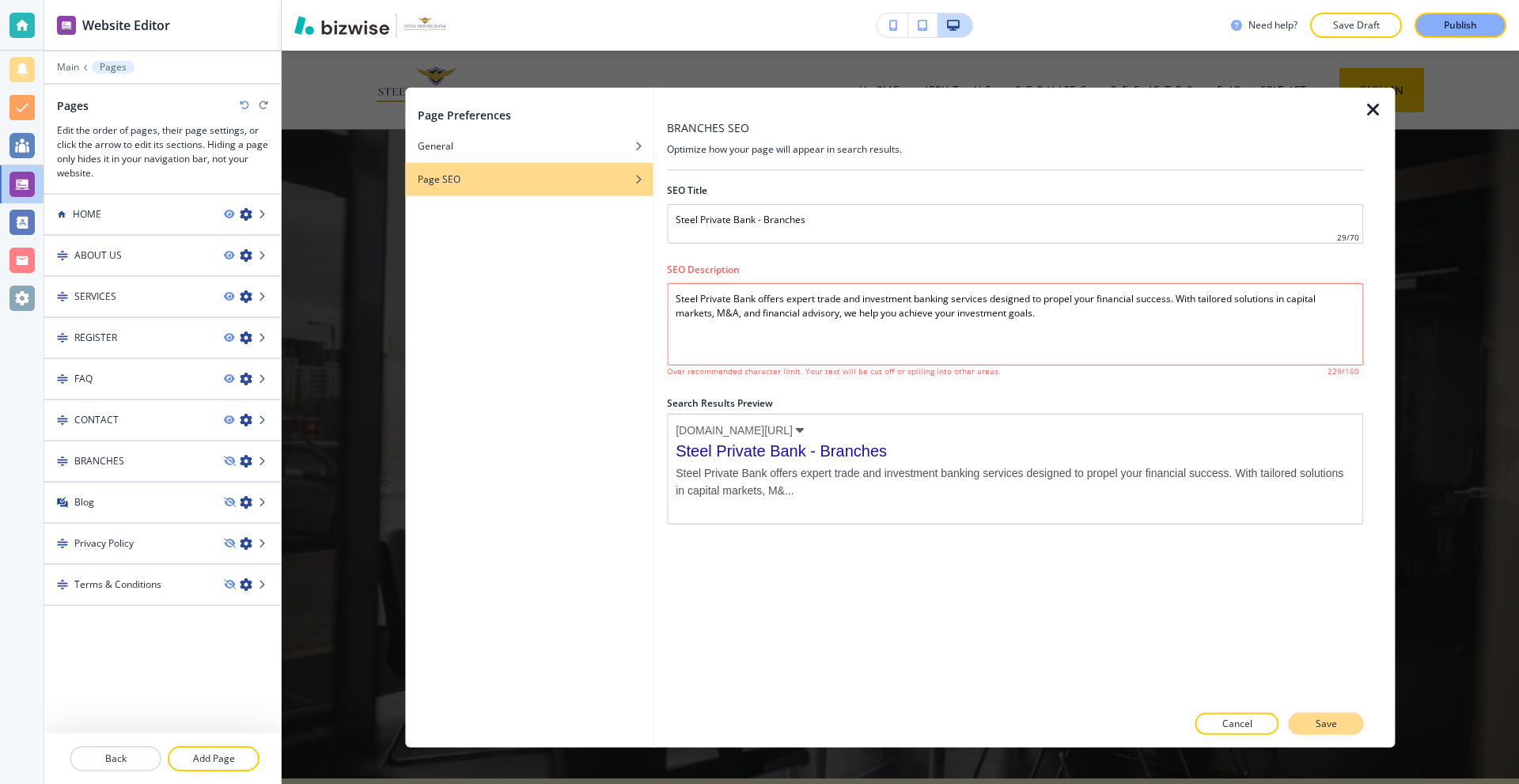
click at [1322, 715] on button "Save" at bounding box center [1327, 724] width 76 height 22
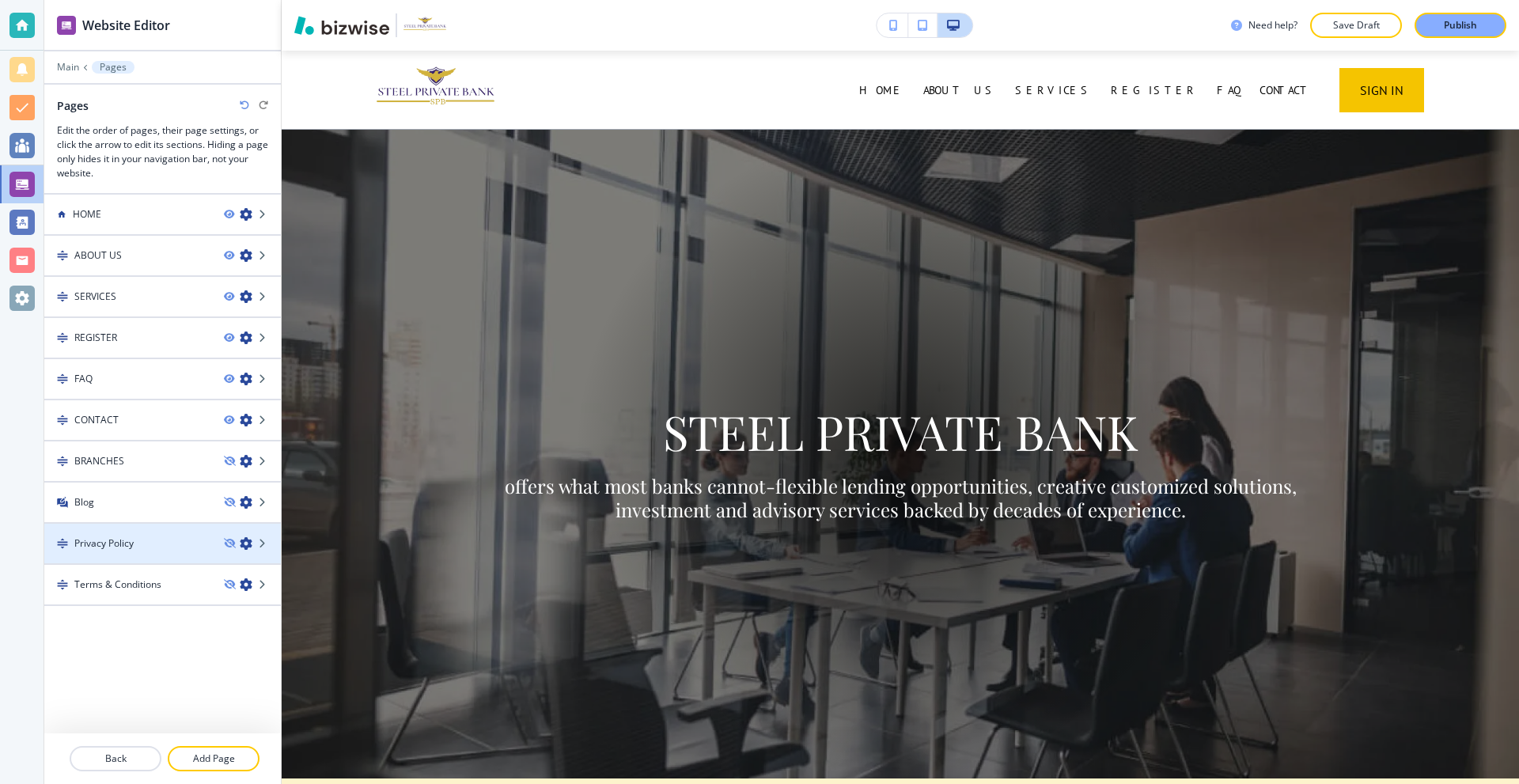
click at [243, 545] on icon "button" at bounding box center [245, 543] width 13 height 13
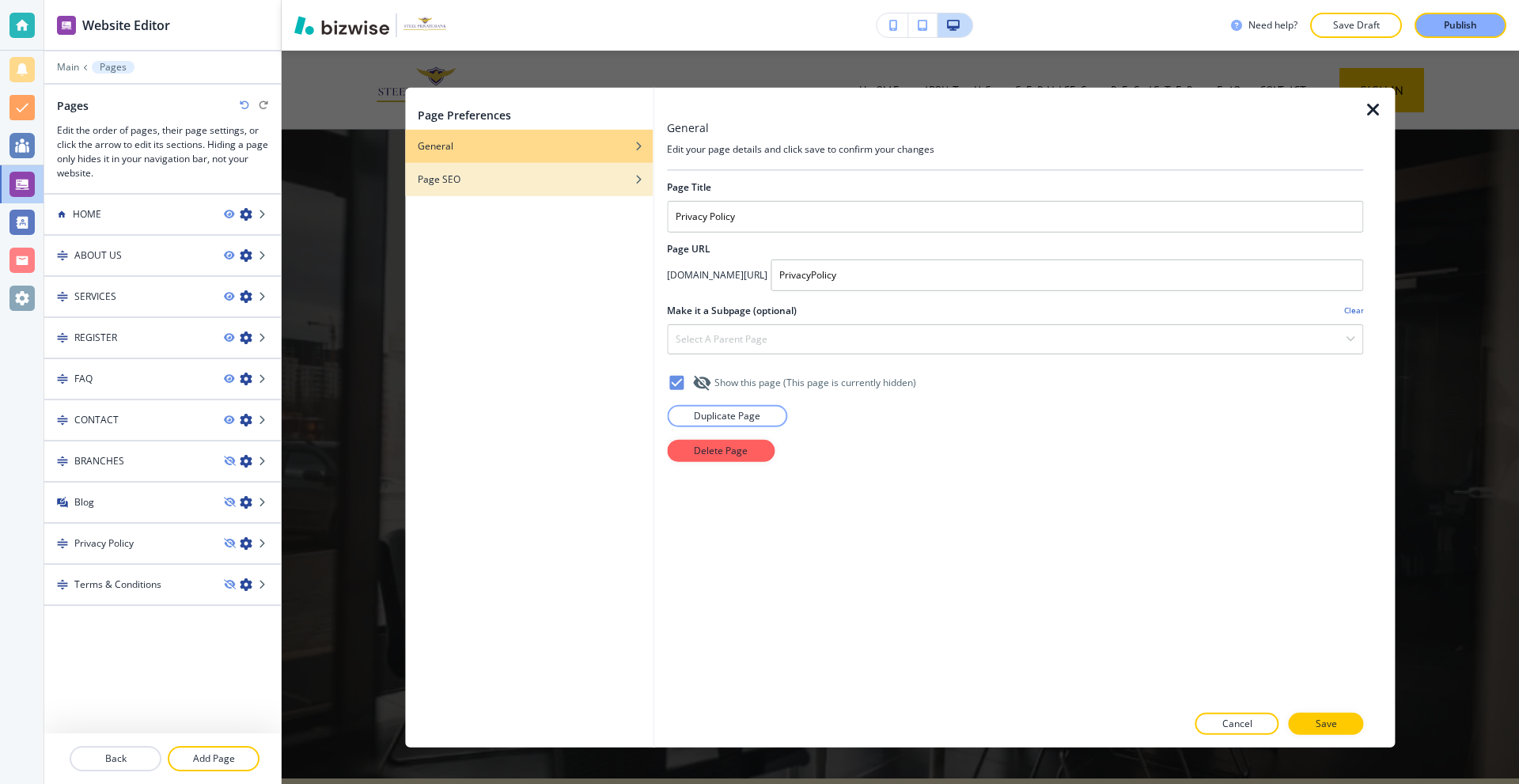
click at [546, 178] on div "Page SEO" at bounding box center [529, 178] width 248 height 15
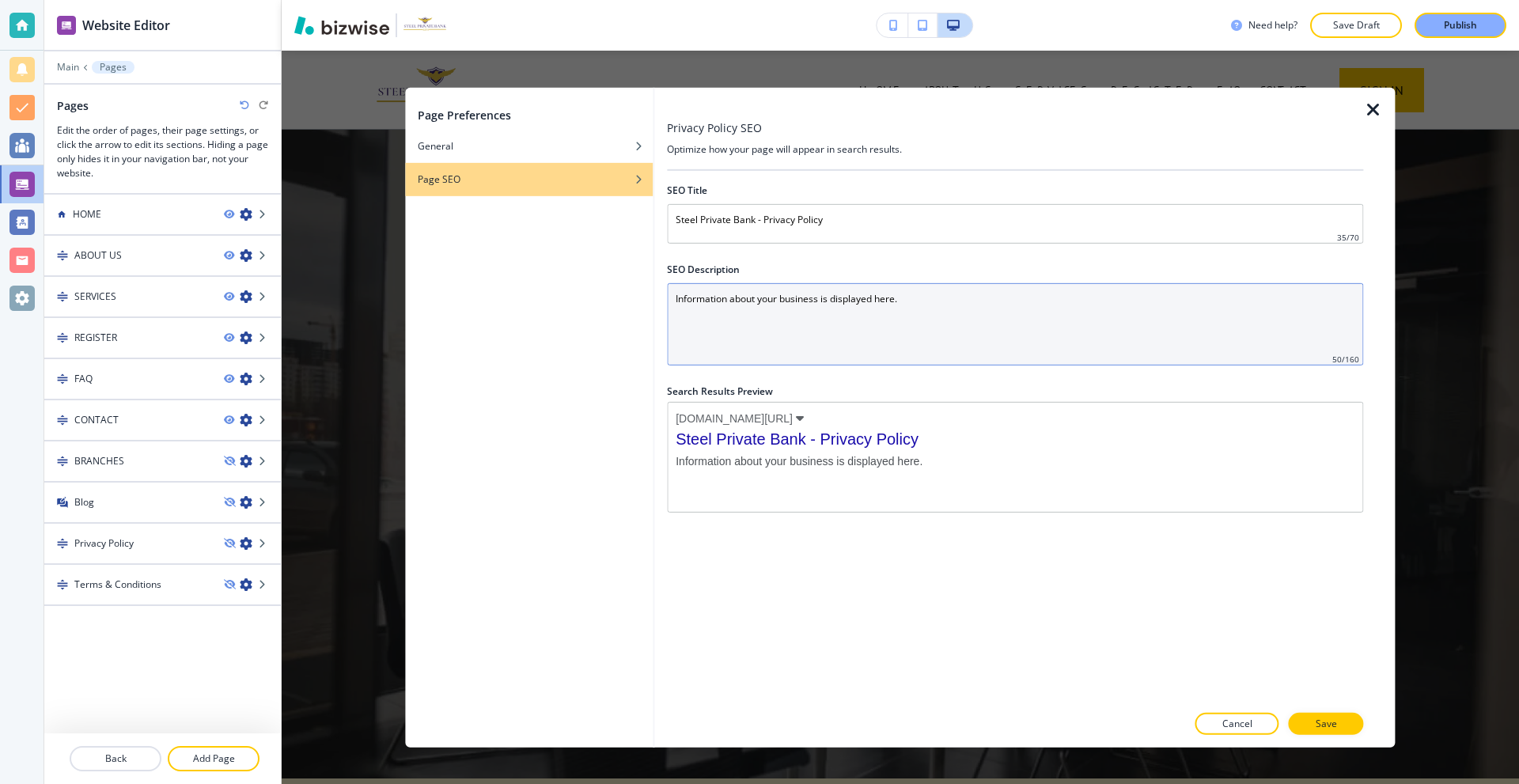
click at [782, 321] on Description "Information about your business is displayed here." at bounding box center [1014, 323] width 696 height 82
paste Description "Steel Private Bank offers expert trade and investment banking services designed…"
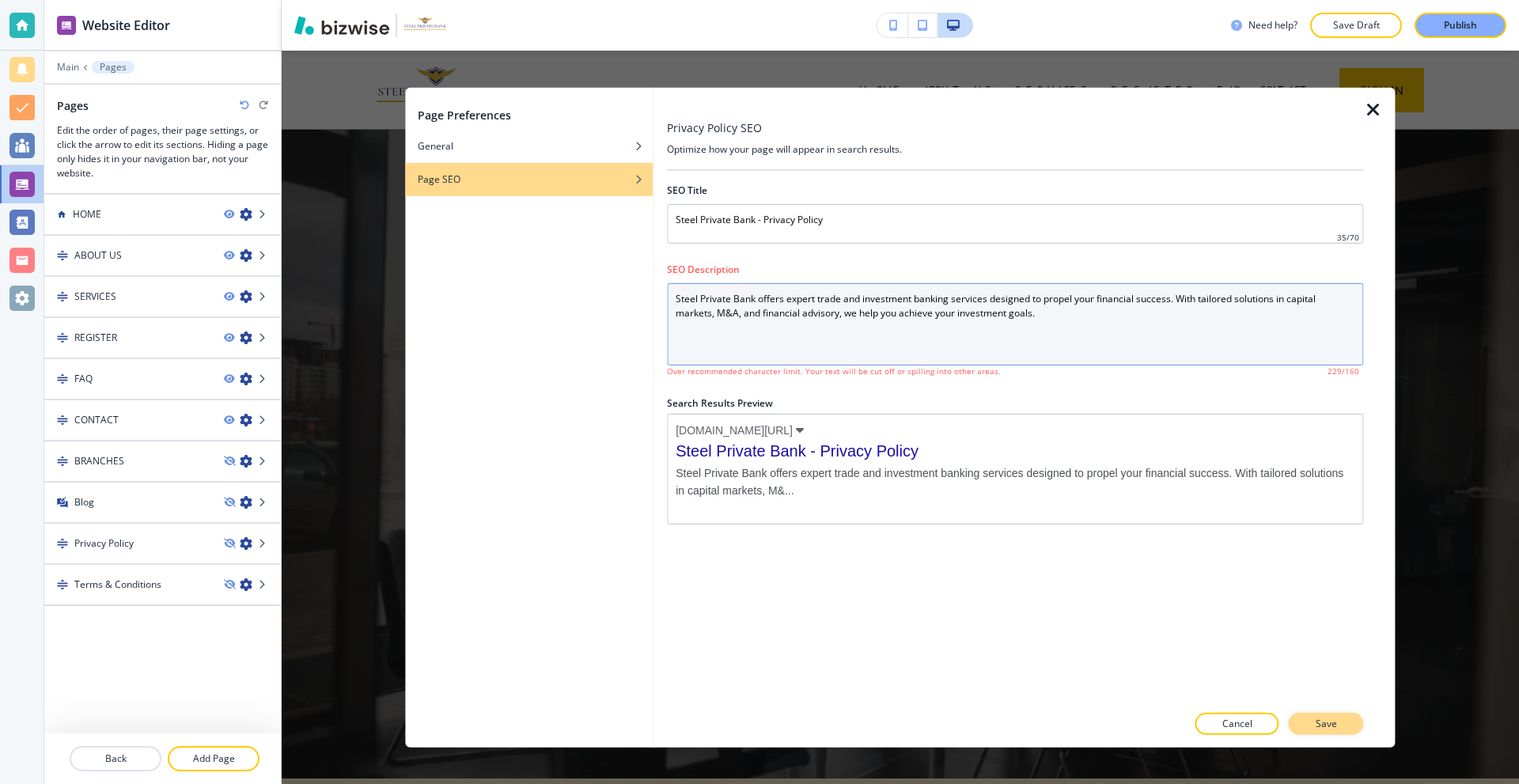
type Description "Steel Private Bank offers expert trade and investment banking services designed…"
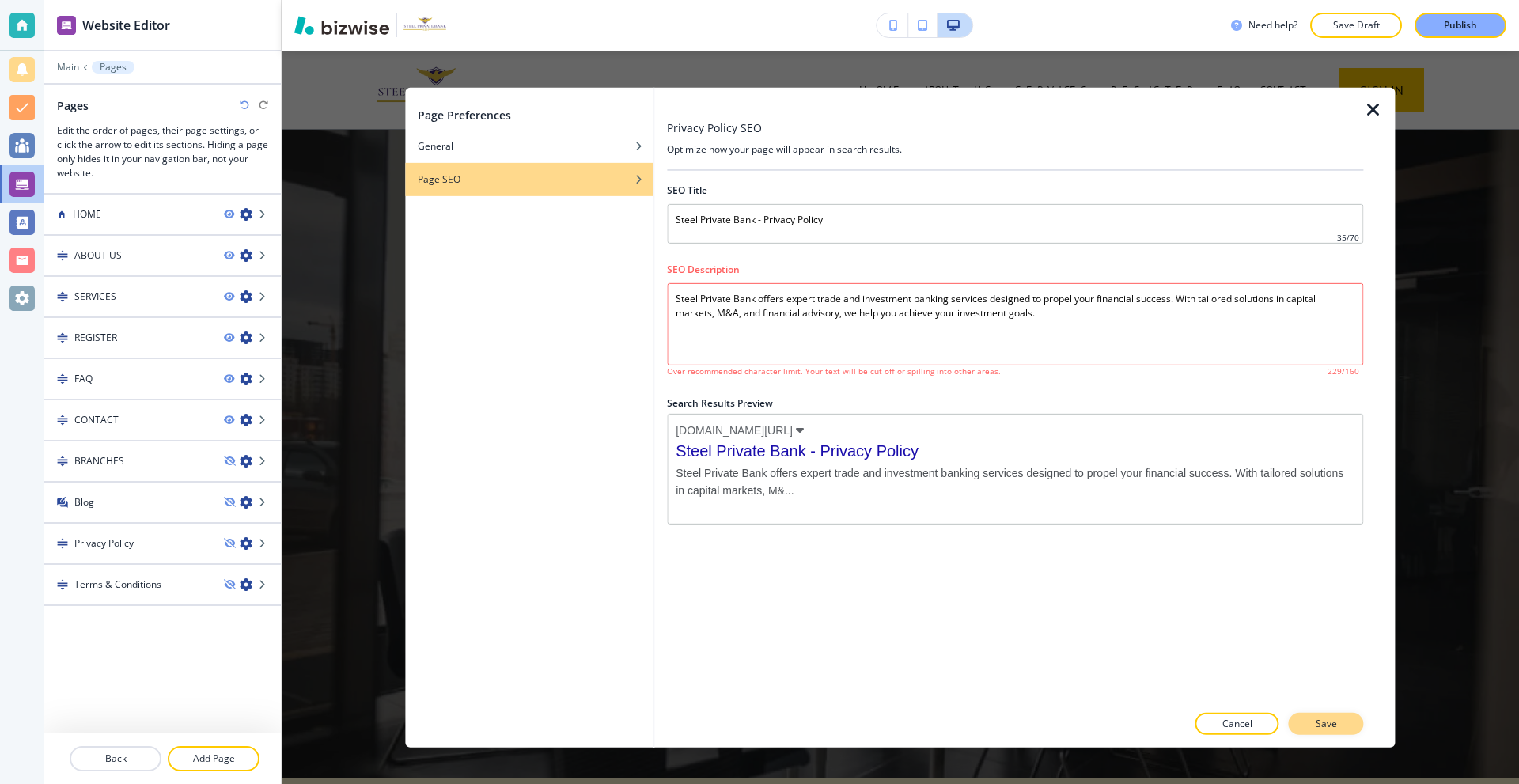
click at [1337, 719] on button "Save" at bounding box center [1327, 724] width 76 height 22
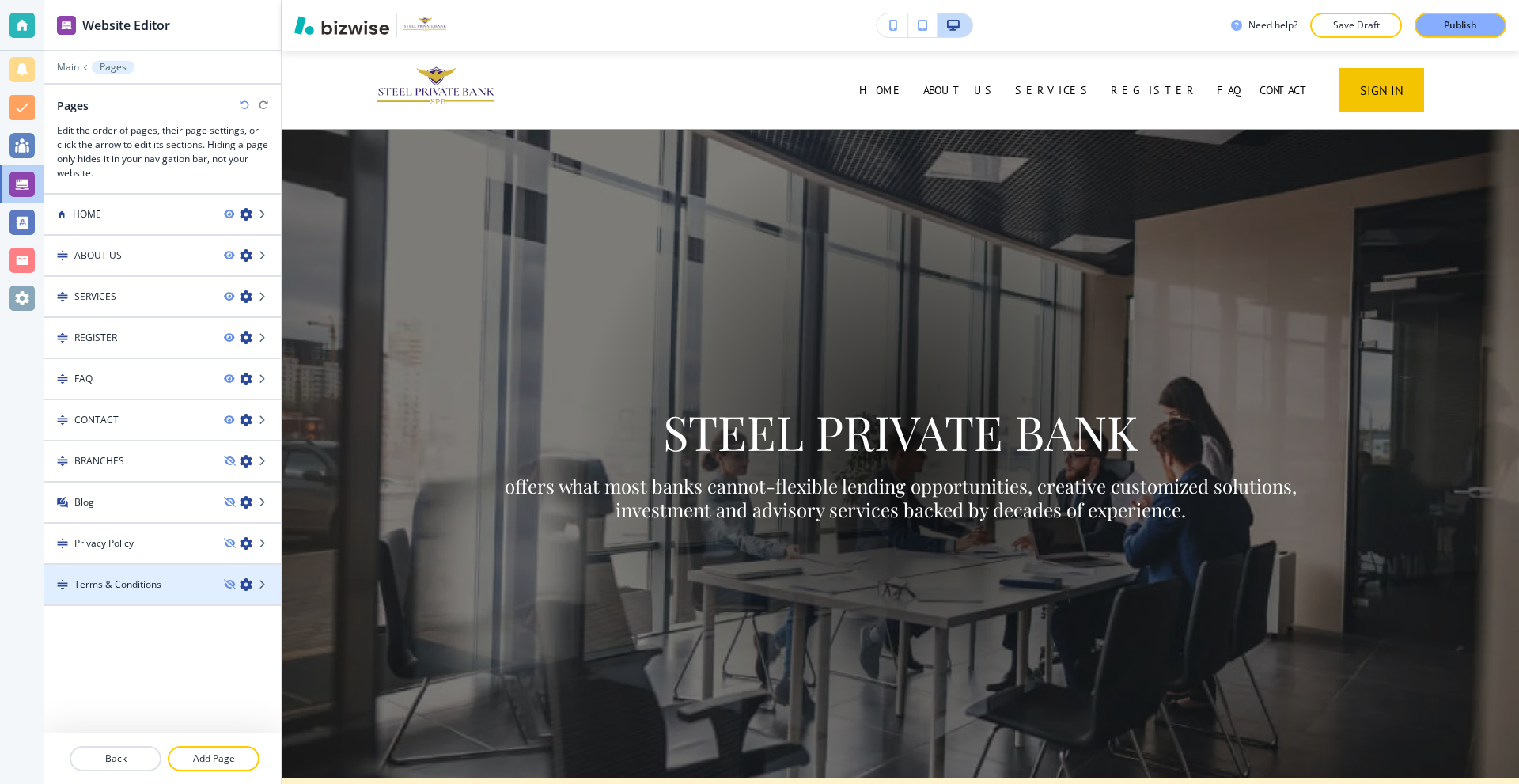
click at [254, 581] on div at bounding box center [252, 584] width 57 height 13
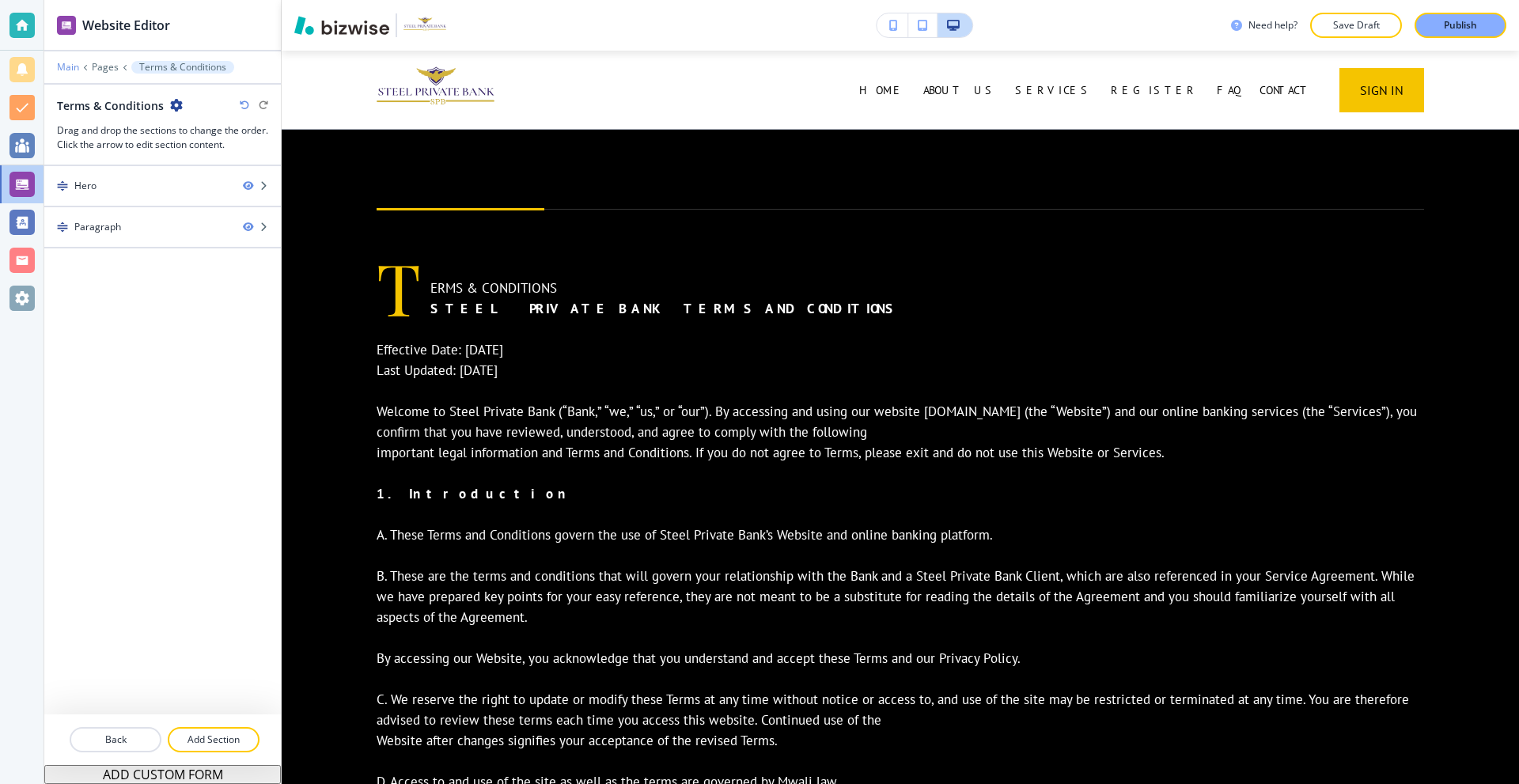
click at [65, 64] on p "Main" at bounding box center [68, 67] width 22 height 11
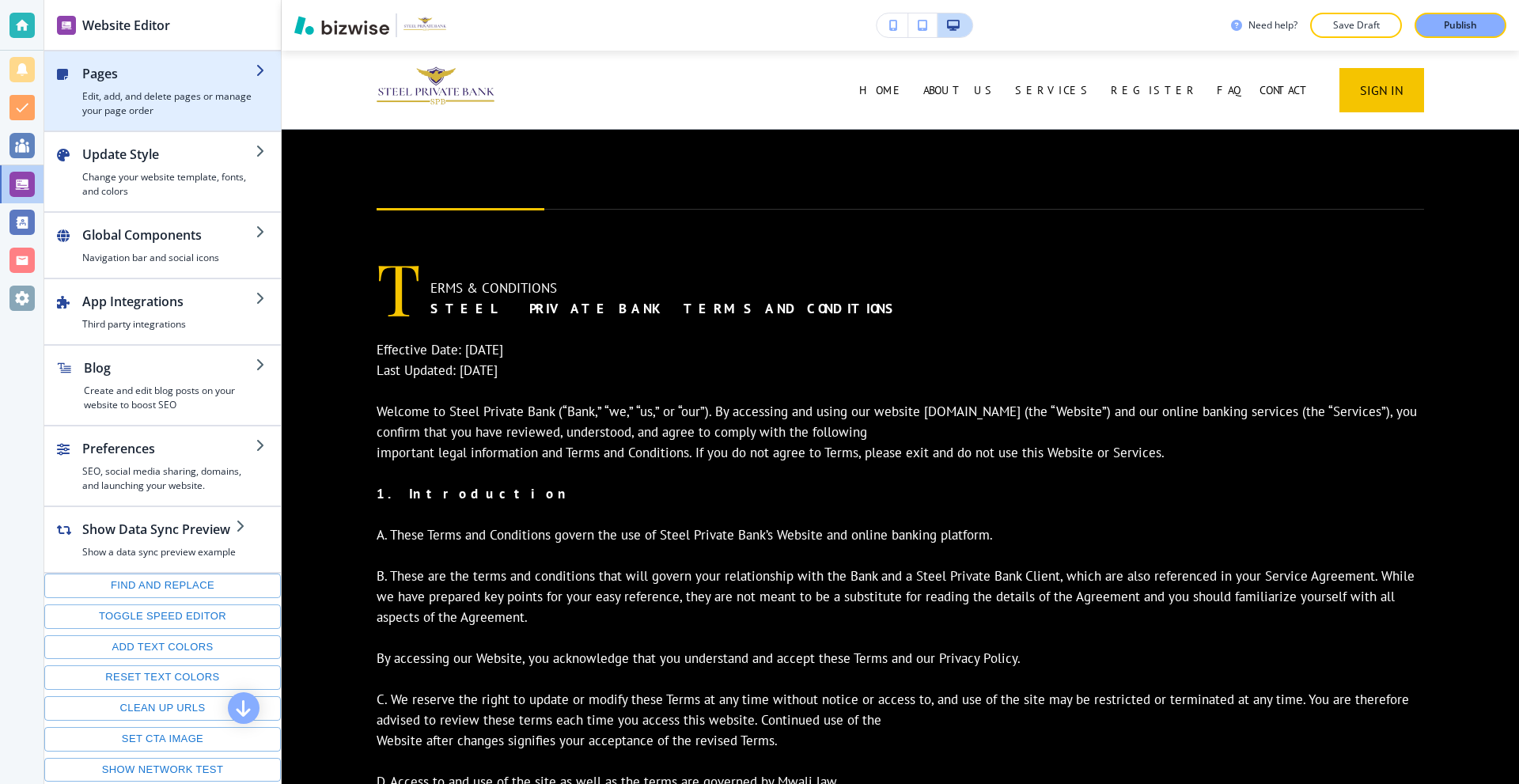
click at [121, 74] on h2 "Pages" at bounding box center [169, 74] width 173 height 19
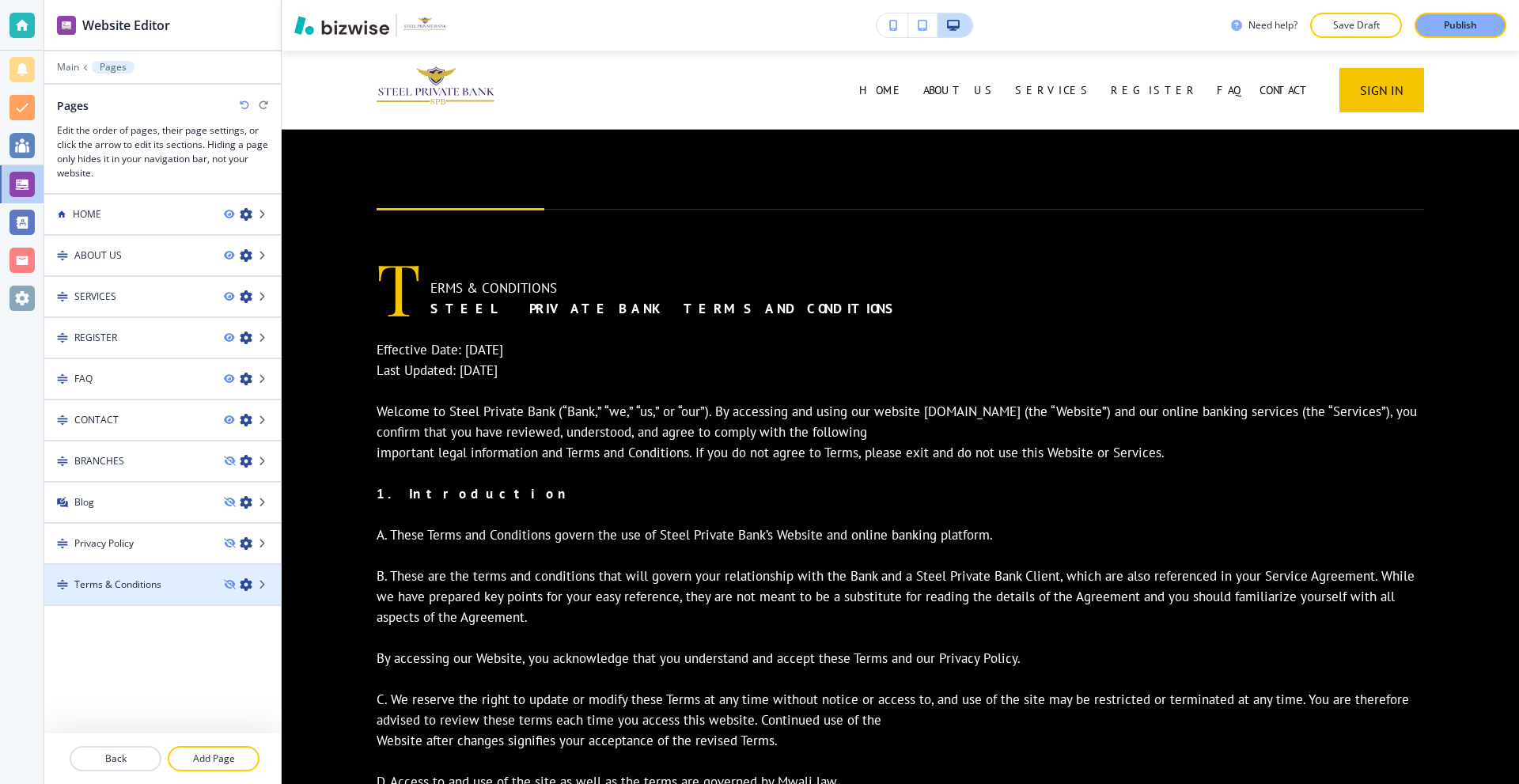
click at [240, 583] on icon "button" at bounding box center [245, 584] width 13 height 13
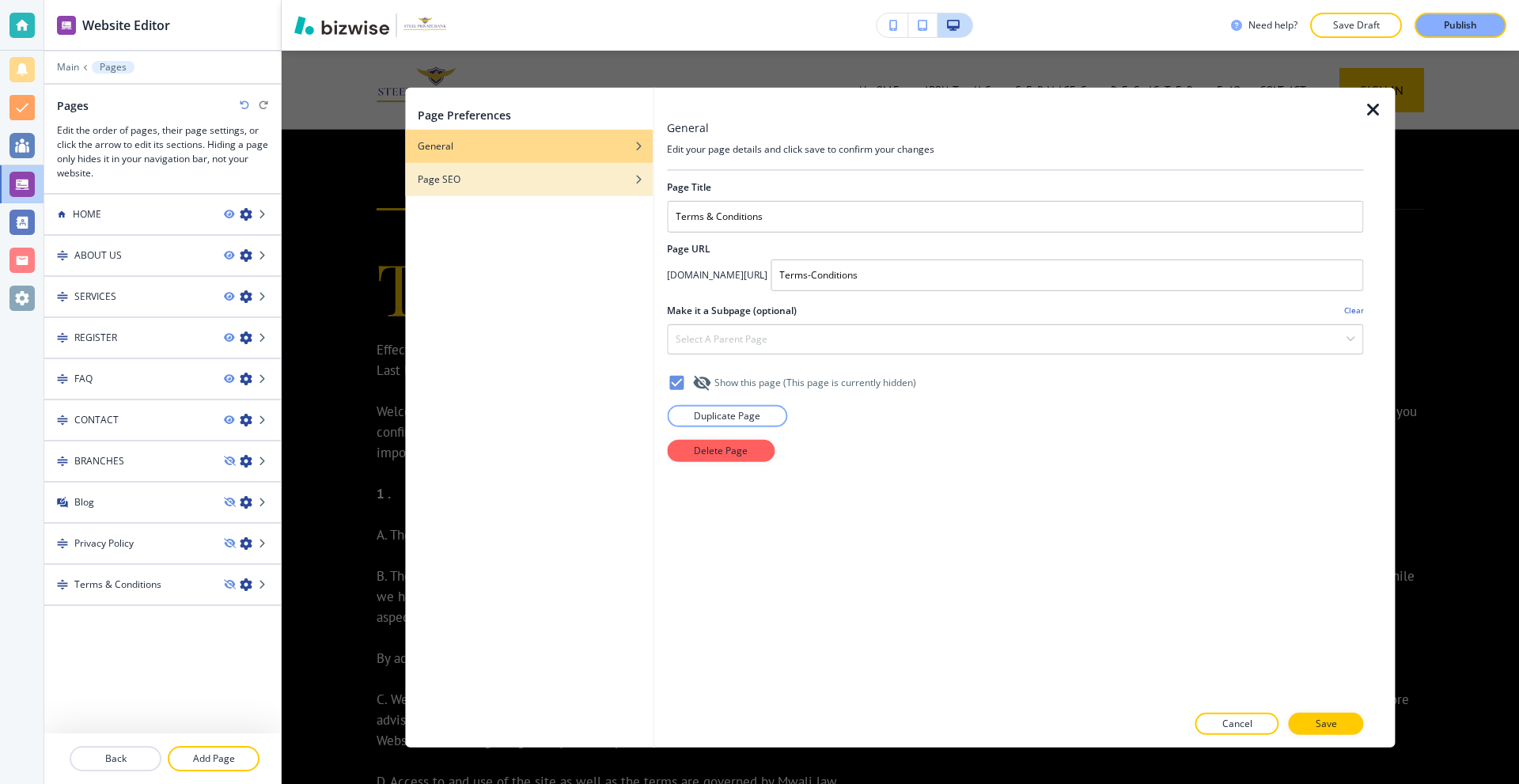
click at [506, 163] on div "button" at bounding box center [529, 166] width 248 height 9
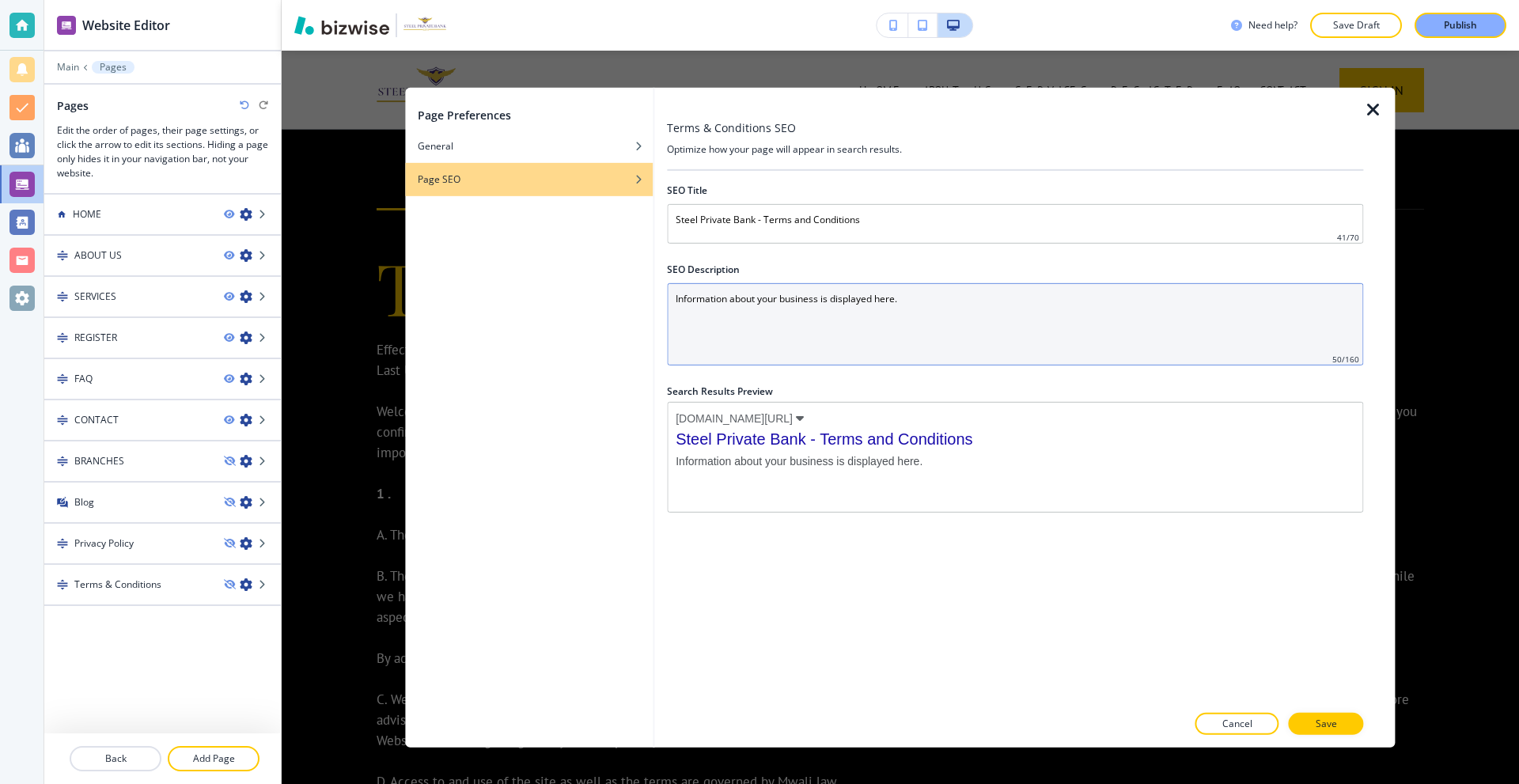
click at [796, 323] on Description "Information about your business is displayed here." at bounding box center [1014, 323] width 696 height 82
paste Description "Steel Private Bank offers expert trade and investment banking services designed…"
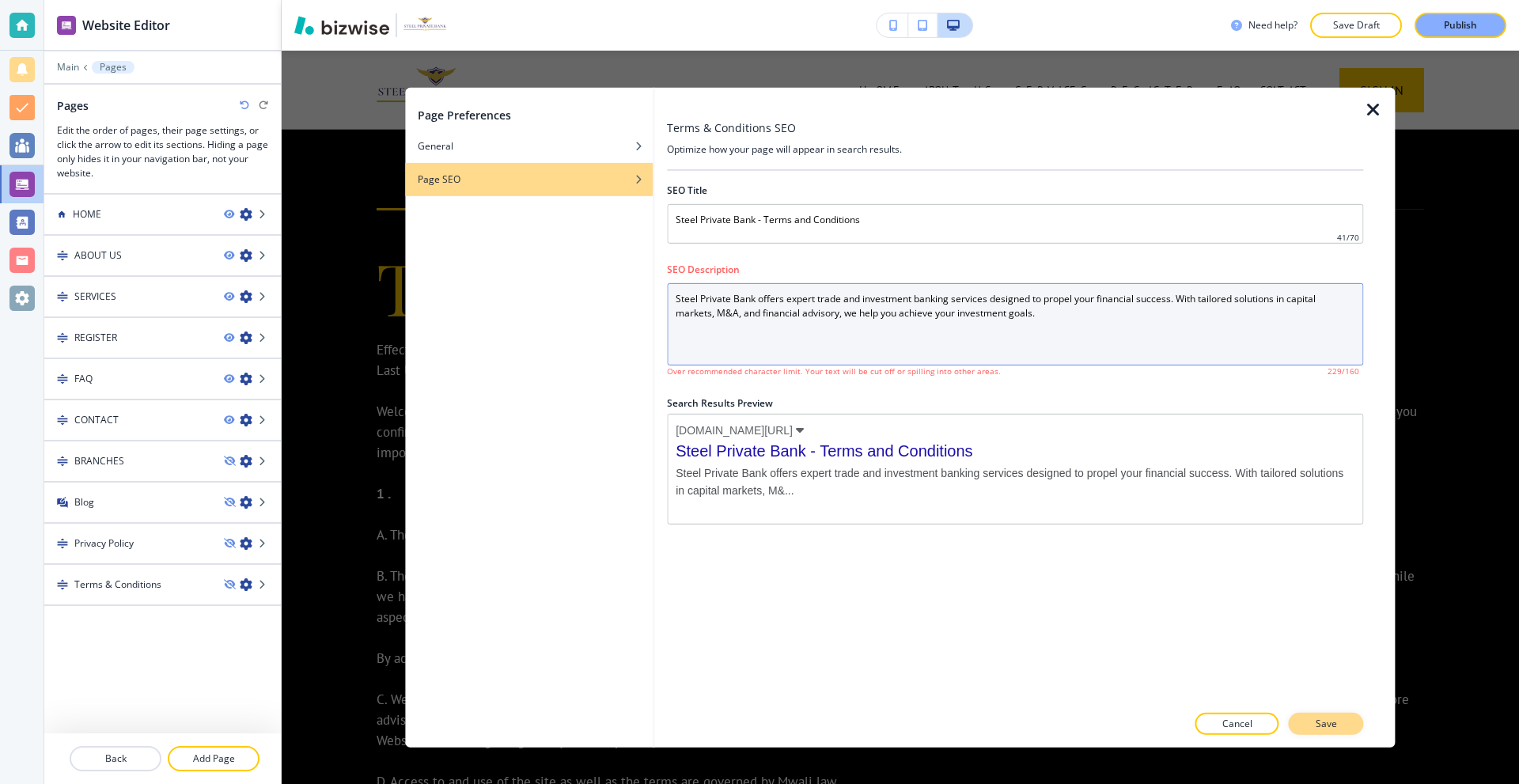
type Description "Steel Private Bank offers expert trade and investment banking services designed…"
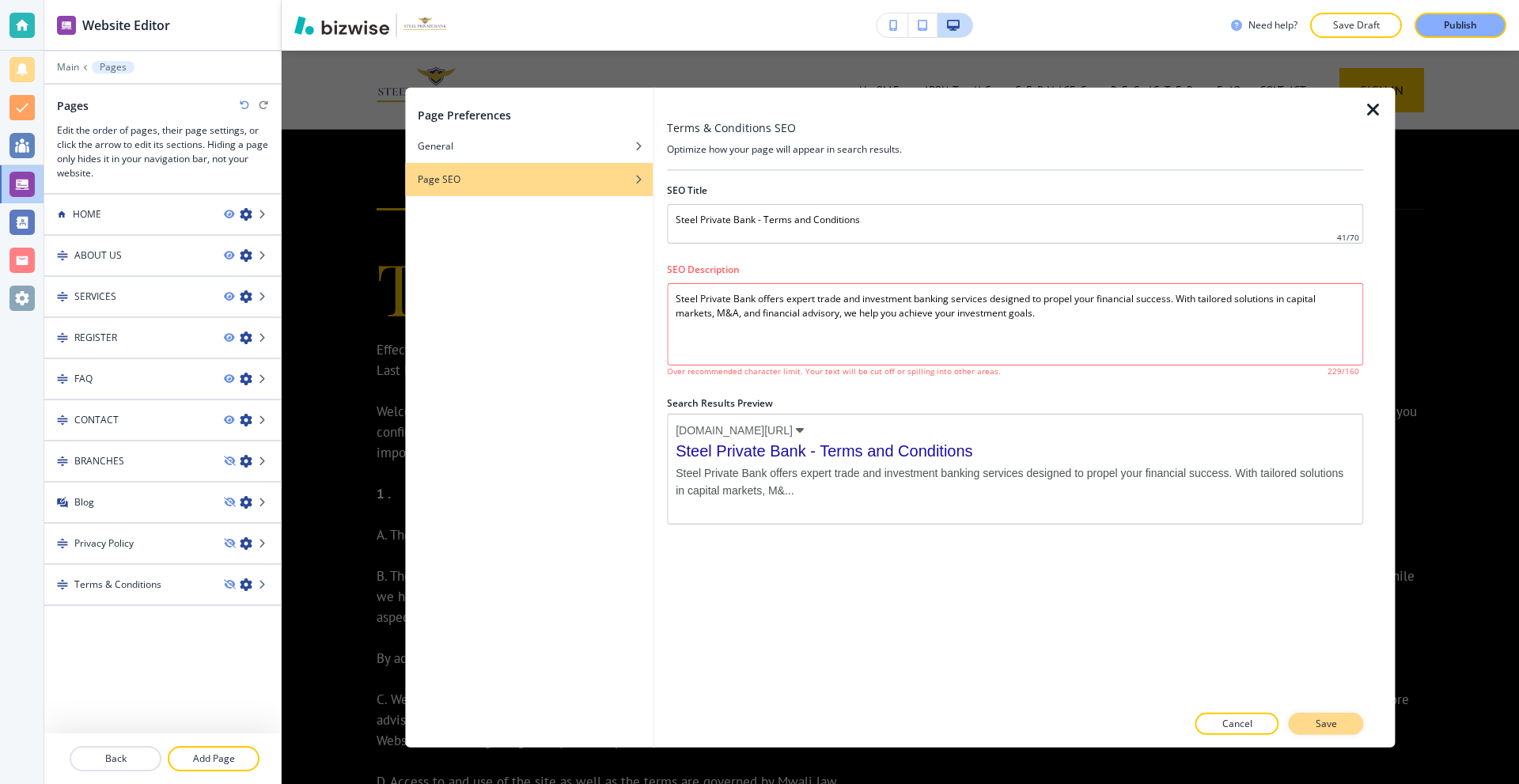
click at [1341, 725] on button "Save" at bounding box center [1327, 724] width 76 height 22
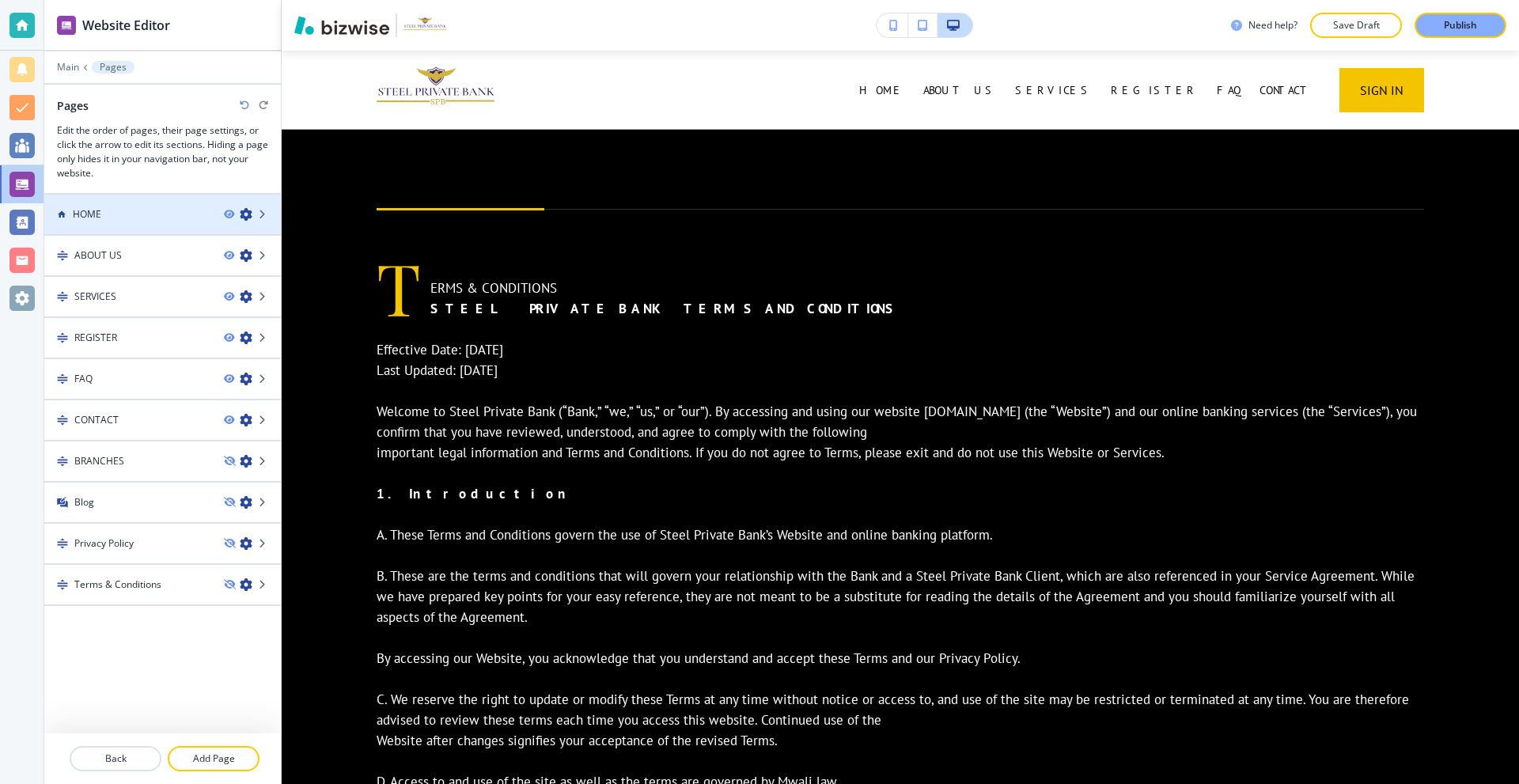
click at [115, 214] on div "HOME" at bounding box center [128, 214] width 167 height 15
